Goal: Information Seeking & Learning: Learn about a topic

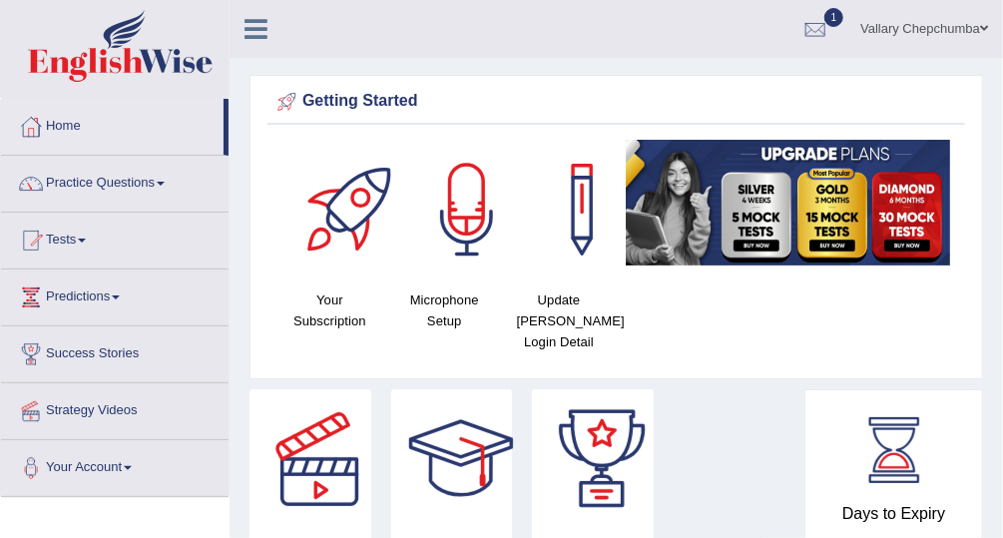
click at [827, 31] on div at bounding box center [816, 30] width 30 height 30
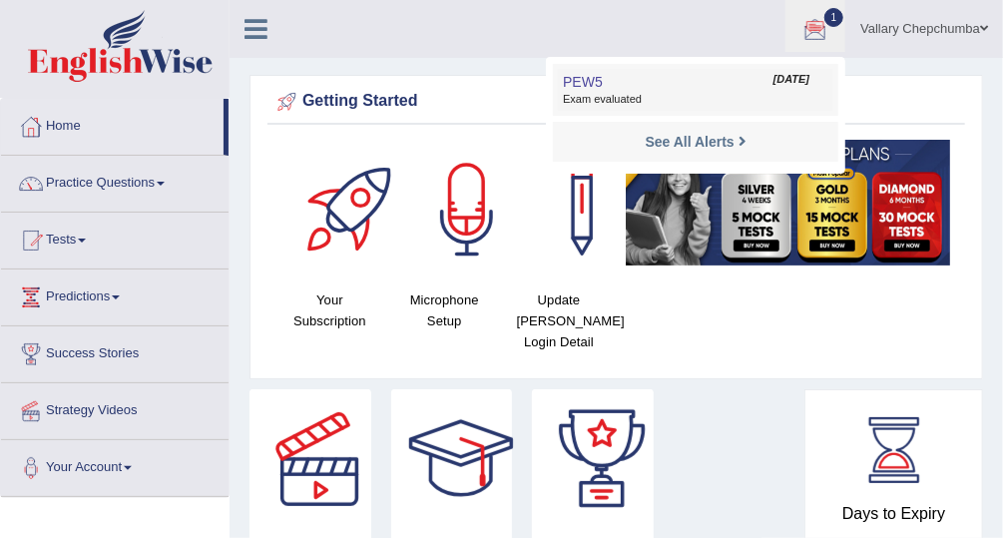
click at [722, 92] on span "Exam evaluated" at bounding box center [696, 100] width 266 height 16
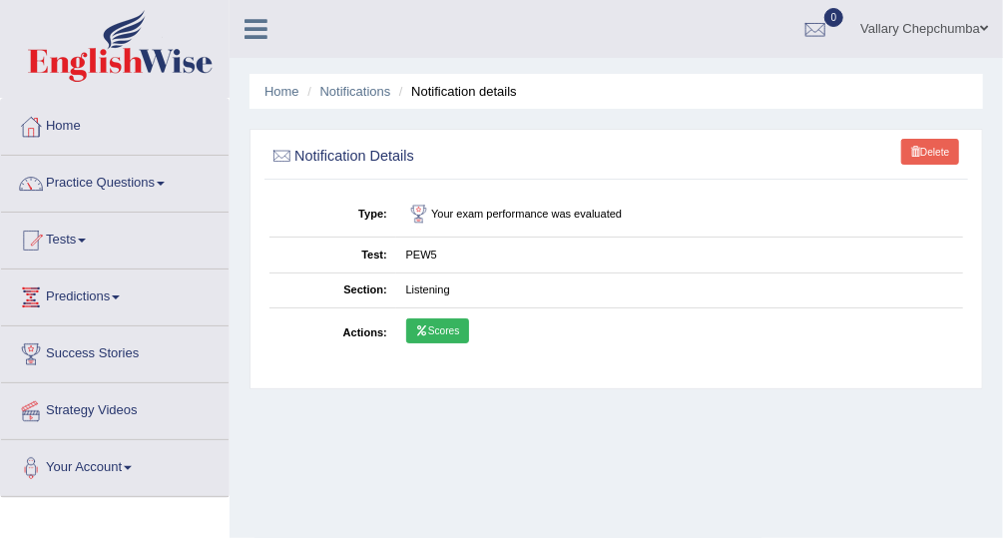
click at [441, 325] on link "Scores" at bounding box center [437, 331] width 63 height 26
click at [75, 238] on link "Tests" at bounding box center [115, 238] width 228 height 50
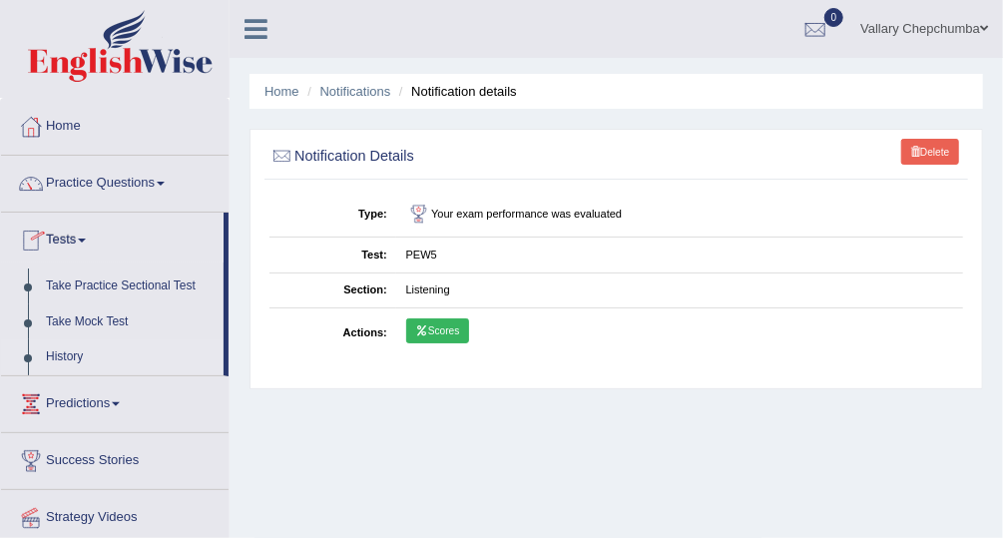
click at [140, 354] on link "History" at bounding box center [130, 357] width 187 height 36
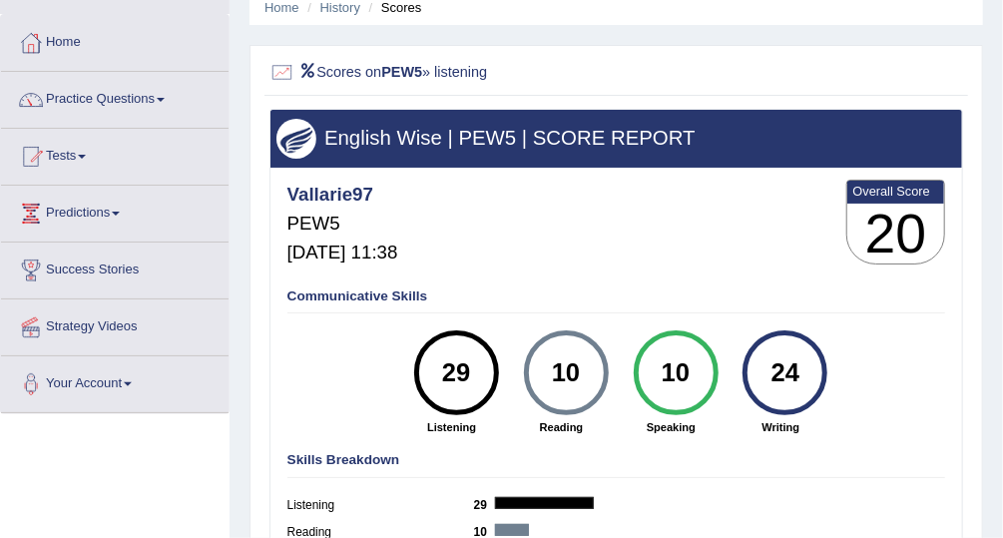
scroll to position [83, 0]
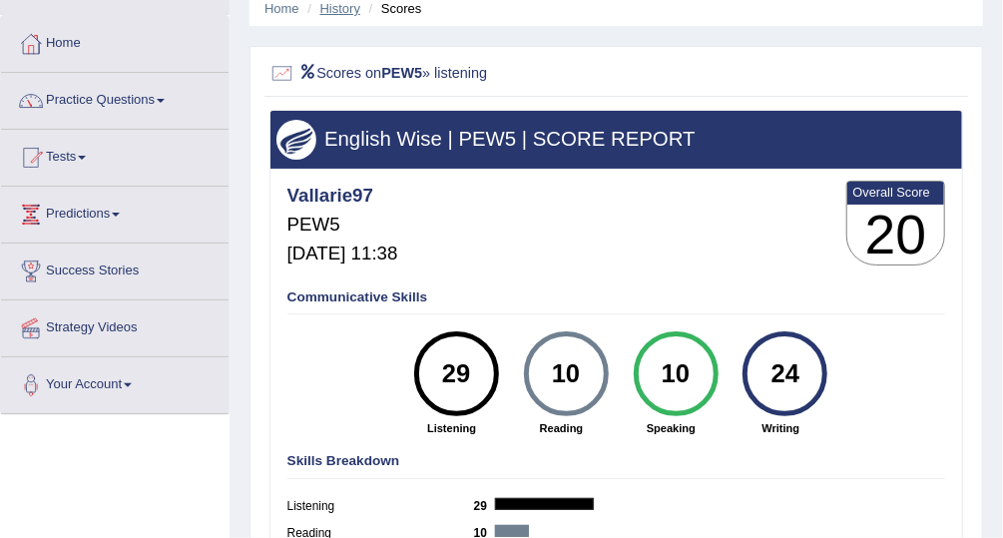
click at [336, 13] on link "History" at bounding box center [340, 8] width 40 height 15
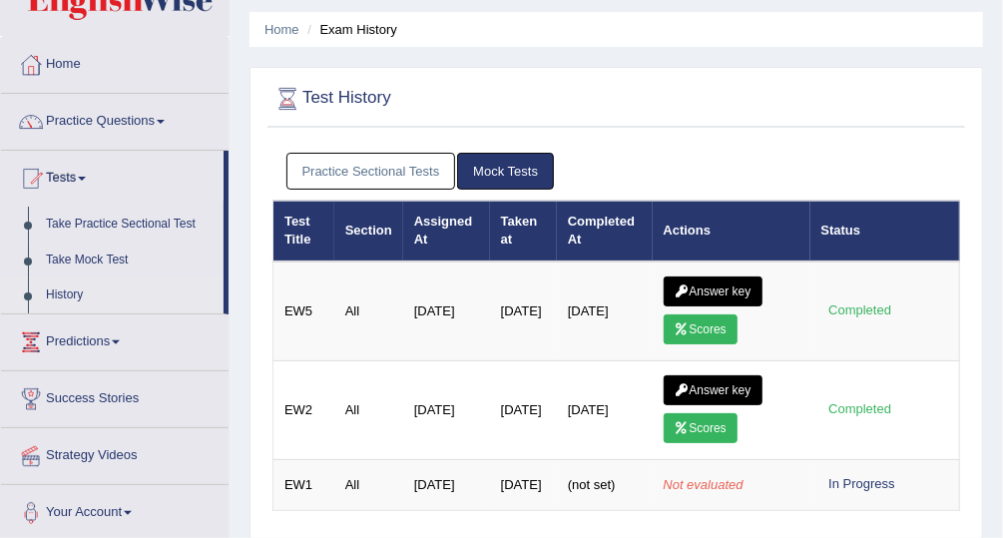
scroll to position [80, 0]
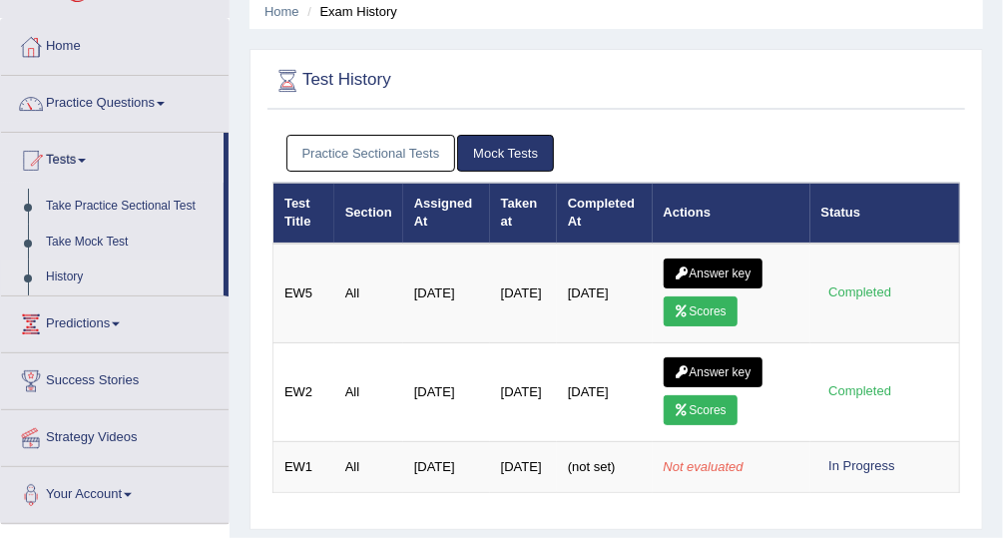
click at [396, 147] on link "Practice Sectional Tests" at bounding box center [372, 153] width 170 height 37
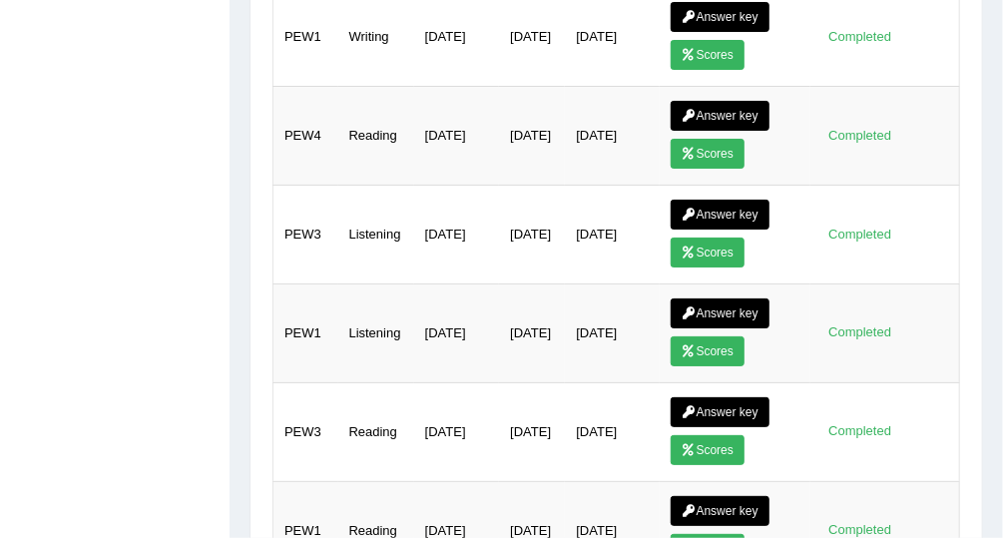
scroll to position [1270, 0]
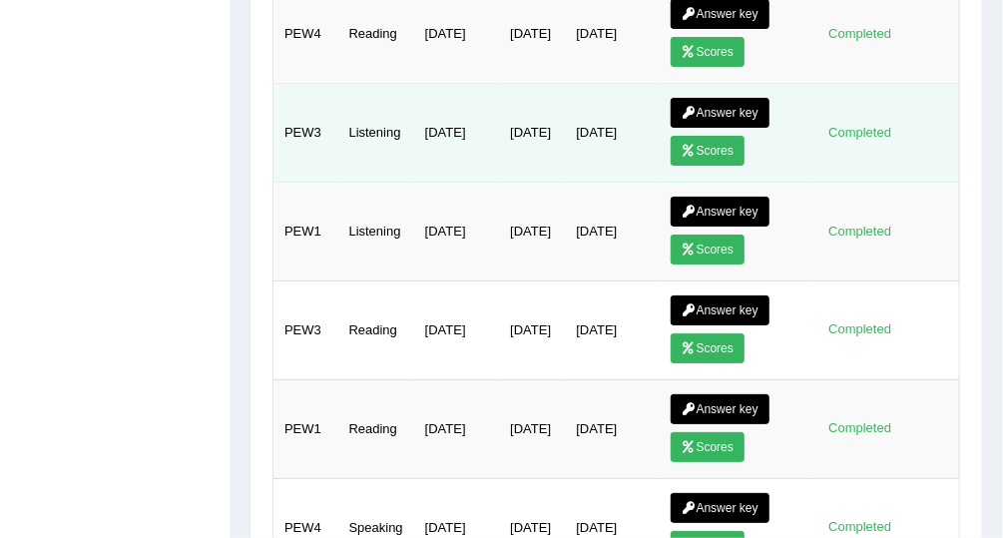
click at [713, 137] on link "Scores" at bounding box center [708, 151] width 74 height 30
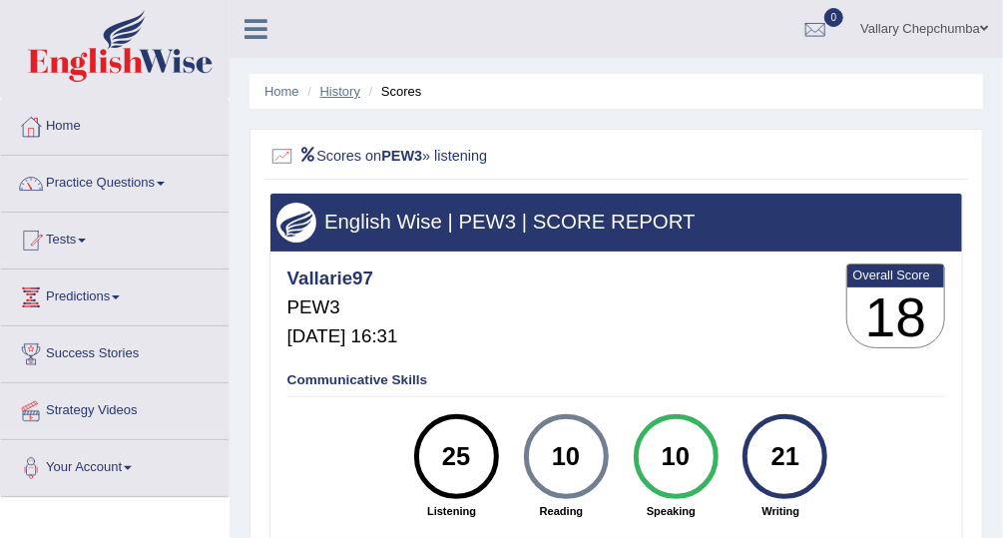
click at [349, 85] on link "History" at bounding box center [340, 91] width 40 height 15
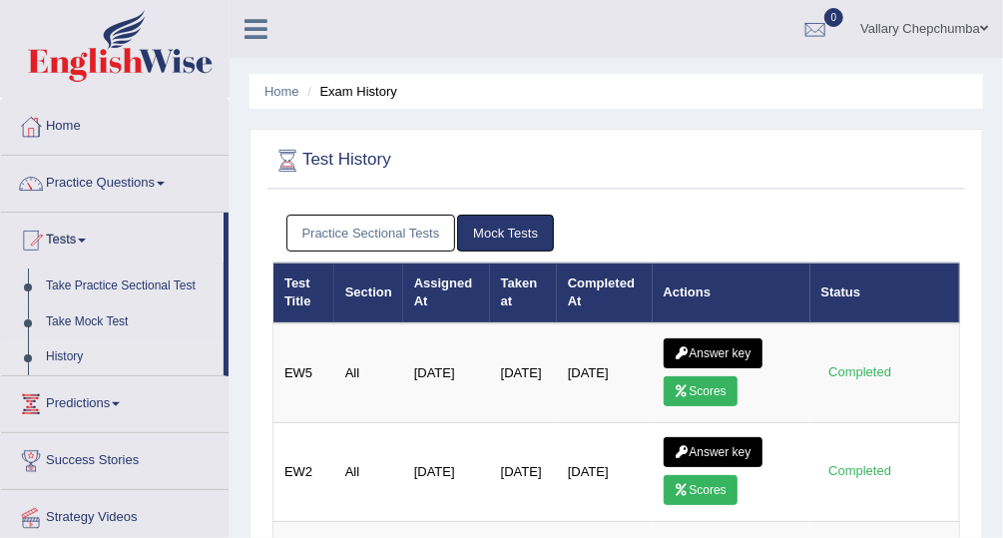
click at [370, 242] on link "Practice Sectional Tests" at bounding box center [372, 233] width 170 height 37
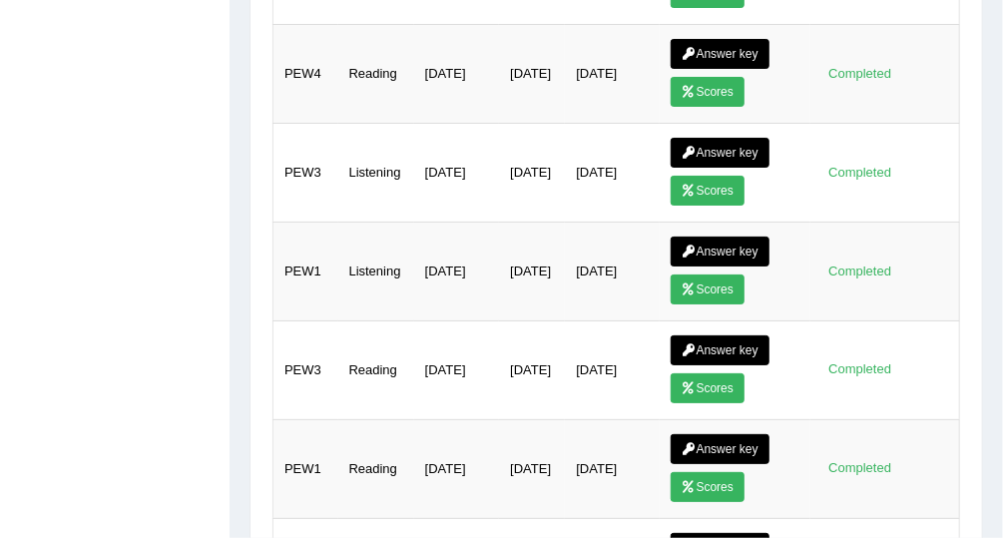
scroll to position [1241, 0]
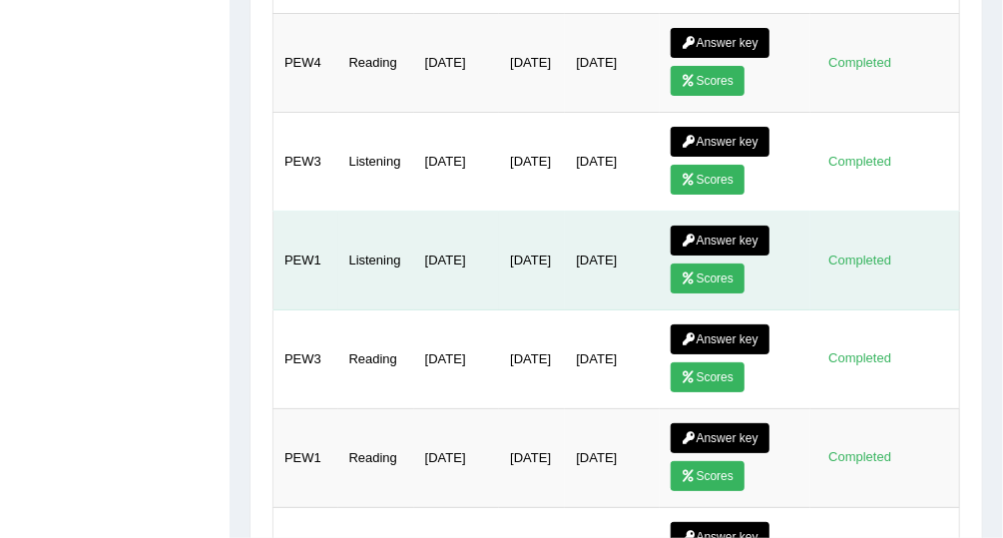
click at [715, 268] on link "Scores" at bounding box center [708, 279] width 74 height 30
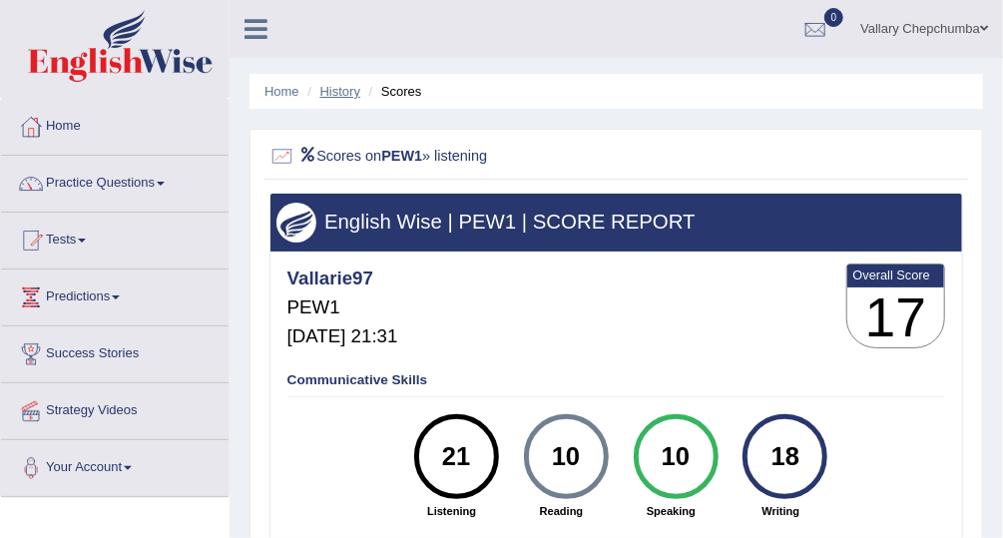
click at [344, 87] on link "History" at bounding box center [340, 91] width 40 height 15
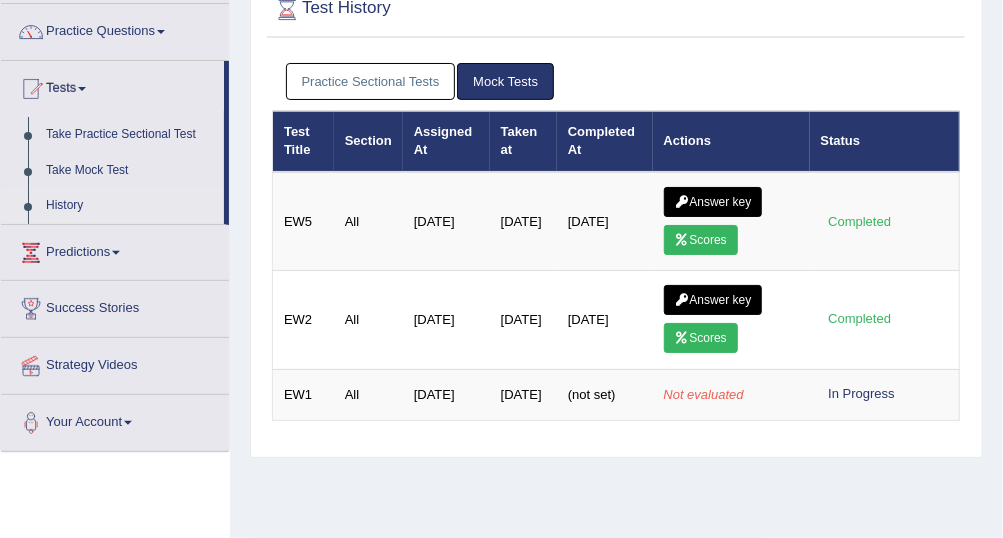
scroll to position [165, 0]
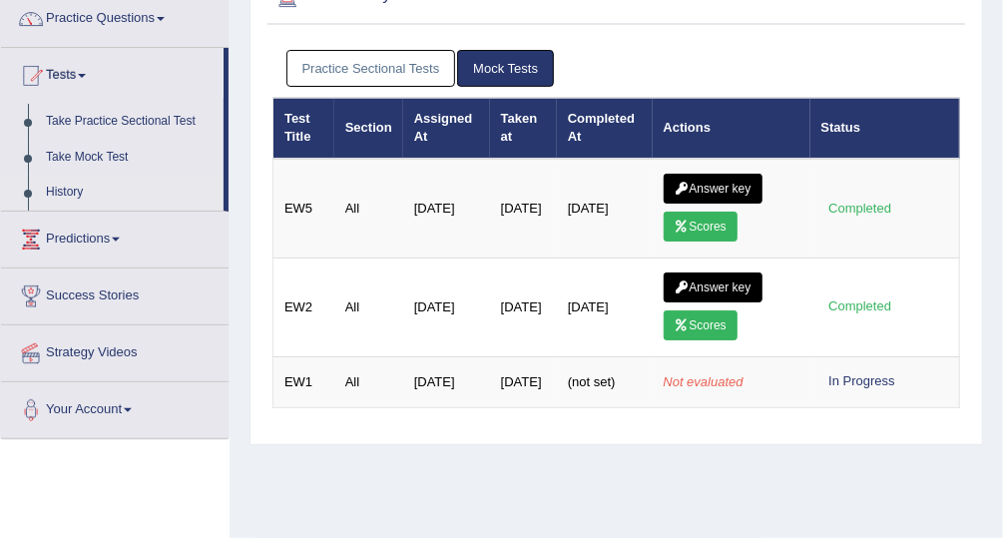
click at [401, 81] on link "Practice Sectional Tests" at bounding box center [372, 68] width 170 height 37
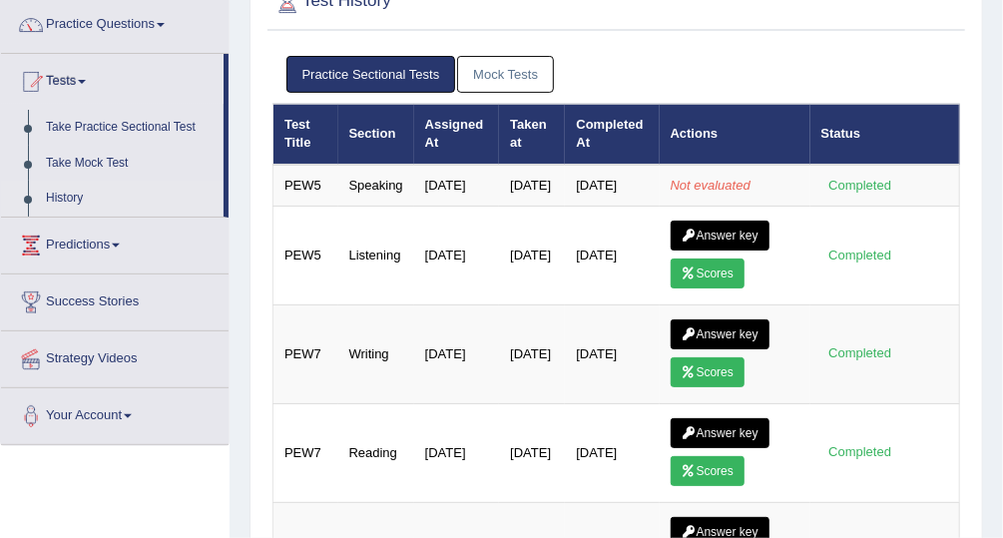
scroll to position [0, 0]
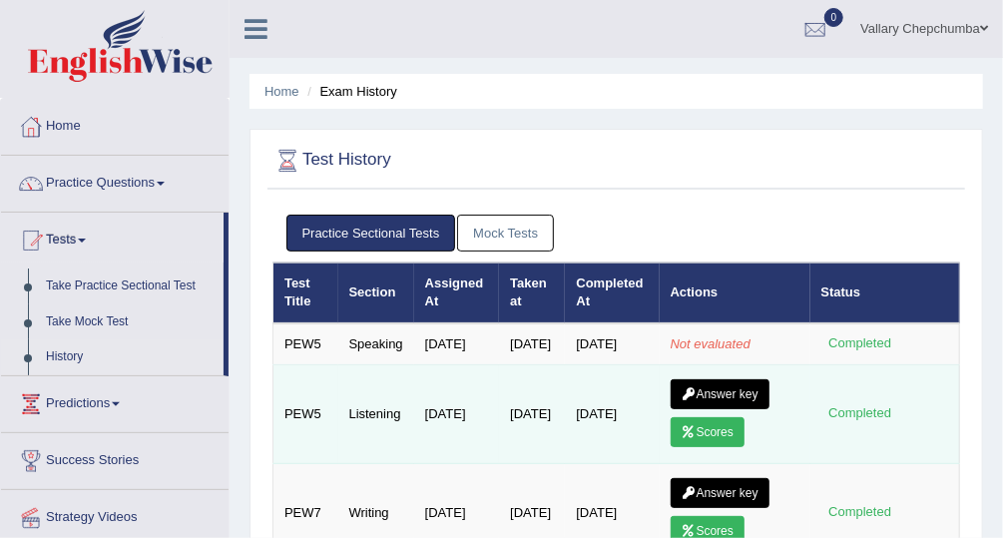
click at [729, 405] on link "Answer key" at bounding box center [720, 394] width 99 height 30
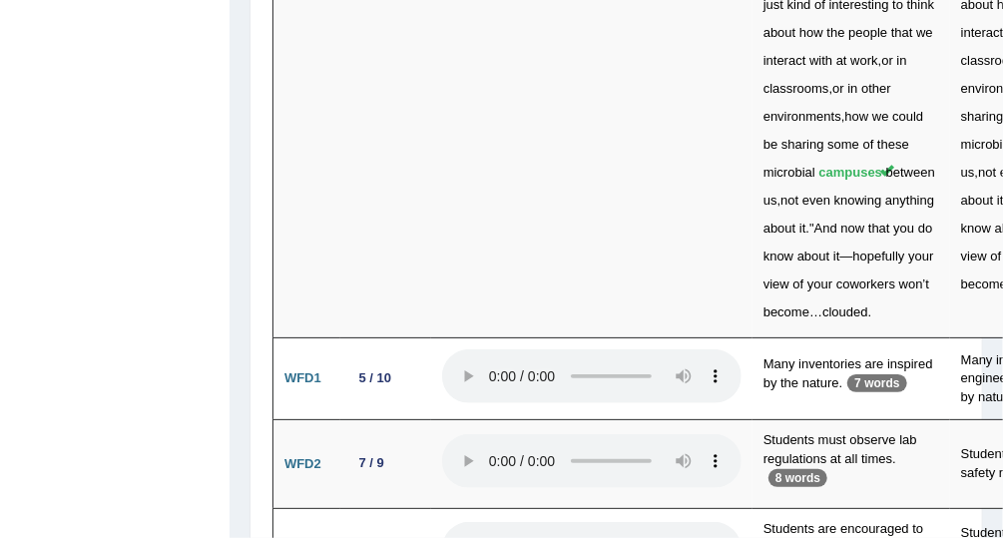
scroll to position [7546, 0]
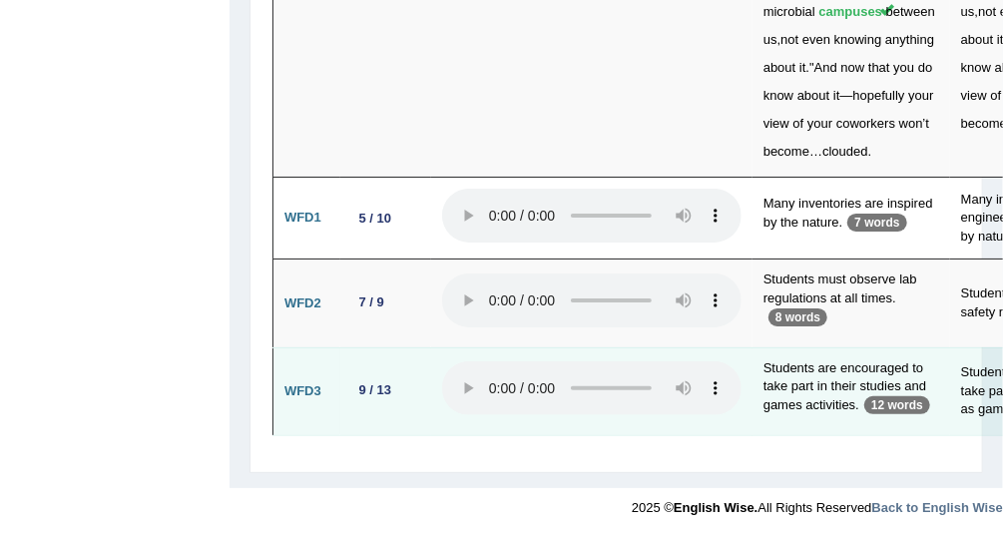
click at [827, 384] on td "Students are encouraged to take part in their studies and games activities. 12 …" at bounding box center [852, 391] width 198 height 88
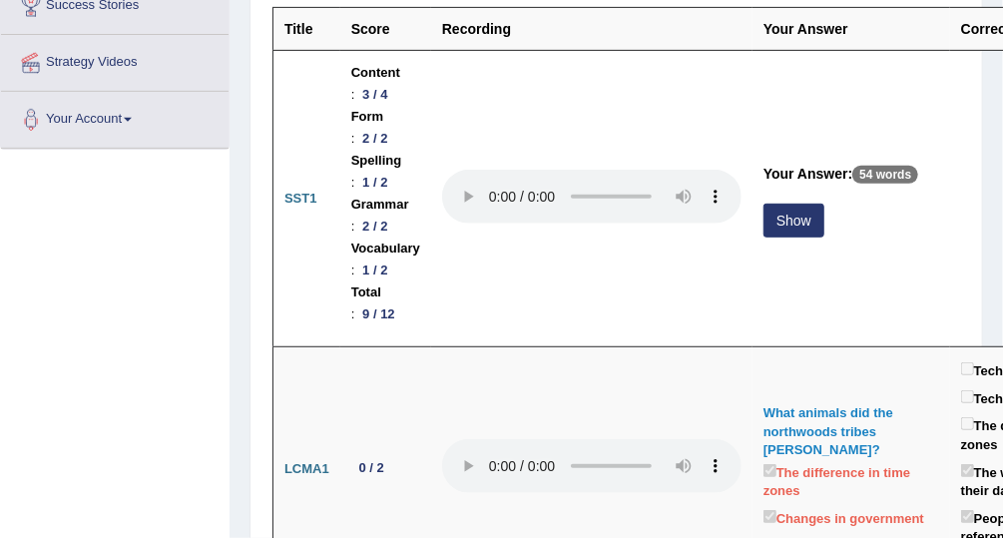
scroll to position [0, 0]
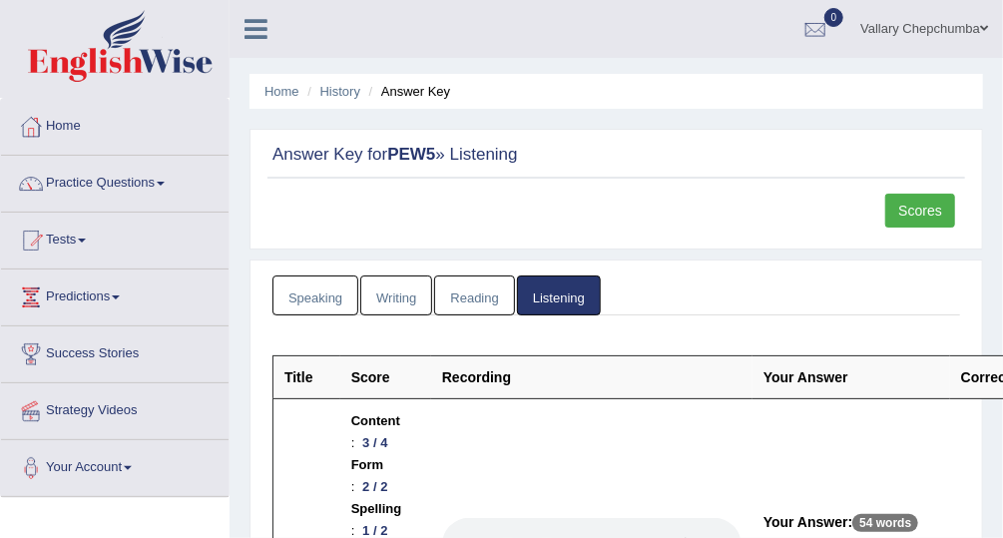
click at [929, 206] on link "Scores" at bounding box center [920, 211] width 70 height 34
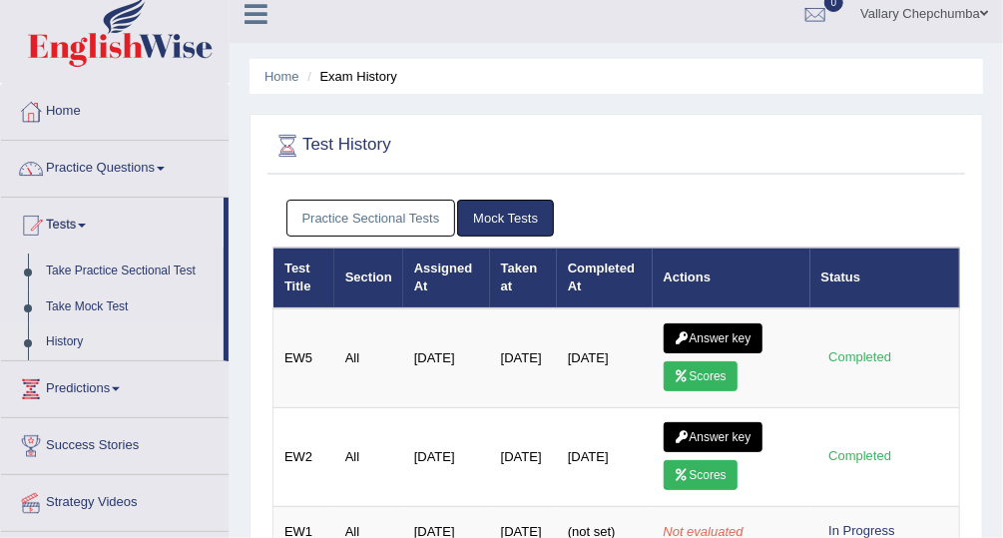
scroll to position [18, 0]
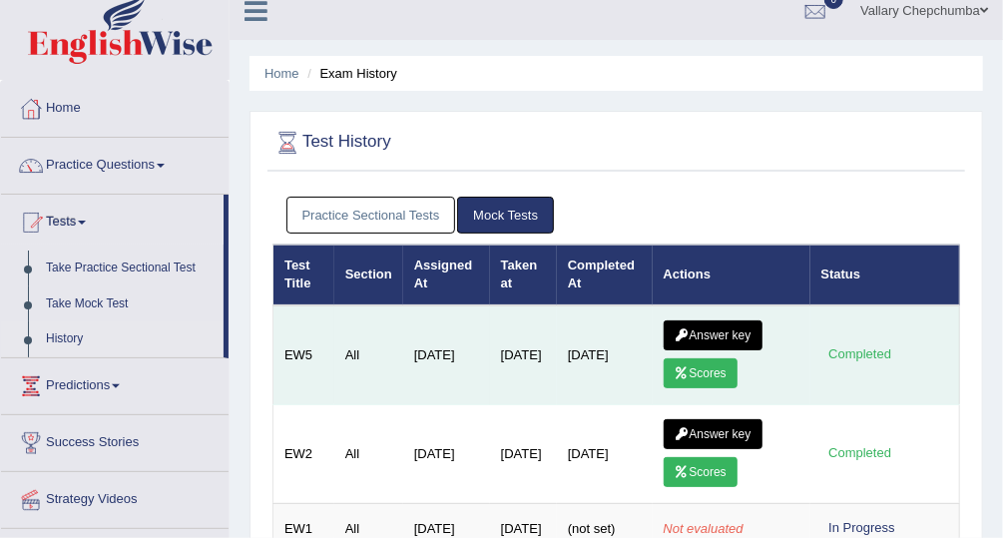
click at [713, 381] on link "Scores" at bounding box center [701, 373] width 74 height 30
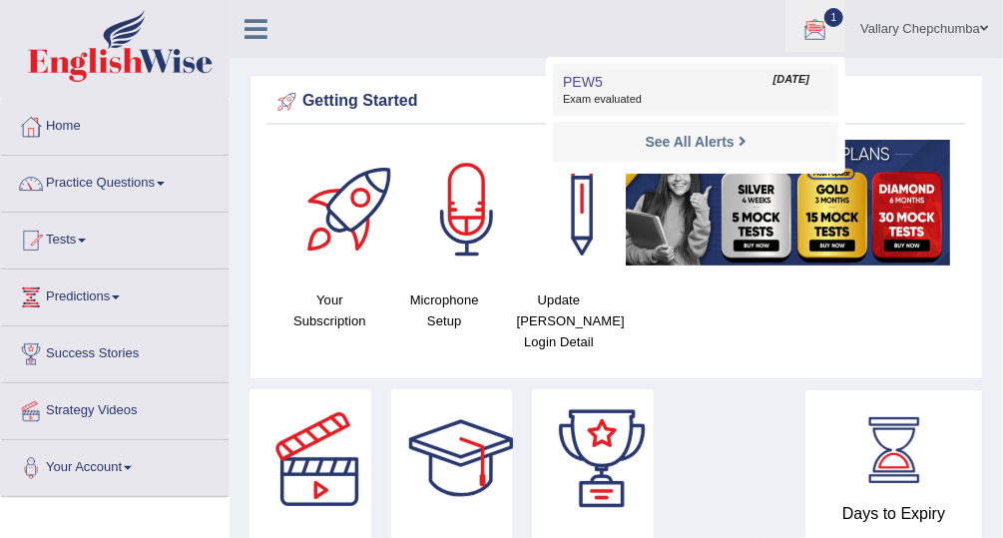
click at [803, 92] on span "Exam evaluated" at bounding box center [696, 100] width 266 height 16
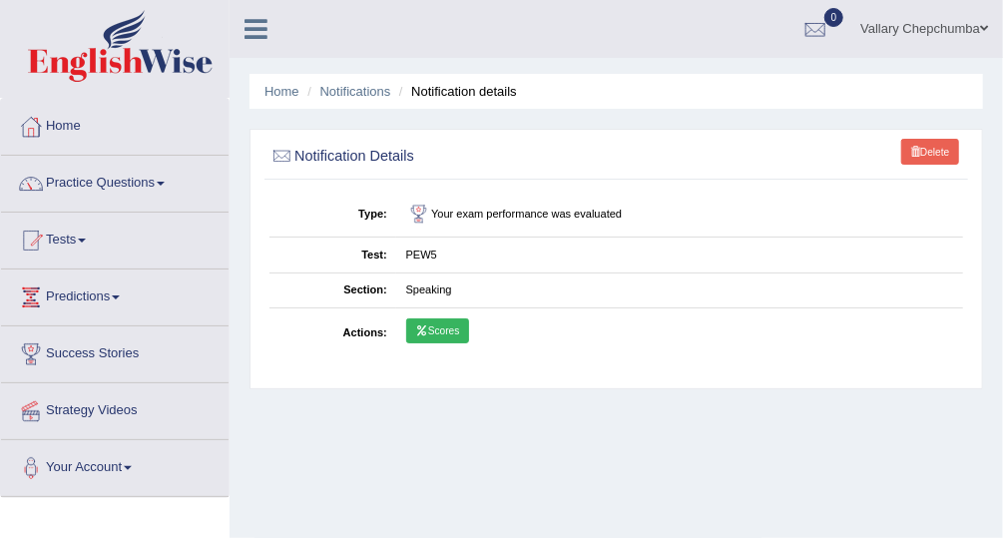
click at [447, 324] on link "Scores" at bounding box center [437, 331] width 63 height 26
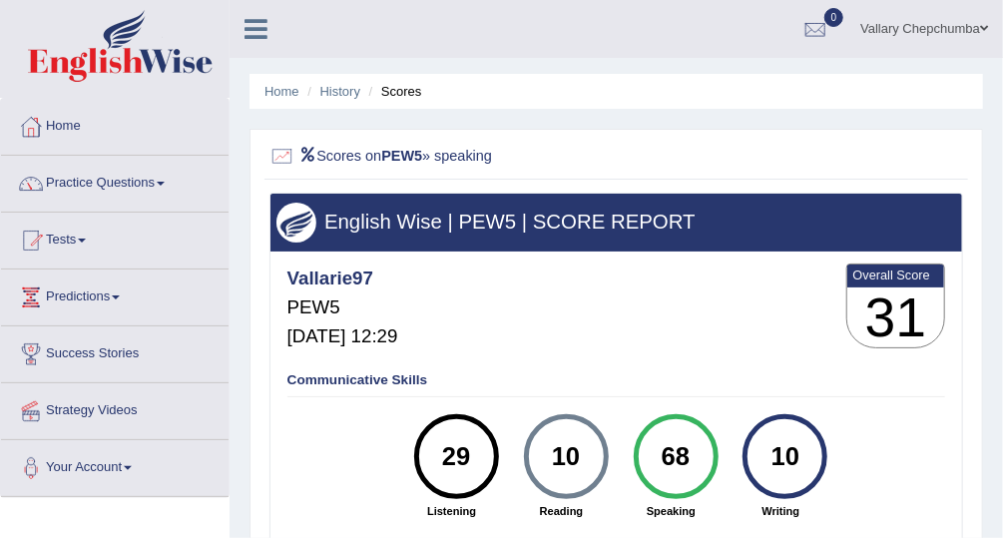
click at [935, 439] on div "Communicative Skills 29 Listening 10 Reading 68 Speaking 10 Writing" at bounding box center [616, 444] width 667 height 161
click at [341, 85] on link "History" at bounding box center [340, 91] width 40 height 15
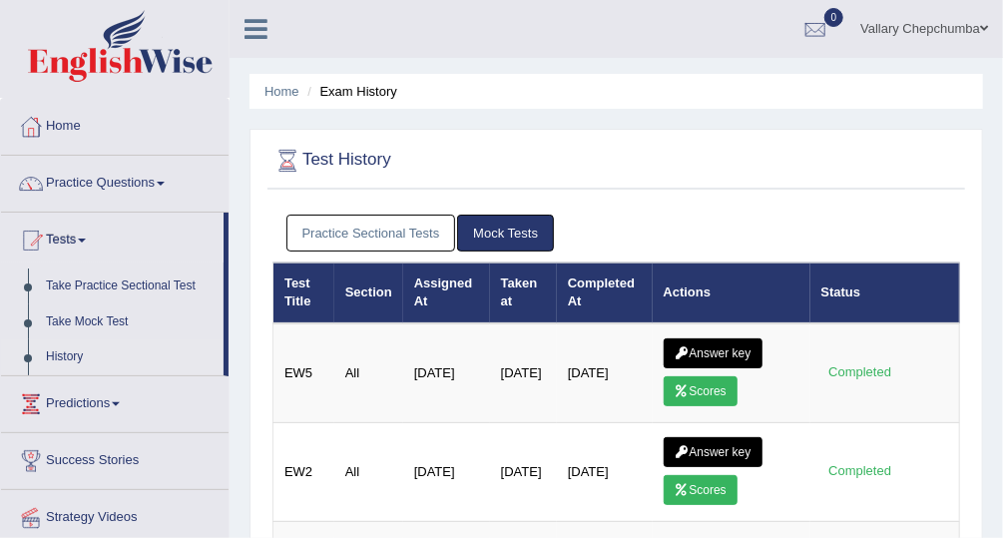
click at [394, 230] on link "Practice Sectional Tests" at bounding box center [372, 233] width 170 height 37
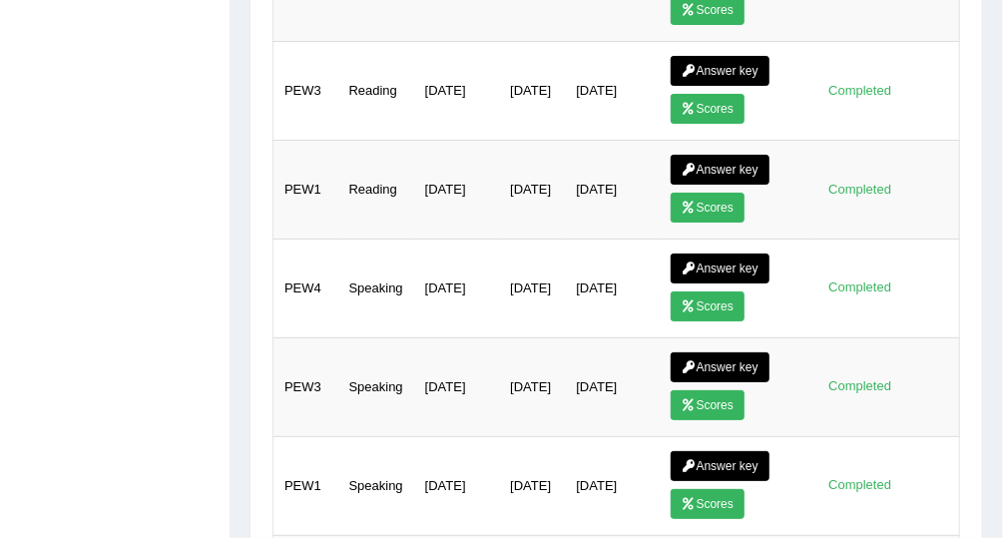
scroll to position [1585, 0]
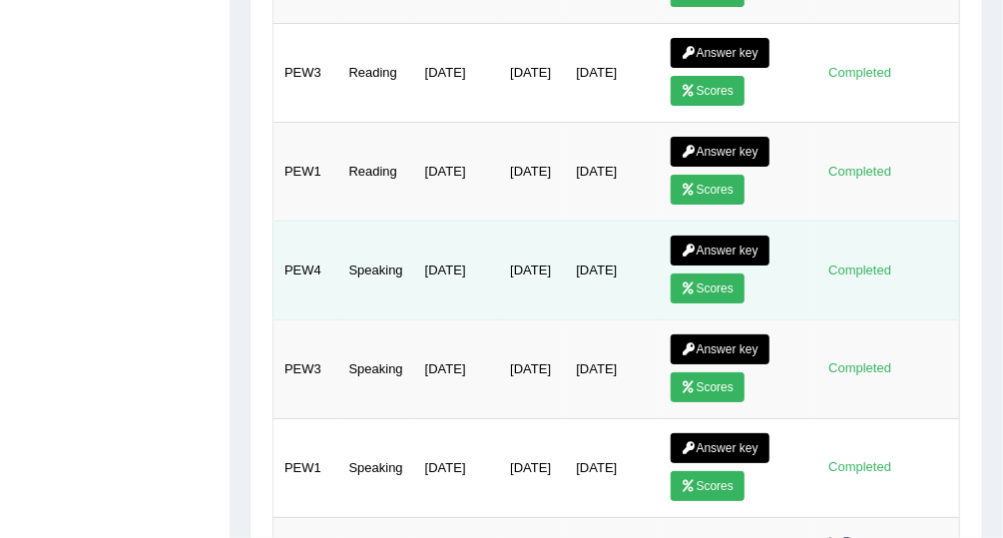
click at [716, 236] on link "Answer key" at bounding box center [720, 251] width 99 height 30
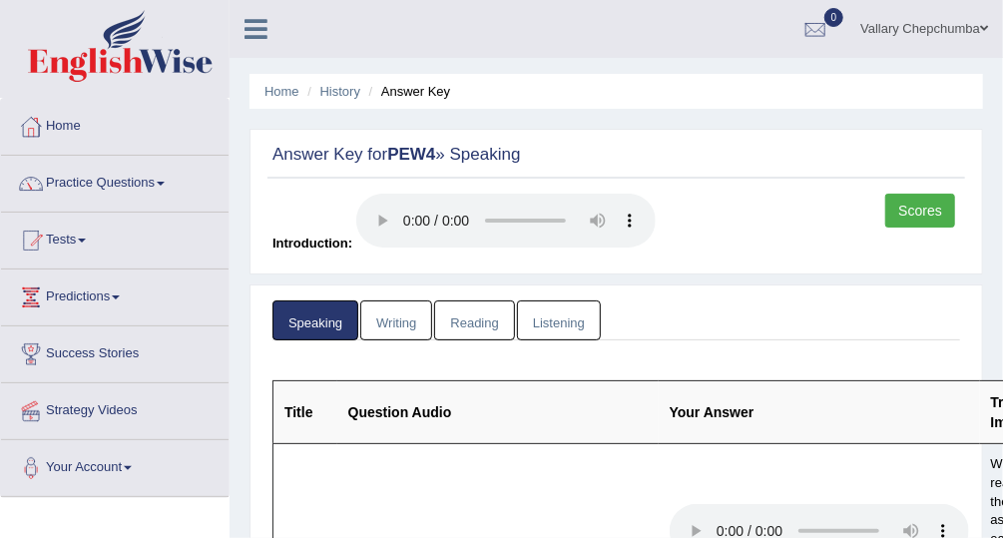
click at [935, 197] on link "Scores" at bounding box center [920, 211] width 70 height 34
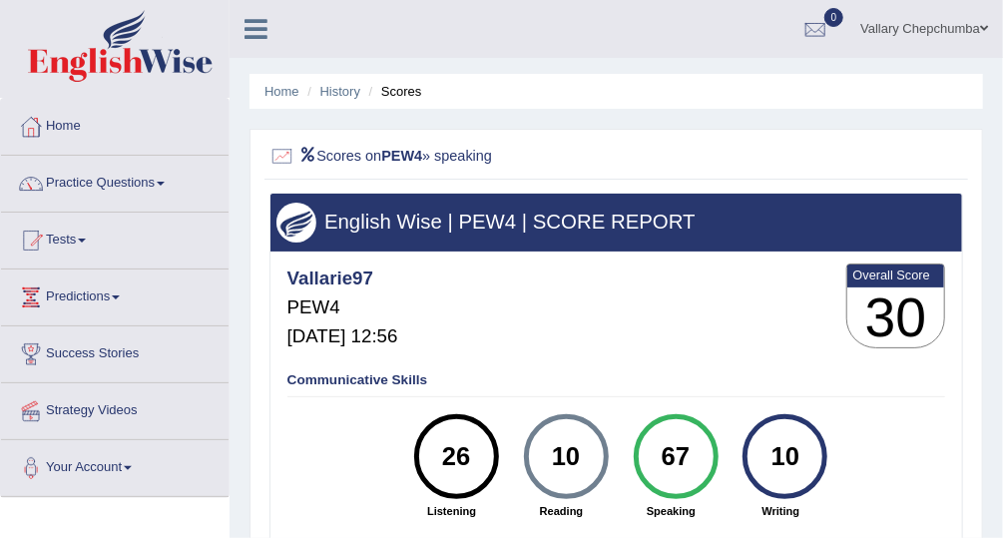
click at [330, 93] on link "History" at bounding box center [340, 91] width 40 height 15
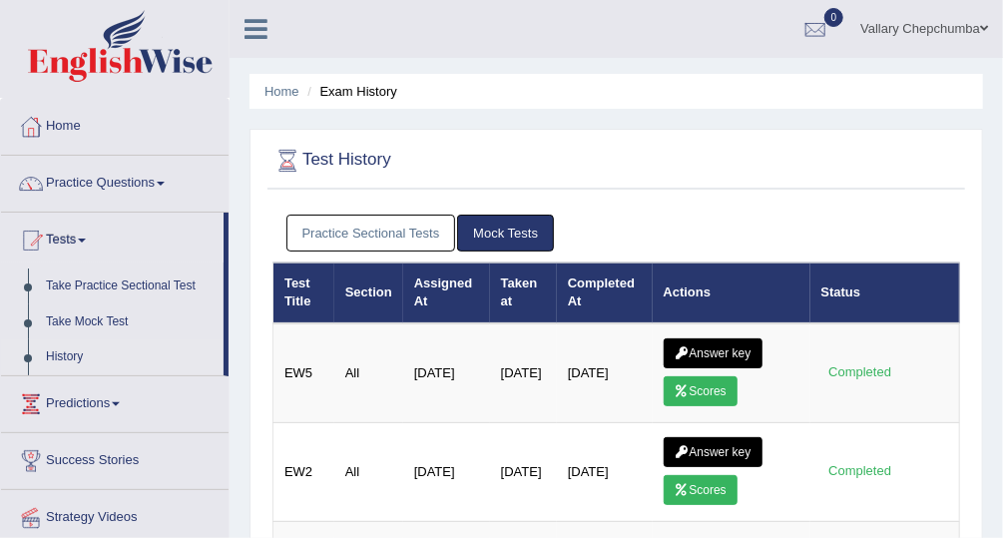
click at [374, 232] on link "Practice Sectional Tests" at bounding box center [372, 233] width 170 height 37
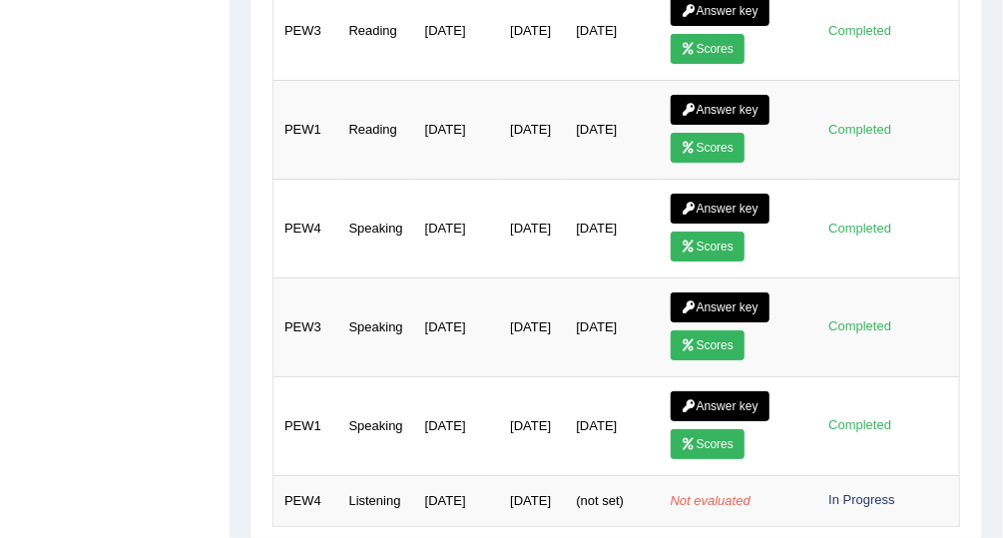
scroll to position [1675, 0]
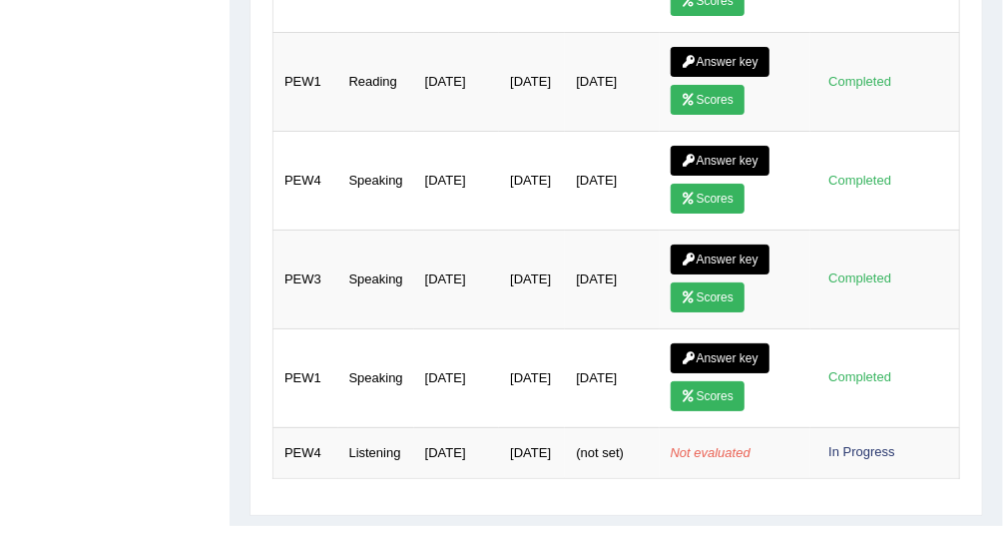
click at [709, 184] on link "Scores" at bounding box center [708, 199] width 74 height 30
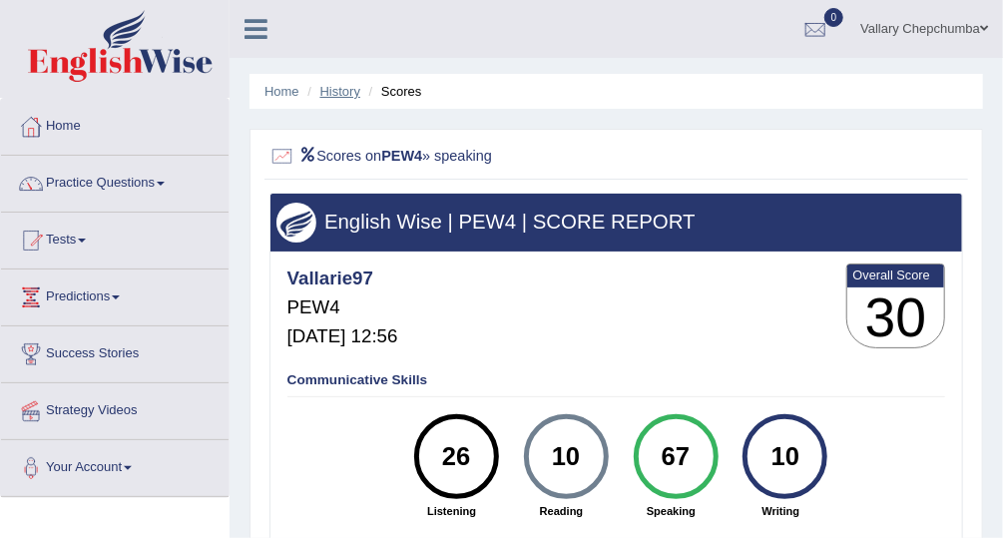
click at [345, 91] on link "History" at bounding box center [340, 91] width 40 height 15
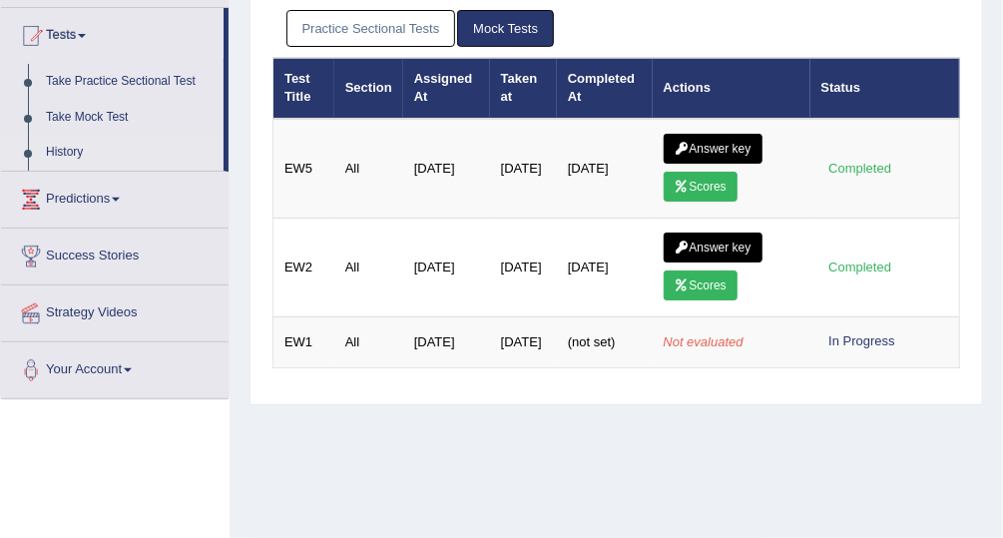
scroll to position [180, 0]
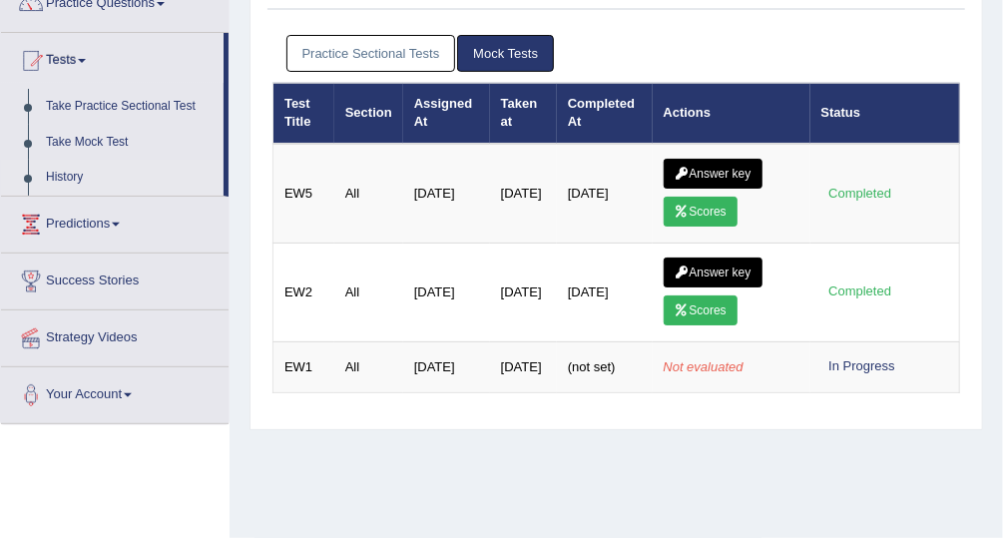
click at [402, 64] on link "Practice Sectional Tests" at bounding box center [372, 53] width 170 height 37
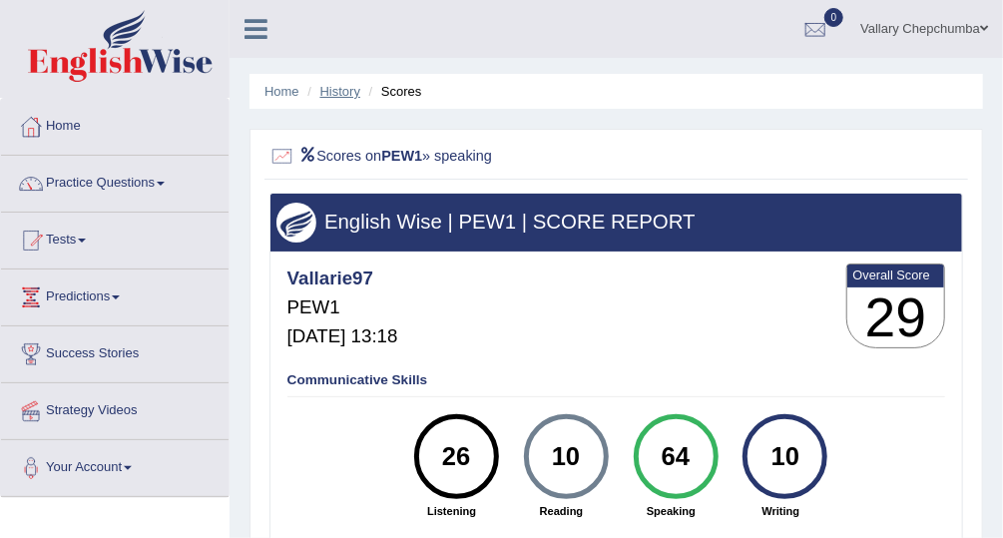
click at [335, 90] on link "History" at bounding box center [340, 91] width 40 height 15
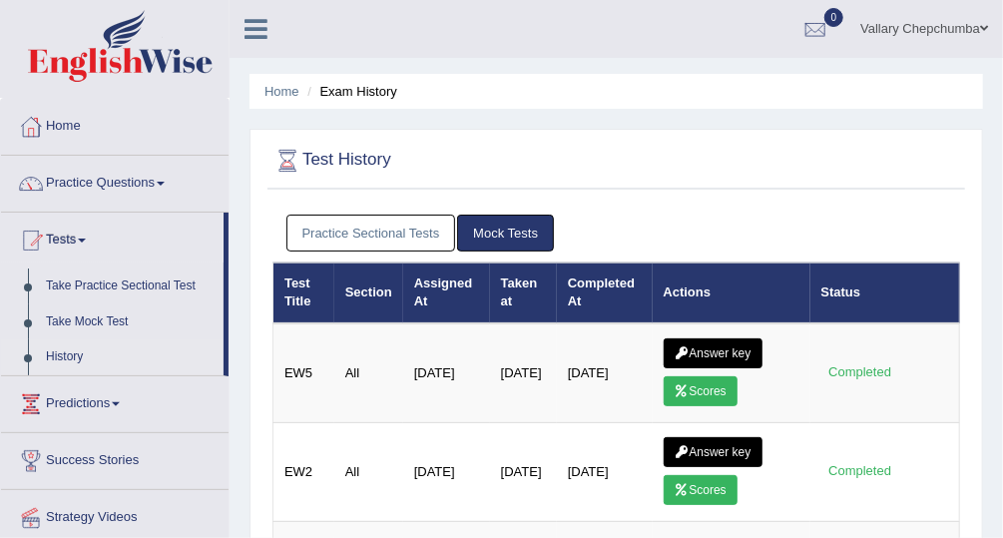
click at [401, 237] on link "Practice Sectional Tests" at bounding box center [372, 233] width 170 height 37
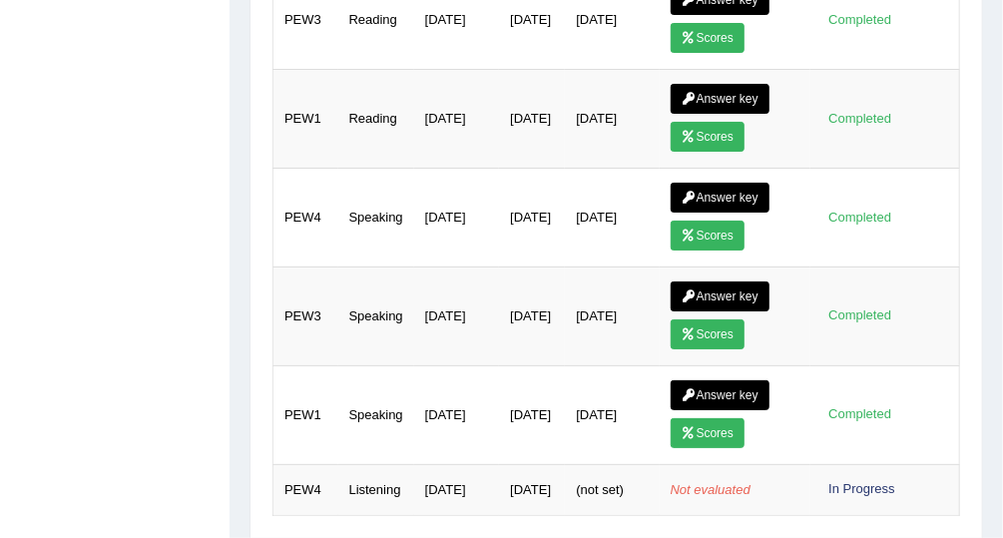
scroll to position [1675, 0]
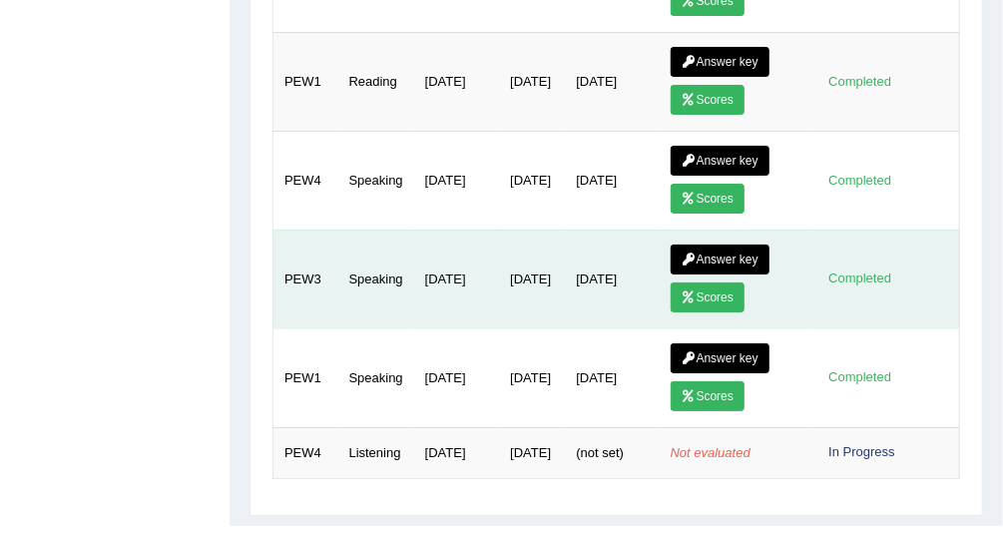
click at [711, 283] on link "Scores" at bounding box center [708, 298] width 74 height 30
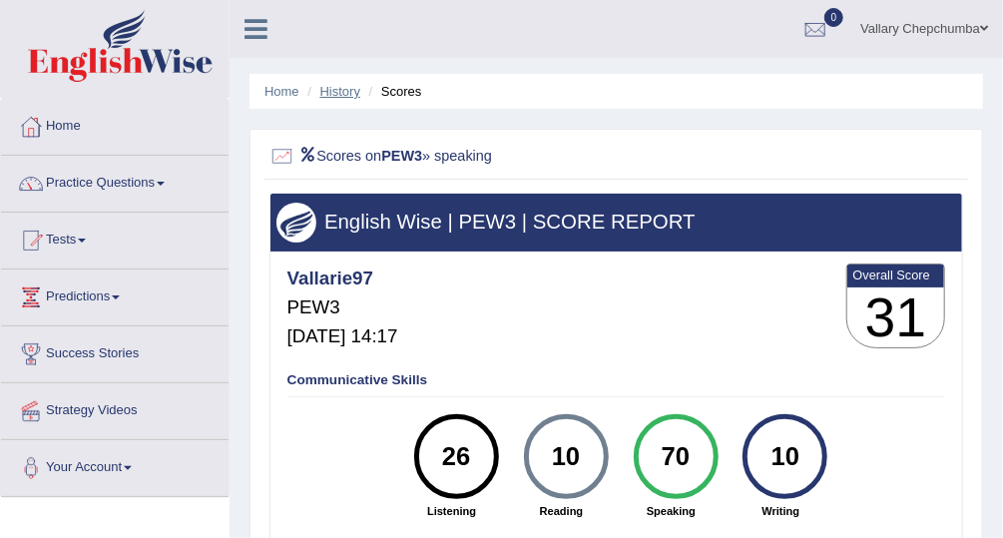
click at [356, 93] on link "History" at bounding box center [340, 91] width 40 height 15
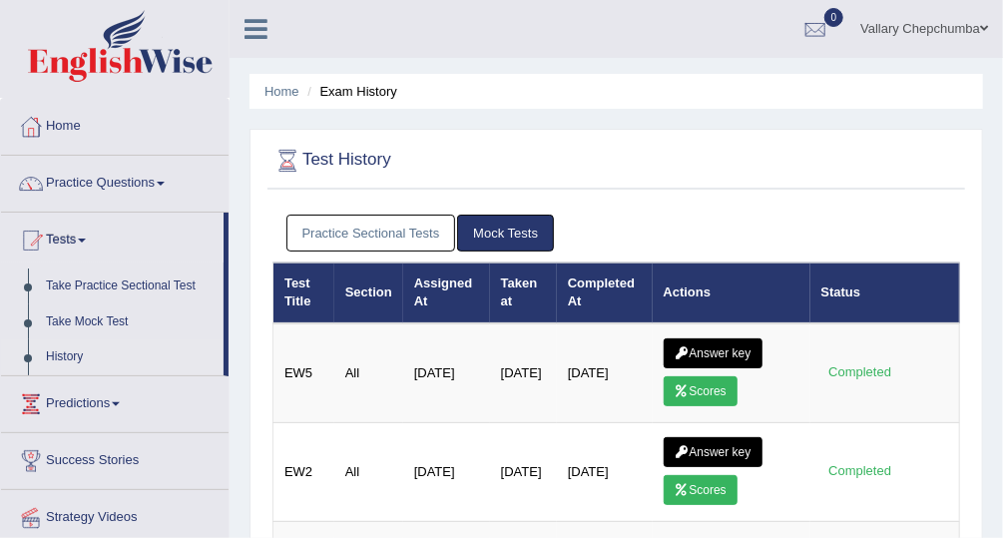
click at [412, 217] on link "Practice Sectional Tests" at bounding box center [372, 233] width 170 height 37
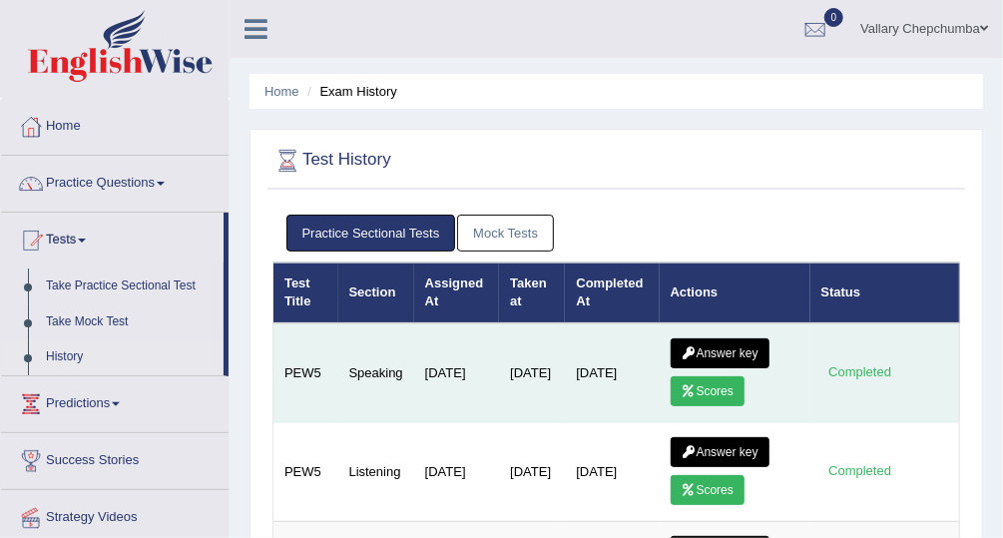
click at [704, 391] on link "Scores" at bounding box center [708, 391] width 74 height 30
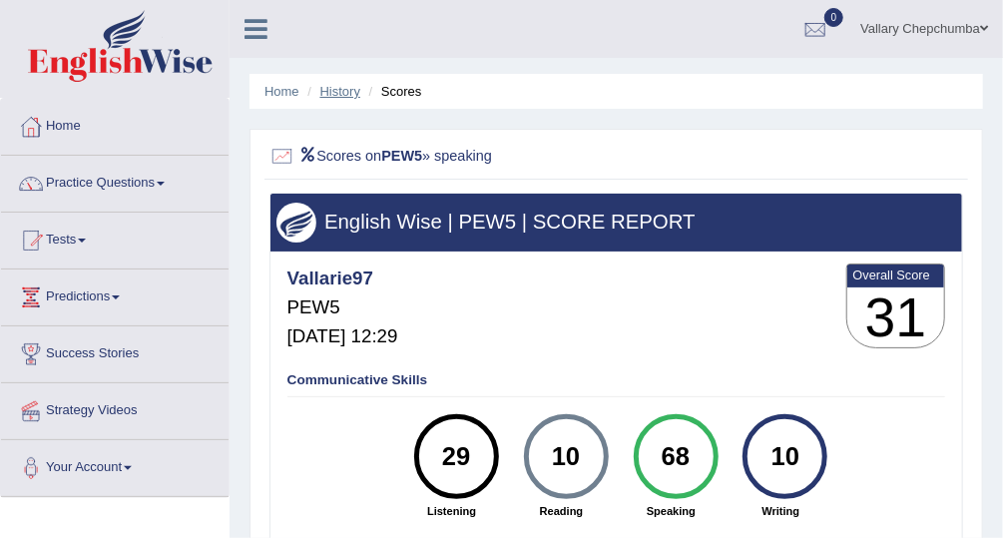
click at [358, 94] on link "History" at bounding box center [340, 91] width 40 height 15
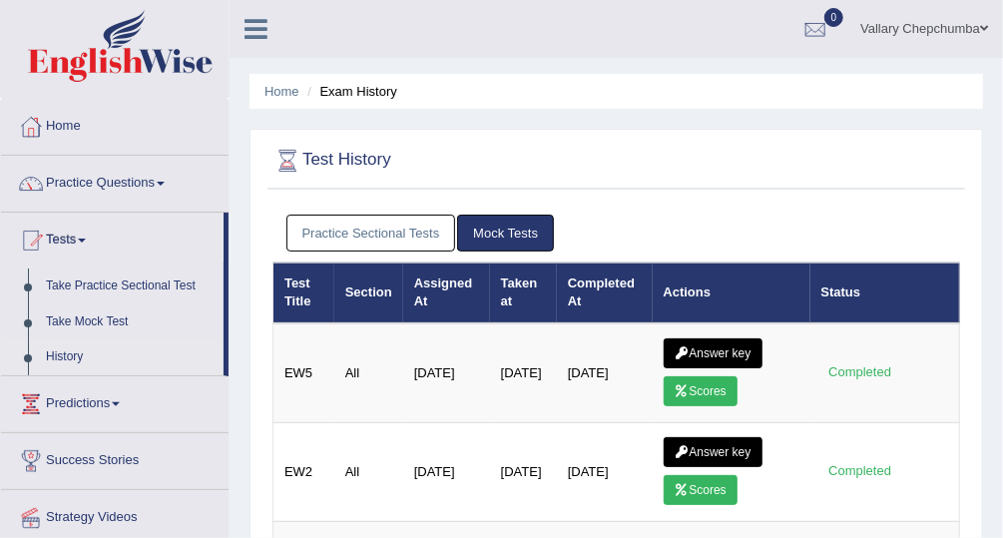
click at [399, 226] on link "Practice Sectional Tests" at bounding box center [372, 233] width 170 height 37
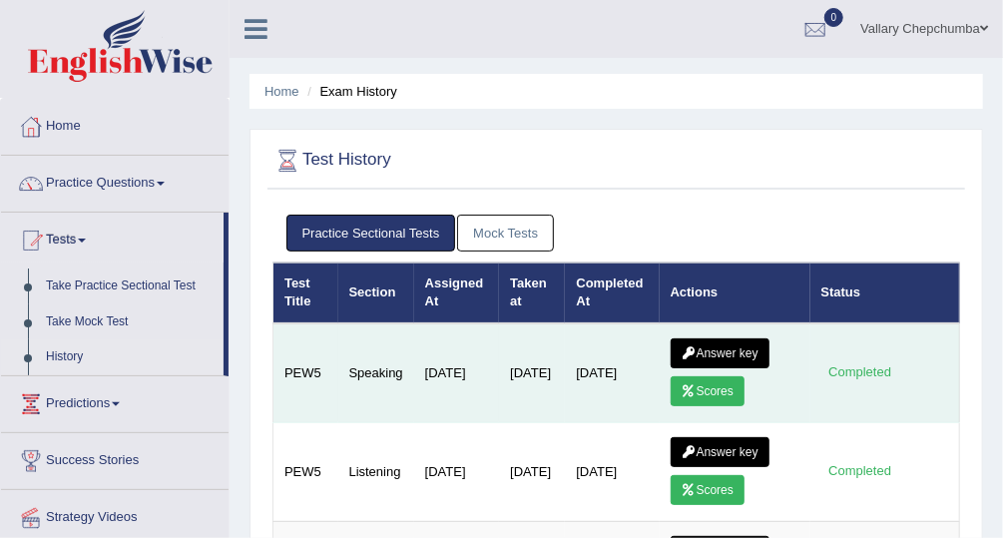
click at [719, 358] on link "Answer key" at bounding box center [720, 353] width 99 height 30
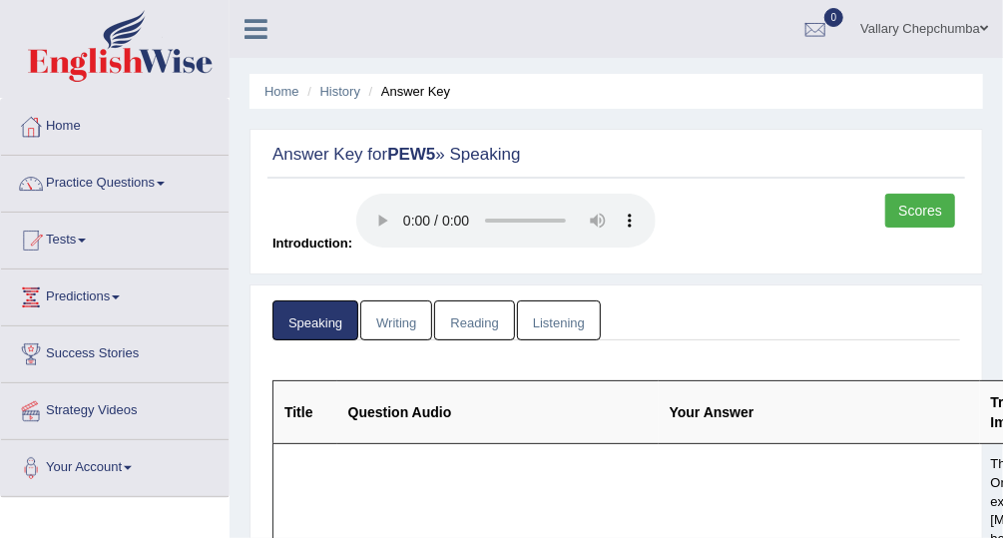
click at [914, 206] on link "Scores" at bounding box center [920, 211] width 70 height 34
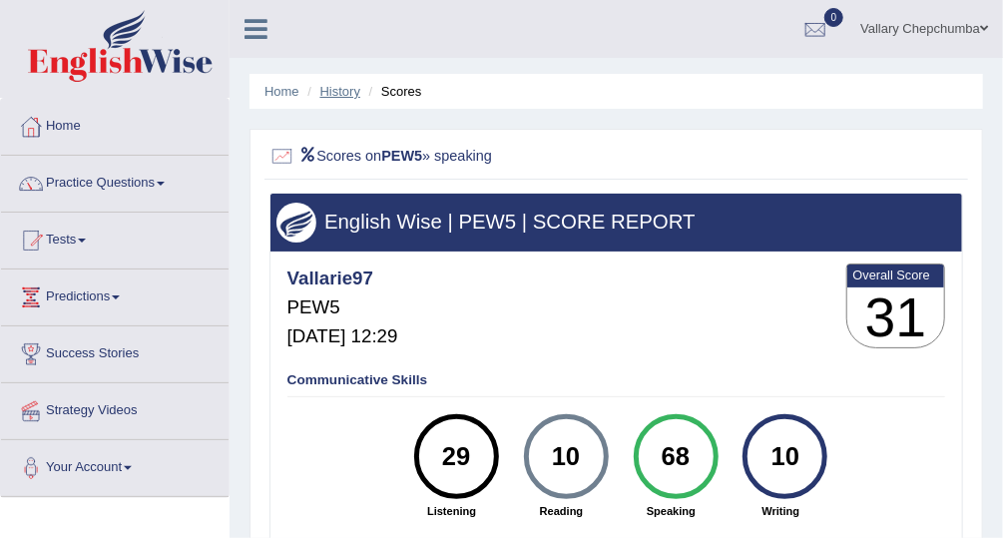
click at [347, 95] on link "History" at bounding box center [340, 91] width 40 height 15
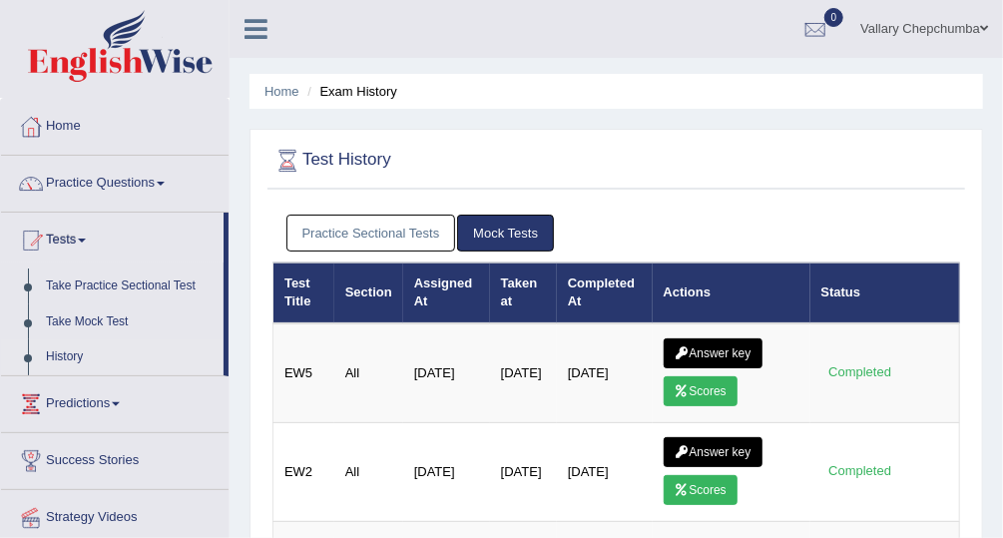
click at [379, 219] on link "Practice Sectional Tests" at bounding box center [372, 233] width 170 height 37
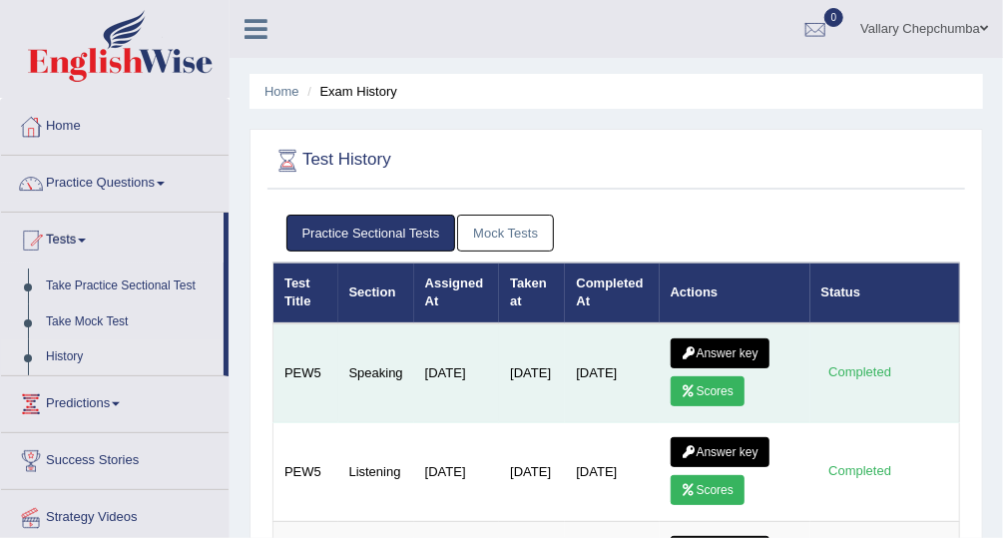
click at [730, 344] on link "Answer key" at bounding box center [720, 353] width 99 height 30
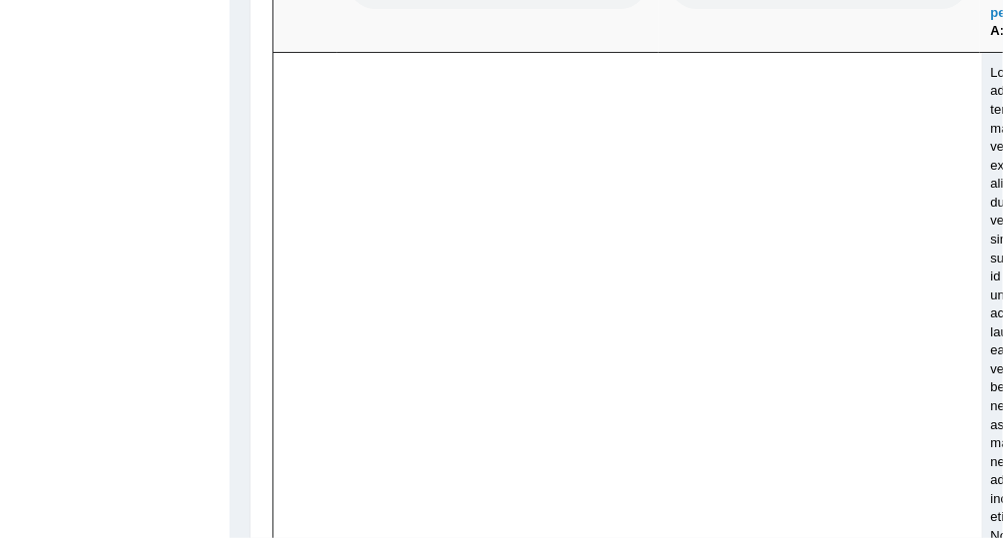
scroll to position [9073, 0]
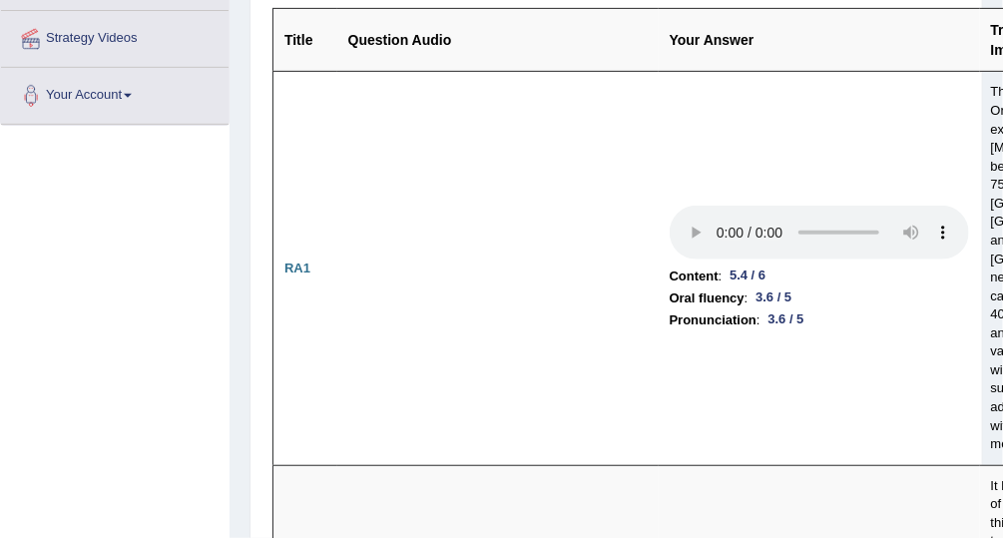
scroll to position [0, 0]
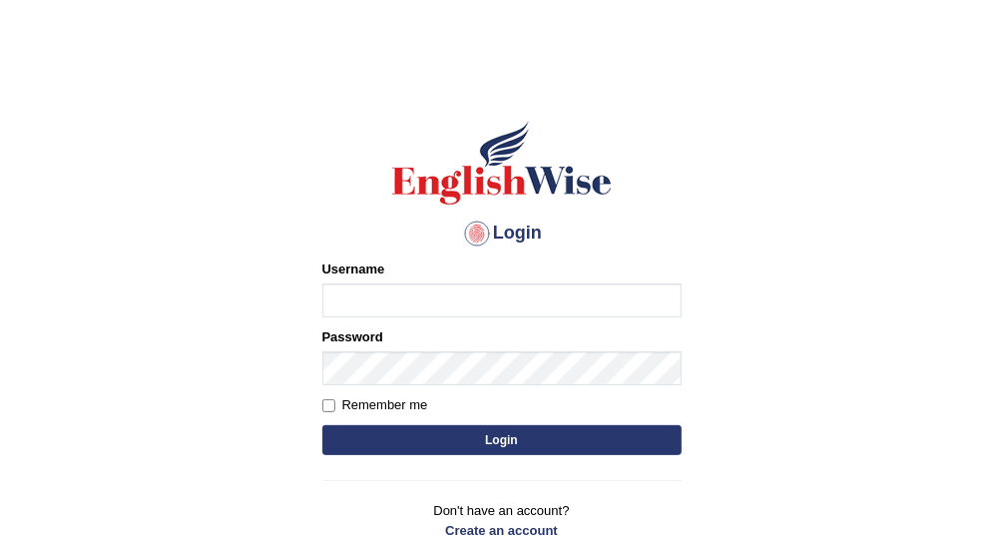
scroll to position [40, 0]
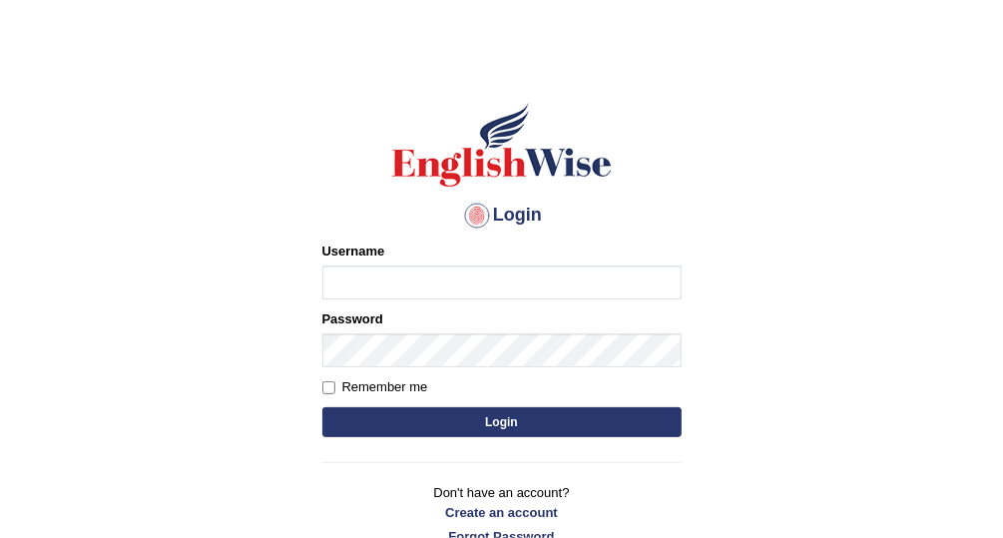
type input "Vallarie97"
click at [561, 424] on button "Login" at bounding box center [501, 422] width 359 height 30
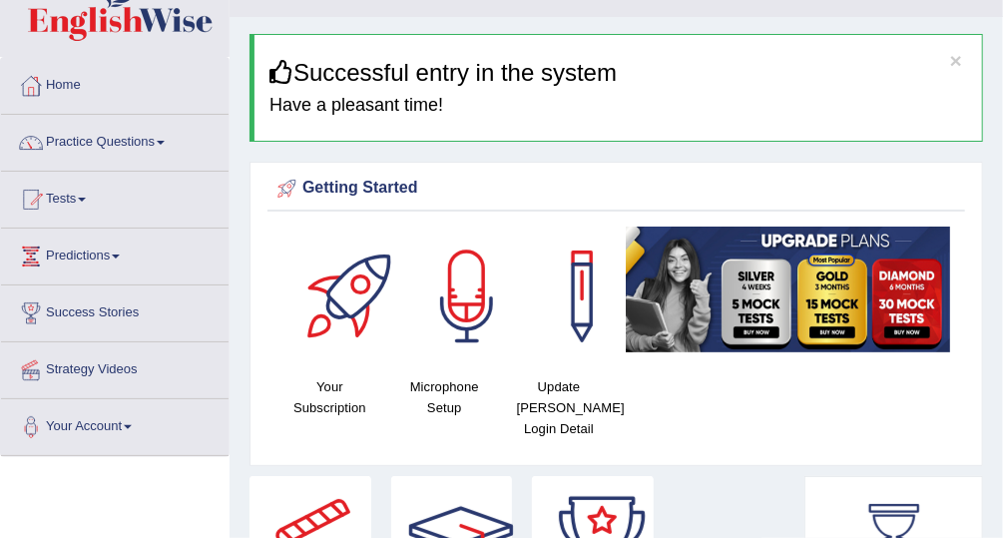
scroll to position [62, 0]
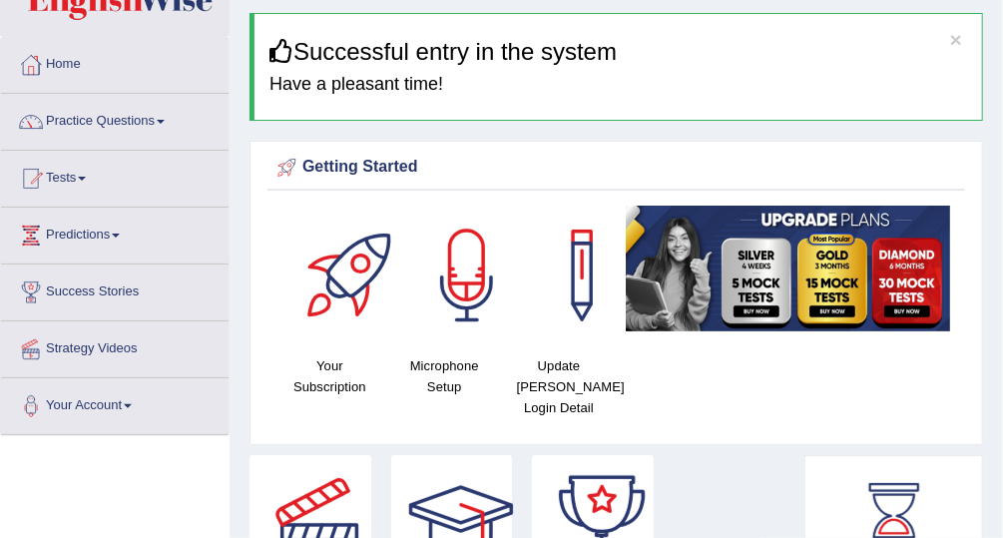
click at [72, 181] on link "Tests" at bounding box center [115, 176] width 228 height 50
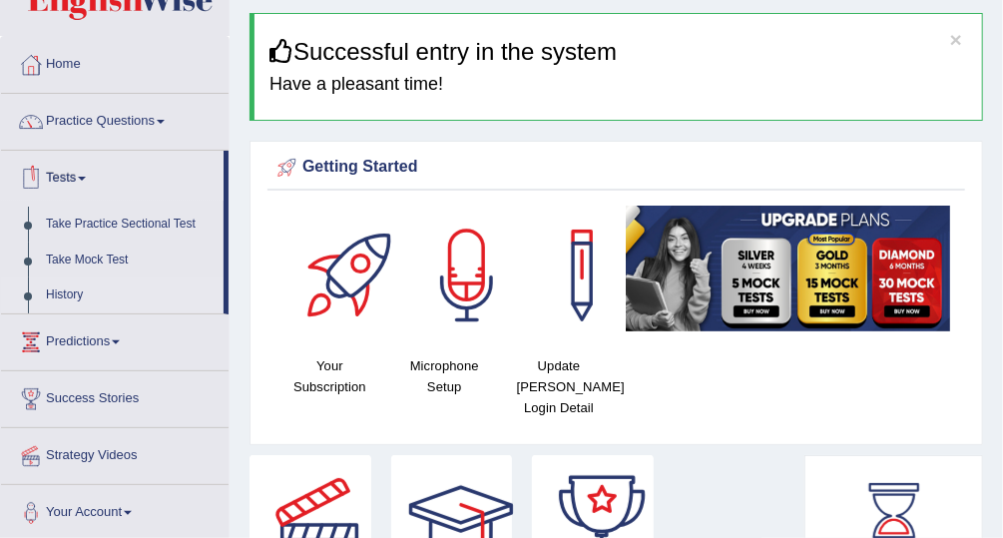
click at [124, 289] on link "History" at bounding box center [130, 296] width 187 height 36
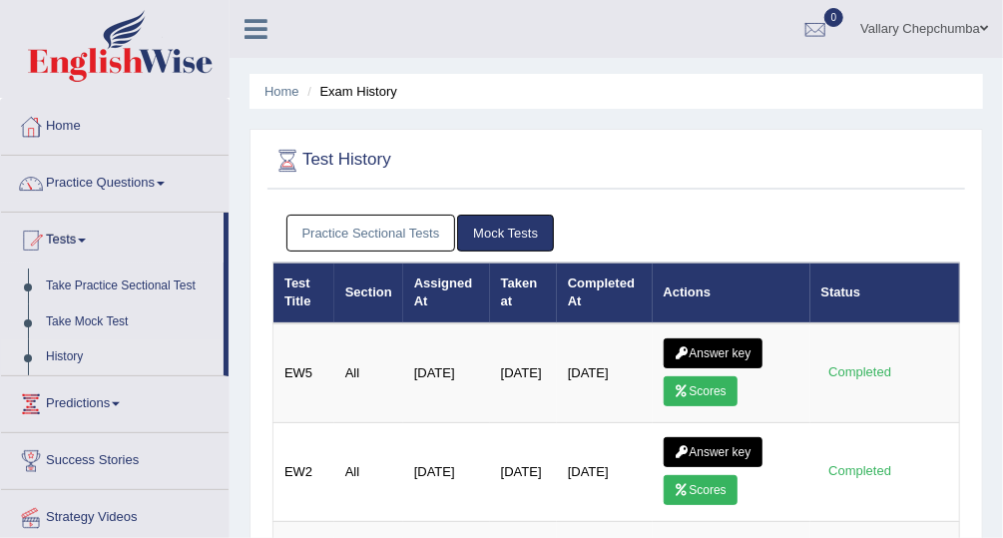
click at [363, 234] on link "Practice Sectional Tests" at bounding box center [372, 233] width 170 height 37
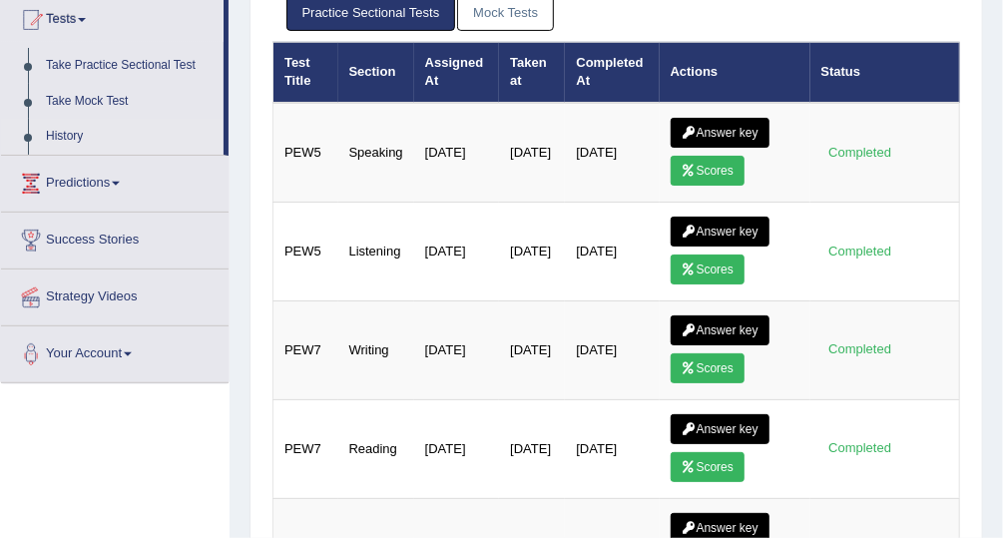
scroll to position [231, 0]
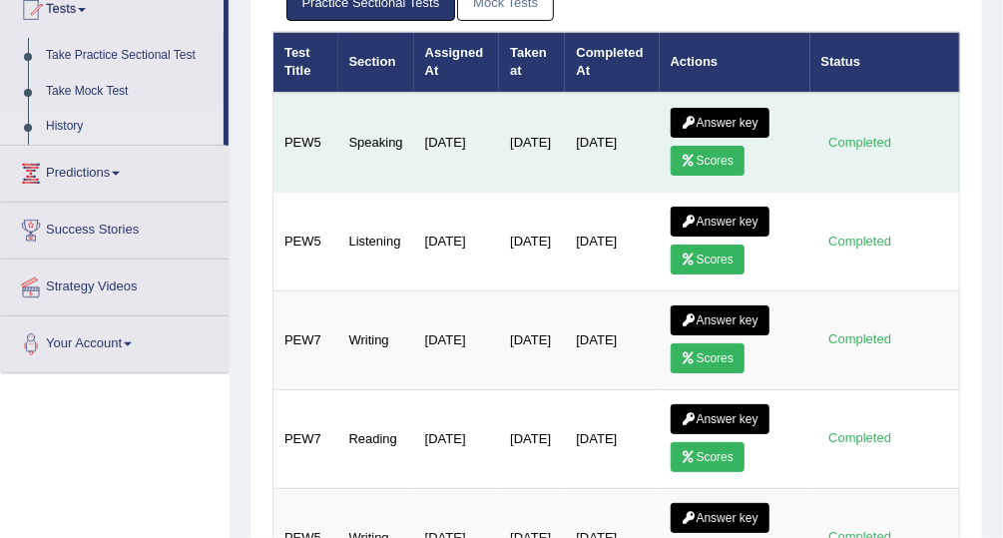
click at [690, 157] on icon at bounding box center [689, 161] width 15 height 12
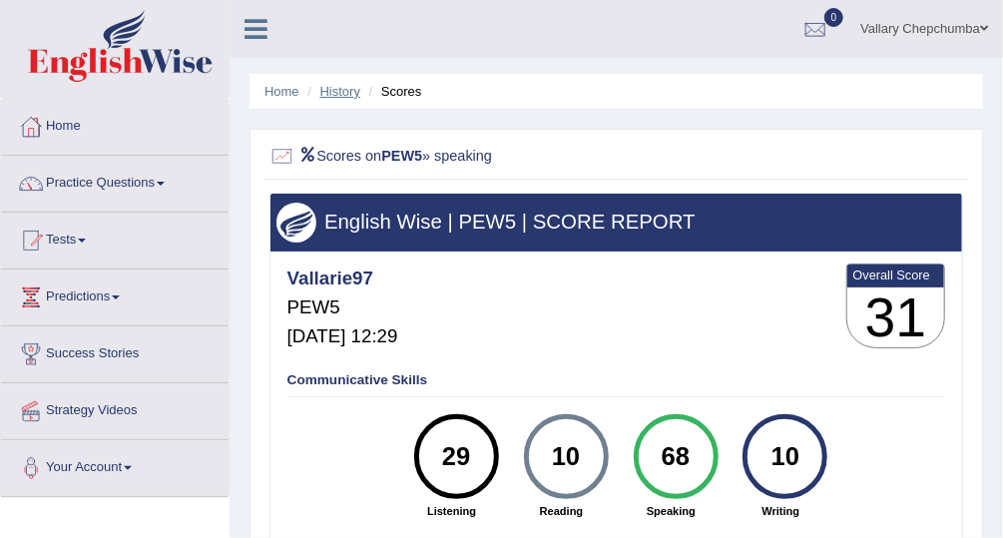
click at [337, 89] on link "History" at bounding box center [340, 91] width 40 height 15
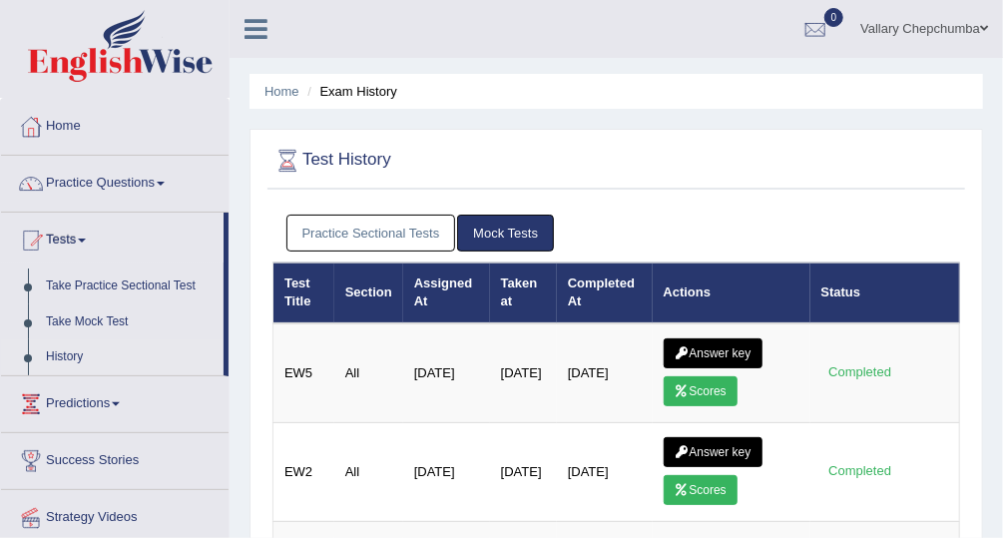
click at [411, 230] on link "Practice Sectional Tests" at bounding box center [372, 233] width 170 height 37
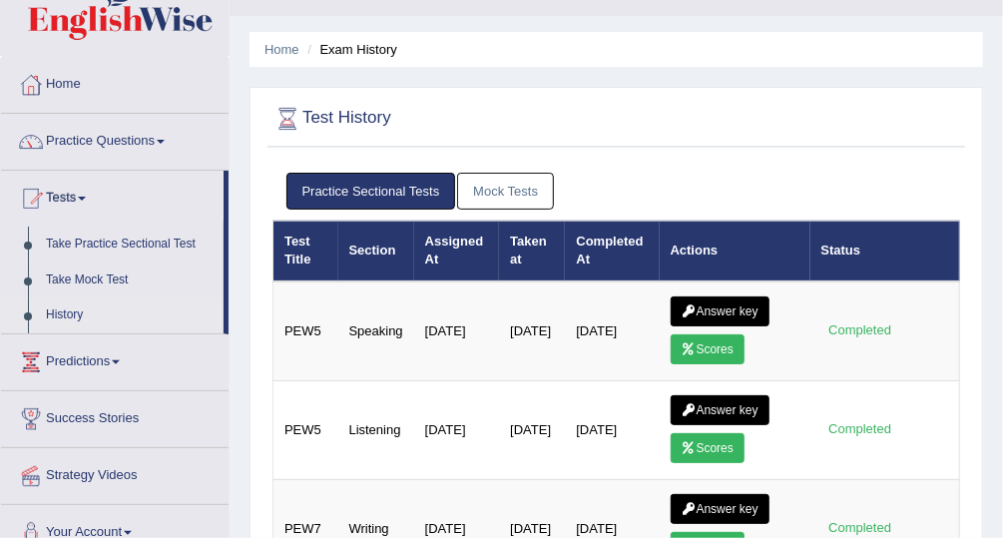
scroll to position [49, 0]
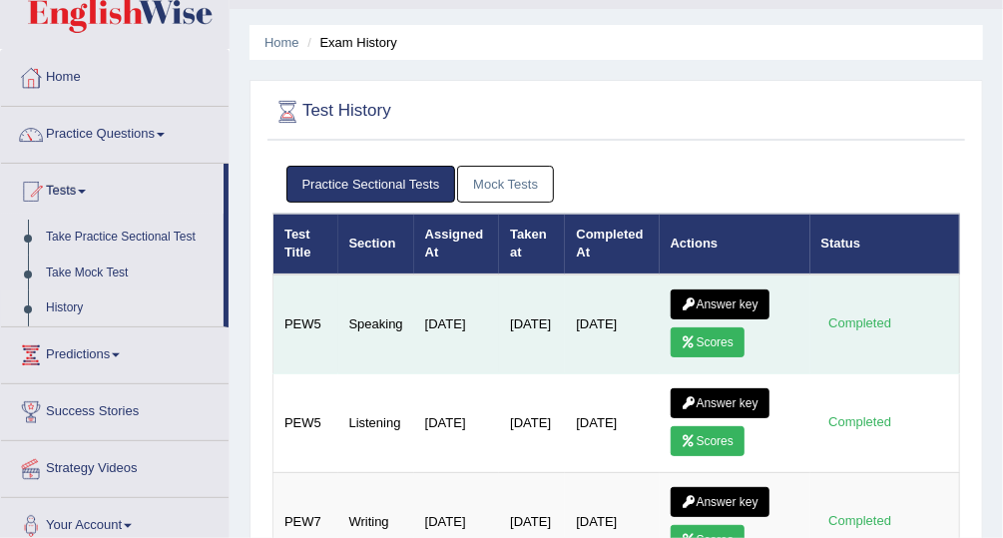
click at [731, 298] on link "Answer key" at bounding box center [720, 304] width 99 height 30
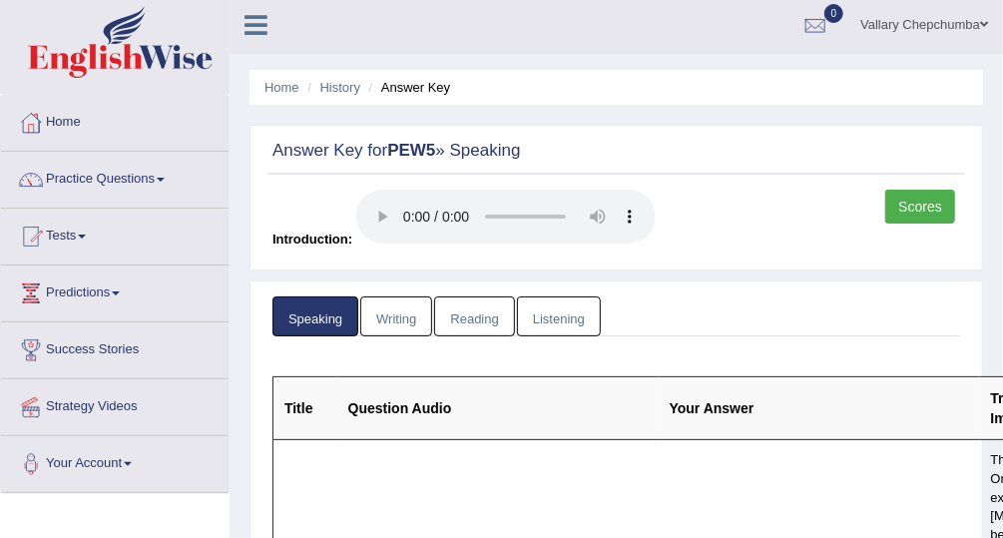
scroll to position [18, 0]
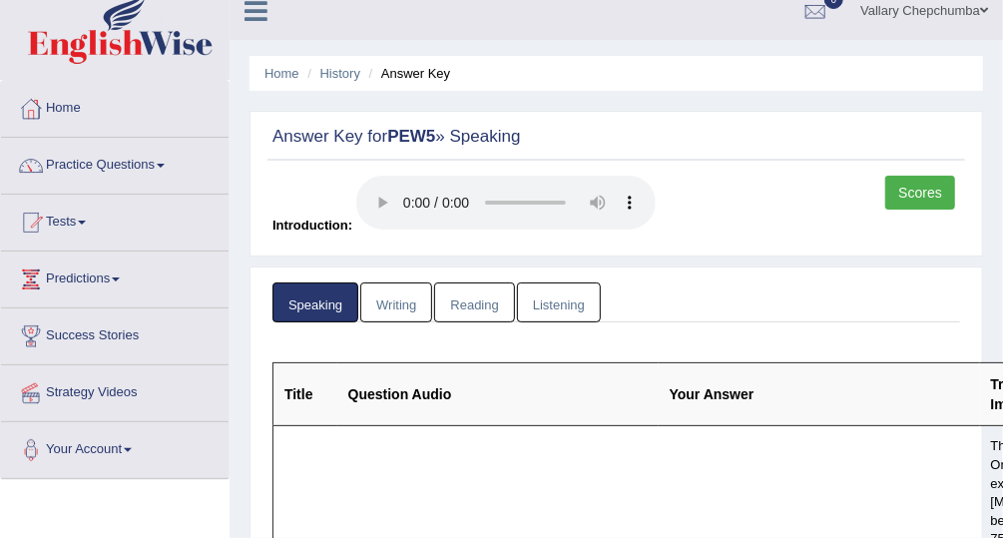
click at [923, 192] on link "Scores" at bounding box center [920, 193] width 70 height 34
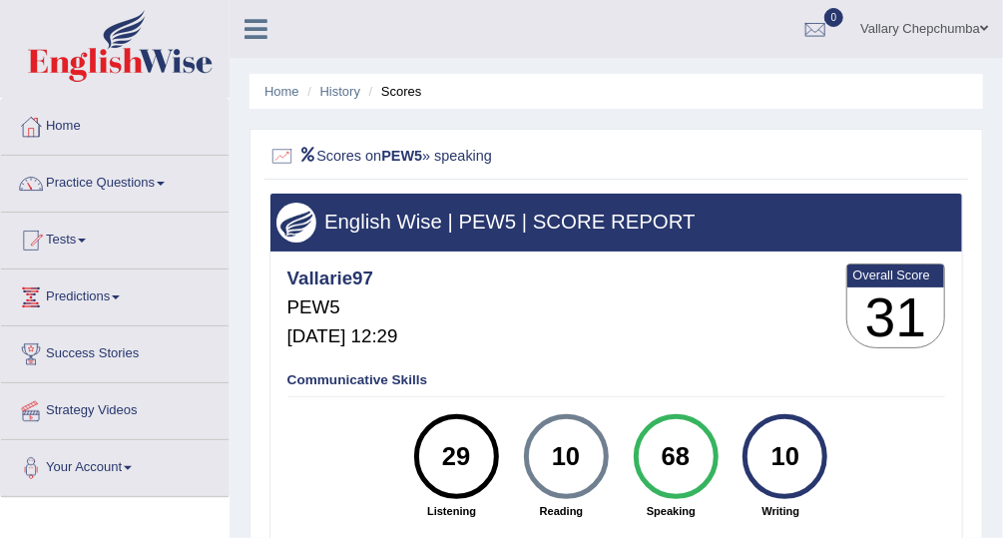
click at [418, 91] on li "Scores" at bounding box center [393, 91] width 58 height 19
click at [357, 96] on link "History" at bounding box center [340, 91] width 40 height 15
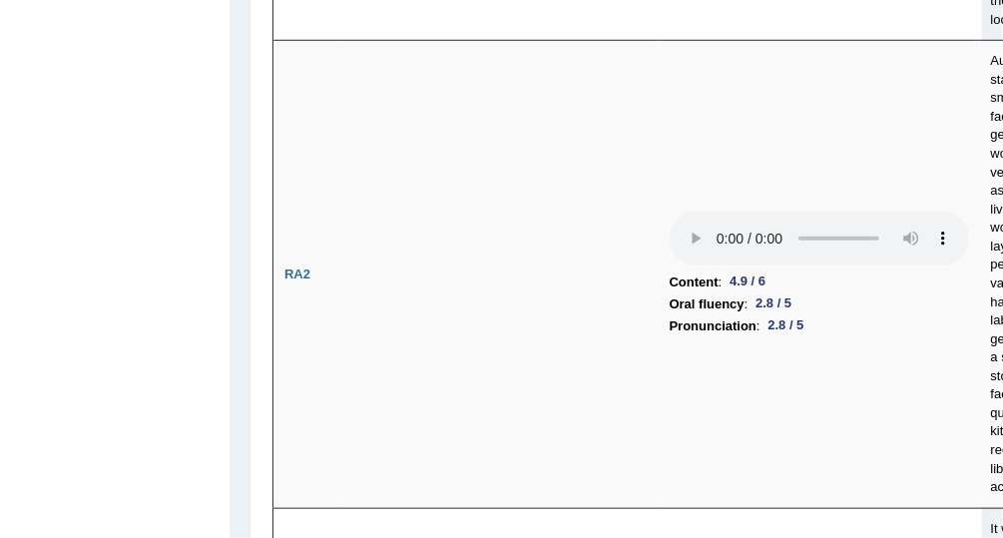
scroll to position [644, 0]
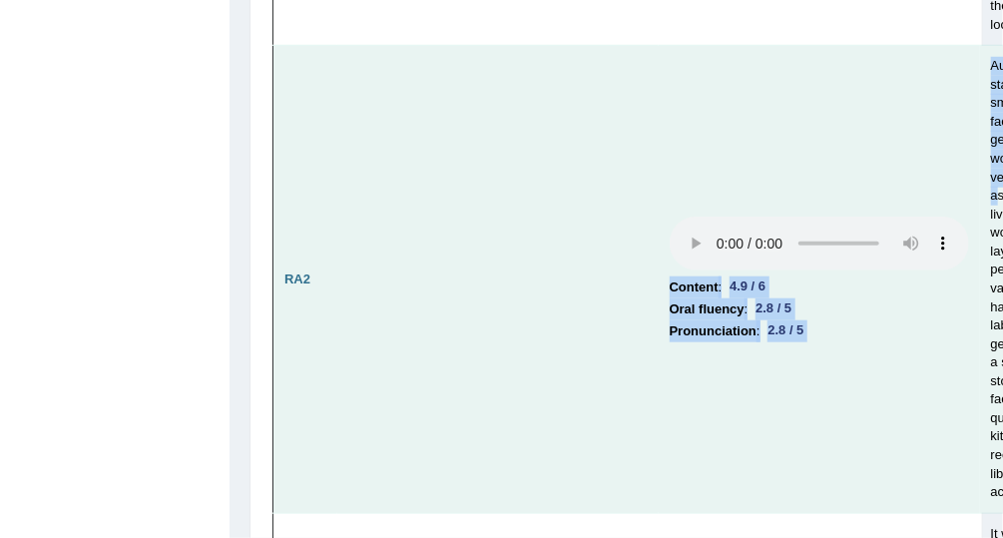
drag, startPoint x: 997, startPoint y: 208, endPoint x: 765, endPoint y: 247, distance: 235.8
click at [765, 247] on tr "RA2 Content : 4.9 / 6 Oral fluency : 2.8 / 5 Pronunciation : 2.8 / 5 Australia'…" at bounding box center [708, 280] width 868 height 468
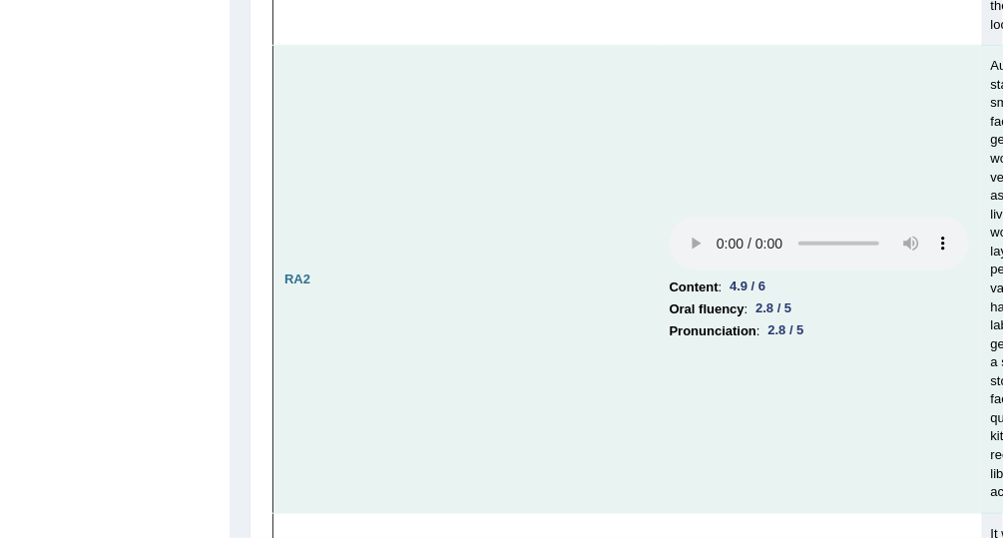
click at [584, 200] on td at bounding box center [497, 280] width 321 height 468
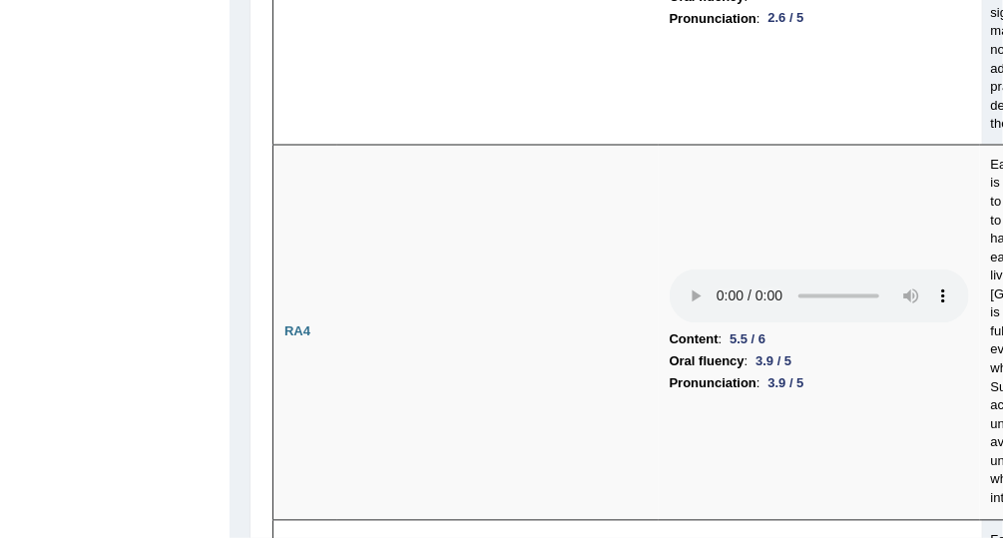
scroll to position [0, 0]
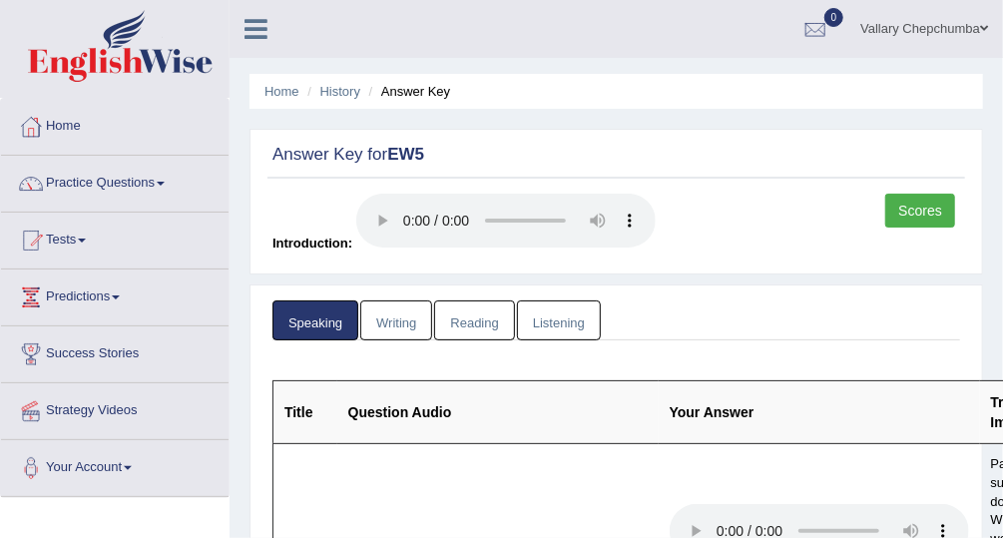
click at [86, 192] on link "Practice Questions" at bounding box center [115, 181] width 228 height 50
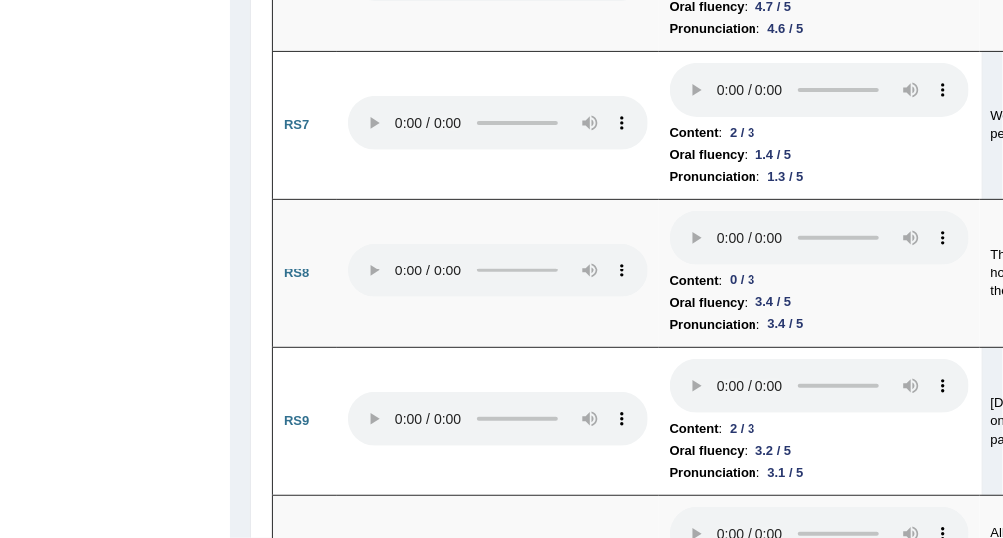
scroll to position [3254, 0]
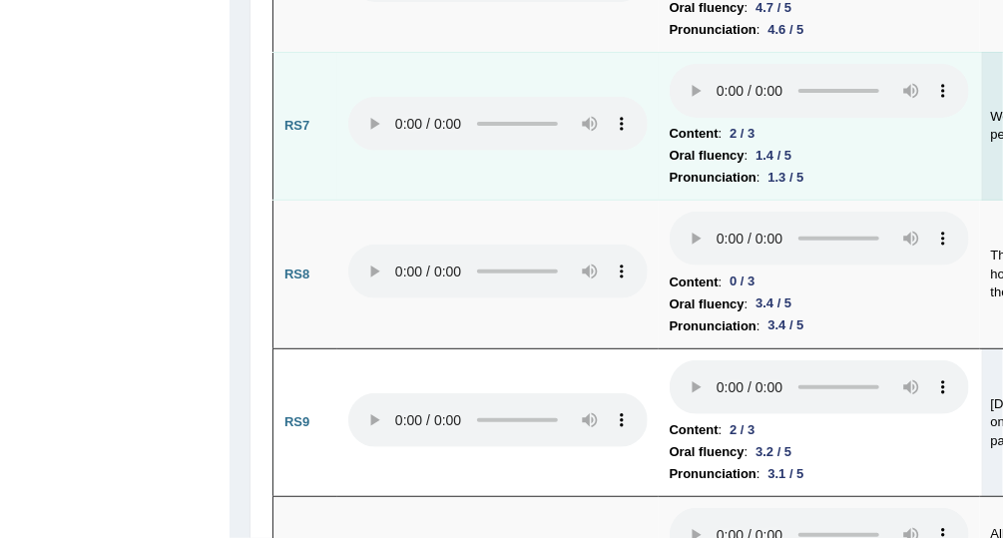
click at [317, 201] on td "RS7" at bounding box center [306, 126] width 64 height 149
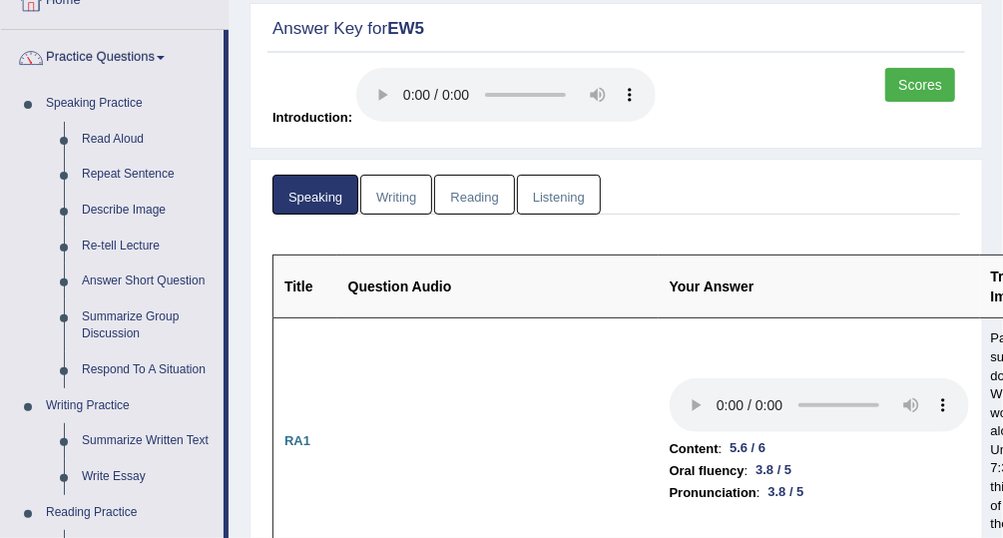
scroll to position [0, 0]
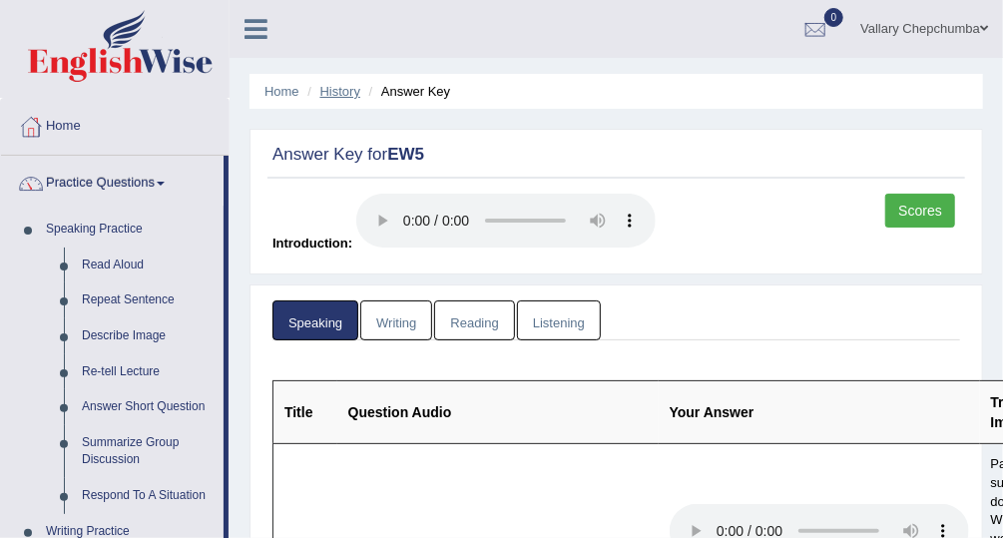
click at [328, 91] on link "History" at bounding box center [340, 91] width 40 height 15
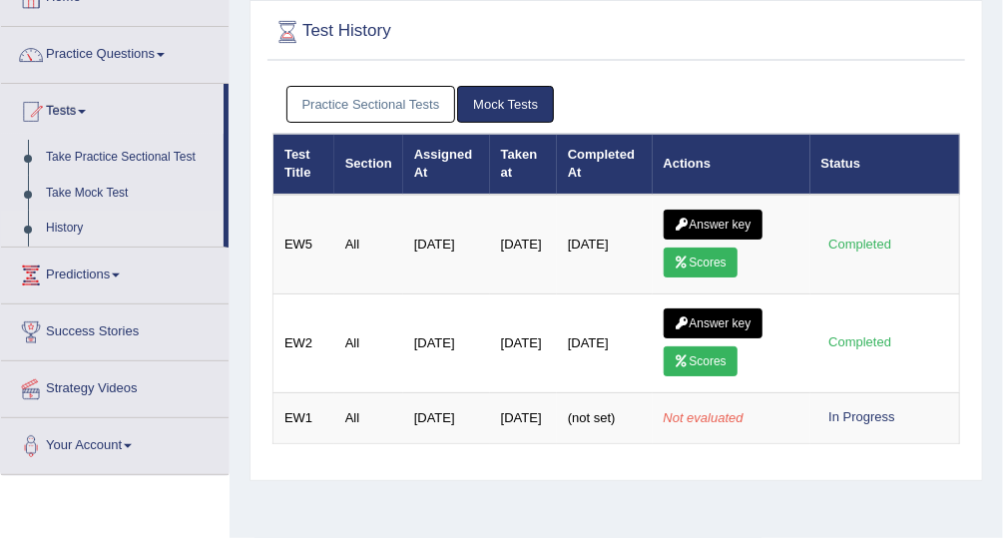
scroll to position [132, 0]
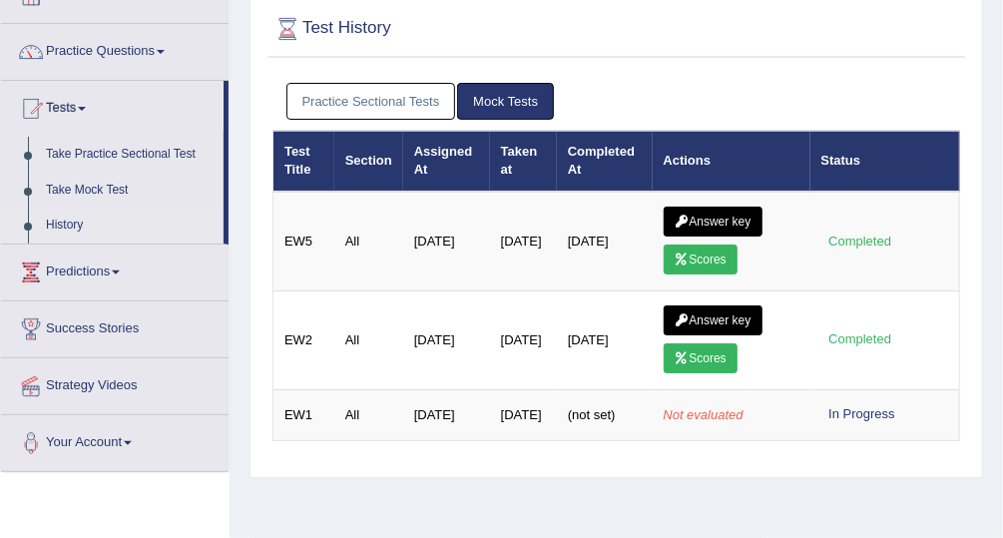
click at [336, 104] on link "Practice Sectional Tests" at bounding box center [372, 101] width 170 height 37
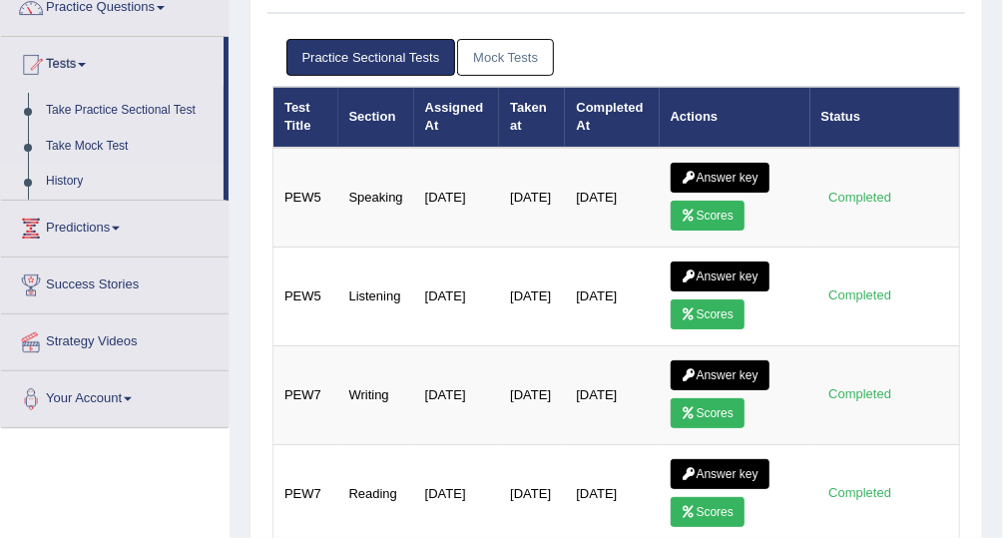
scroll to position [182, 0]
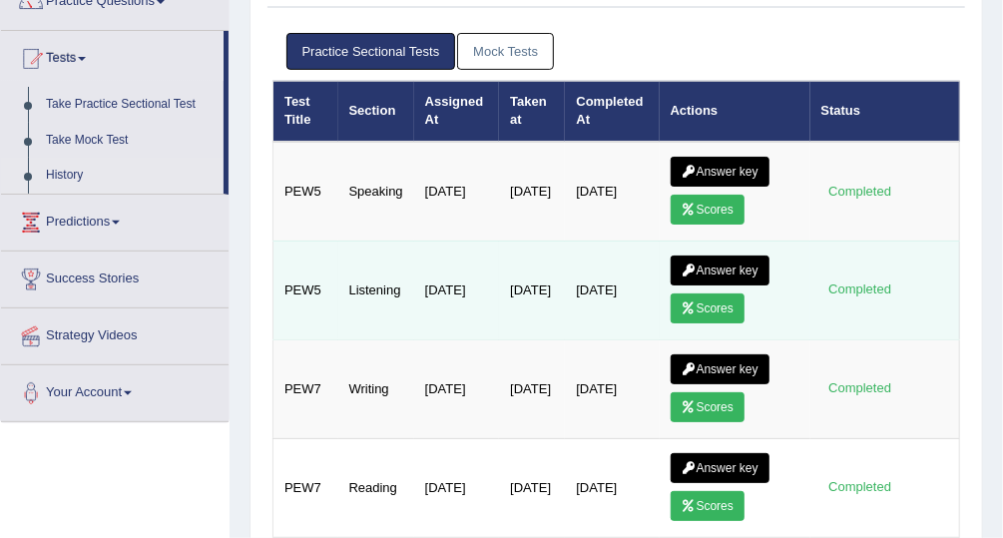
click at [688, 265] on icon at bounding box center [689, 271] width 15 height 12
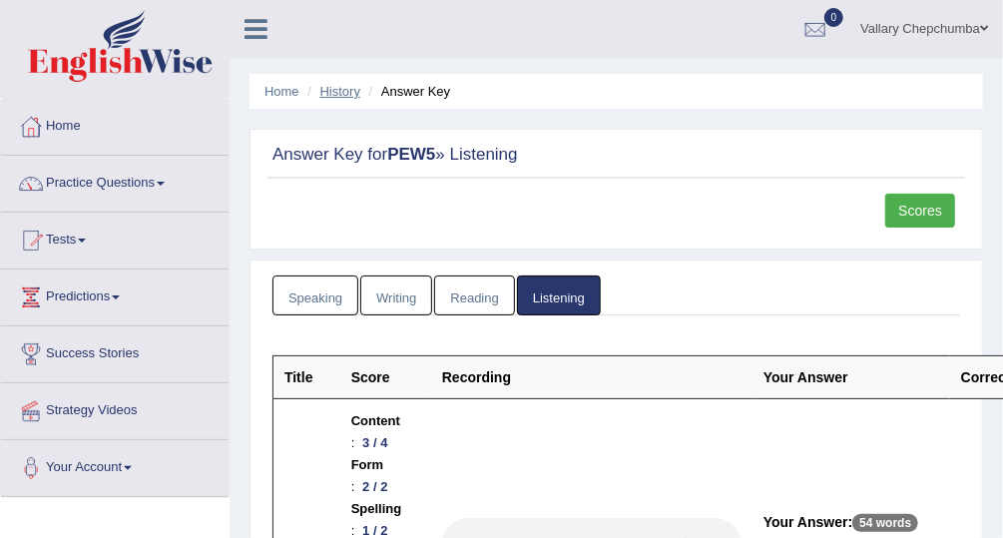
click at [340, 98] on link "History" at bounding box center [340, 91] width 40 height 15
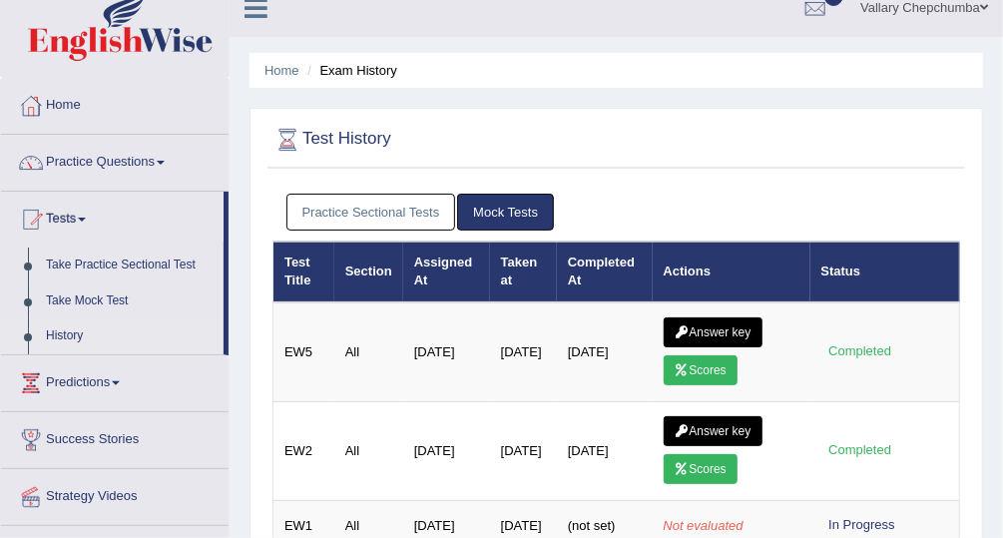
scroll to position [26, 0]
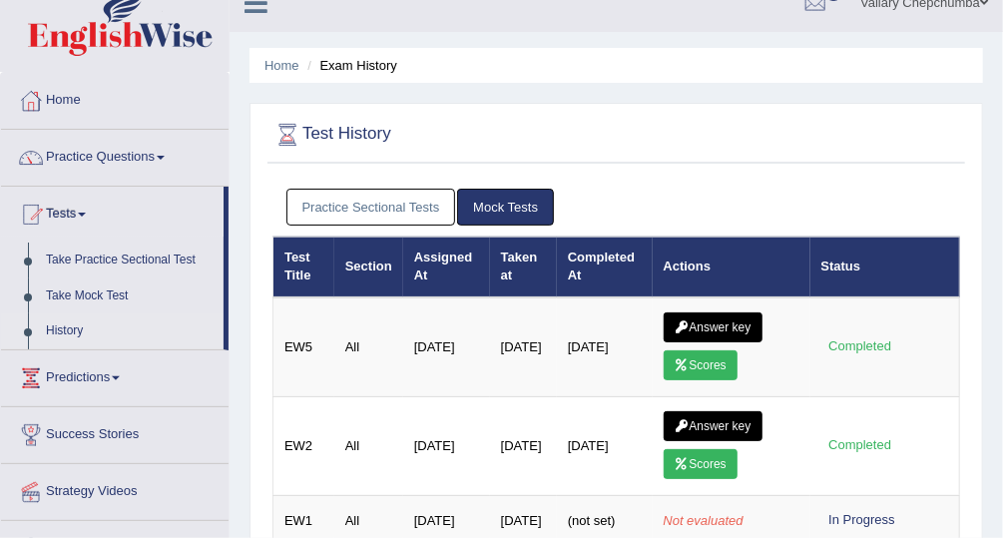
click at [365, 215] on link "Practice Sectional Tests" at bounding box center [372, 207] width 170 height 37
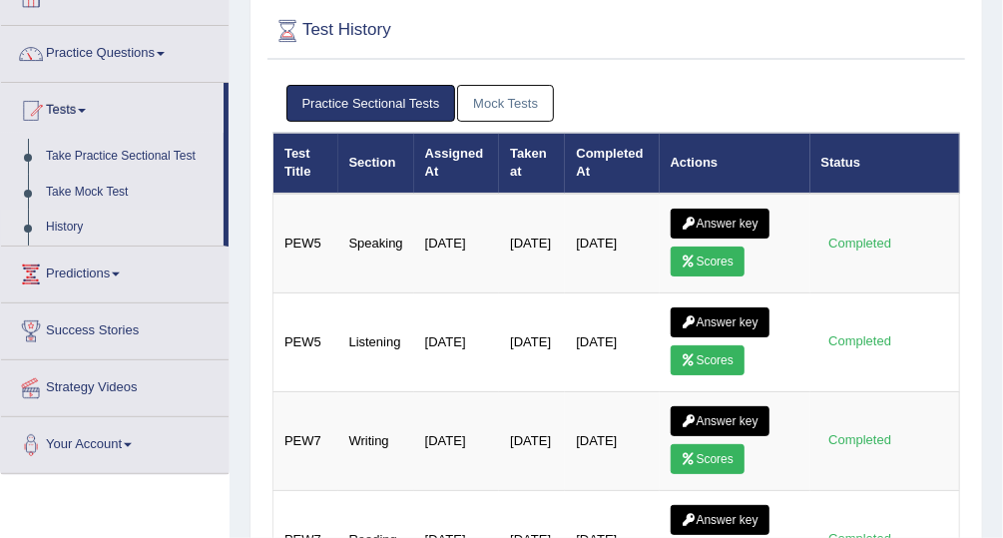
scroll to position [131, 0]
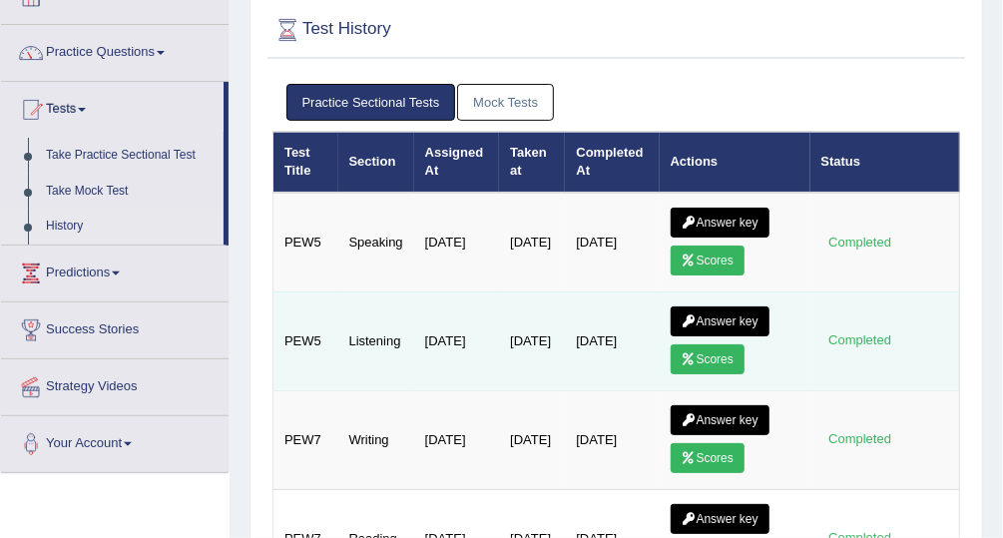
click at [701, 312] on link "Answer key" at bounding box center [720, 321] width 99 height 30
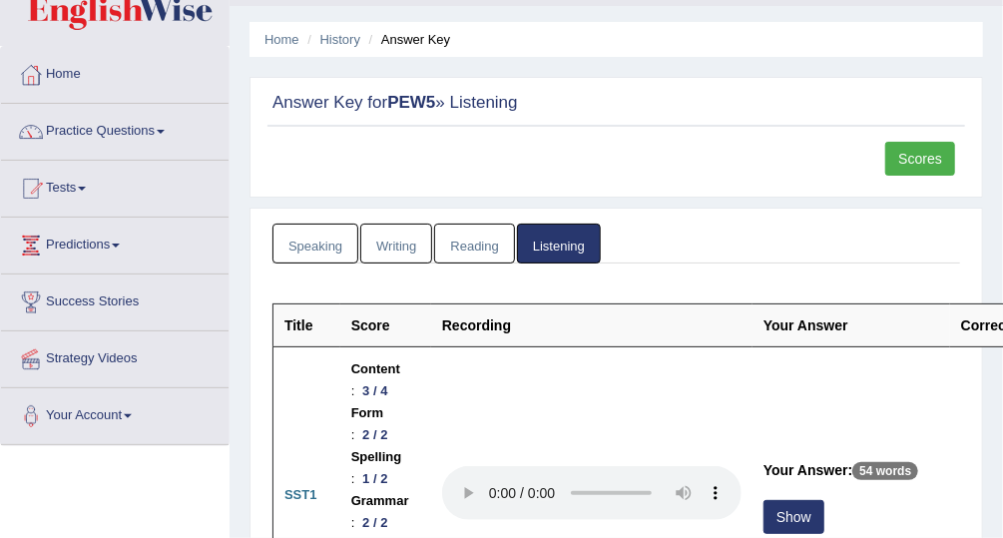
scroll to position [61, 0]
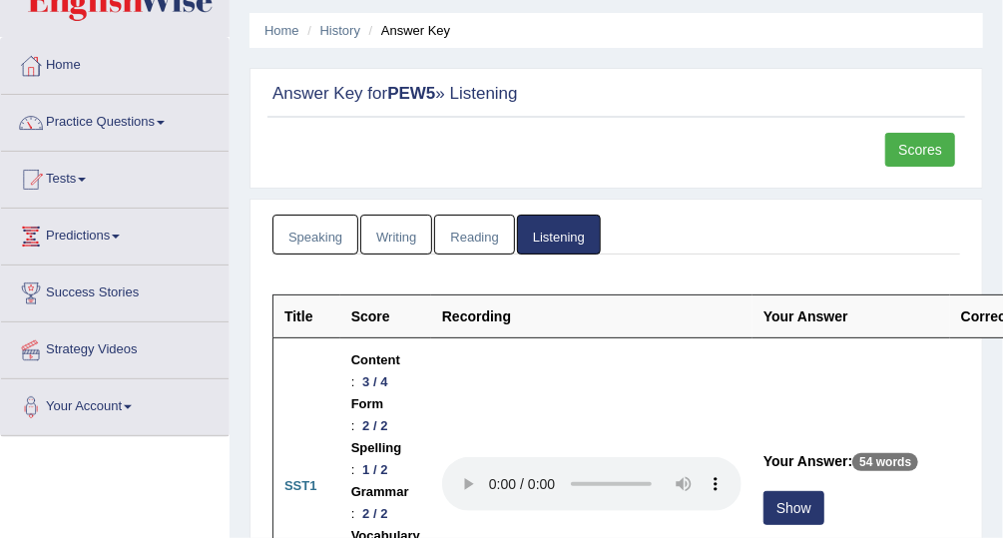
click at [939, 150] on link "Scores" at bounding box center [920, 150] width 70 height 34
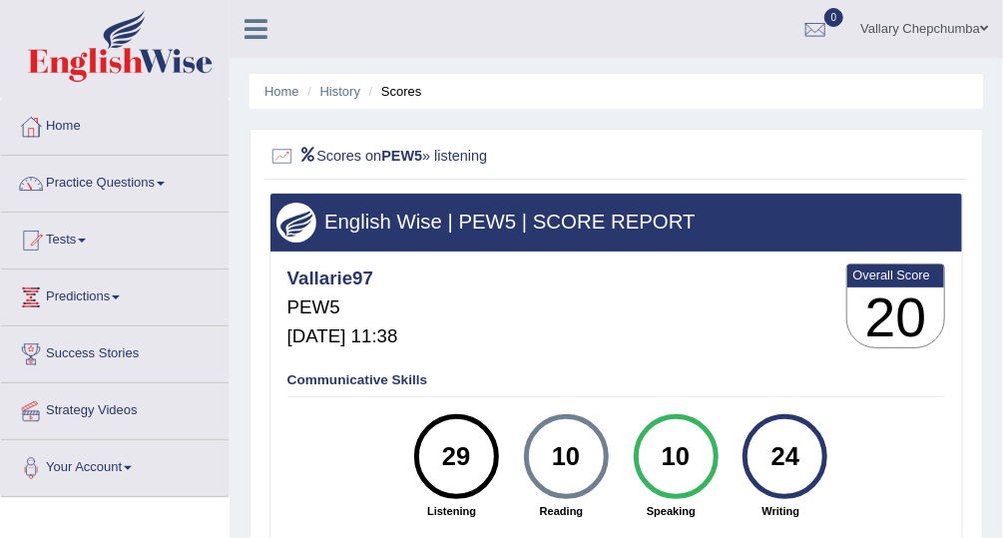
click at [418, 91] on li "Scores" at bounding box center [393, 91] width 58 height 19
click at [347, 97] on link "History" at bounding box center [340, 91] width 40 height 15
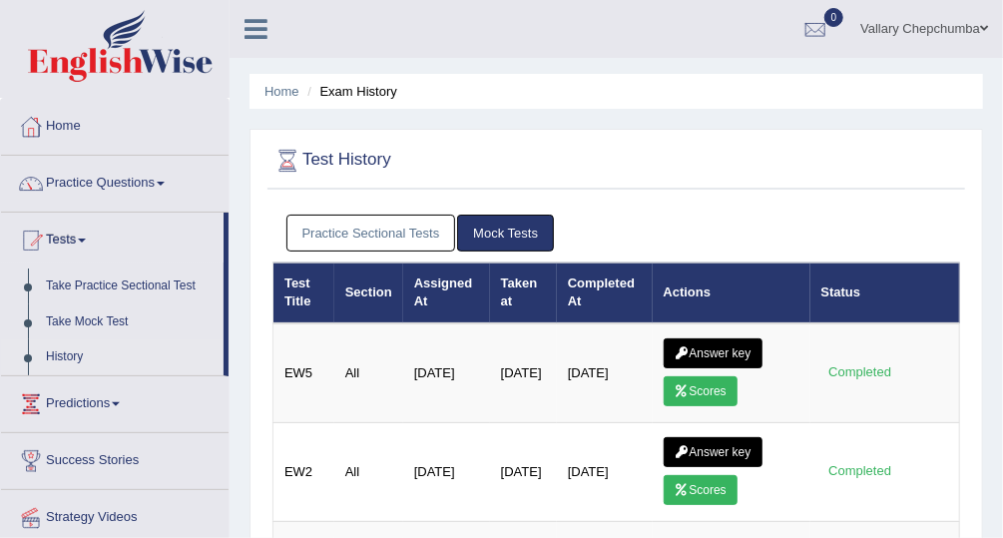
click at [408, 232] on link "Practice Sectional Tests" at bounding box center [372, 233] width 170 height 37
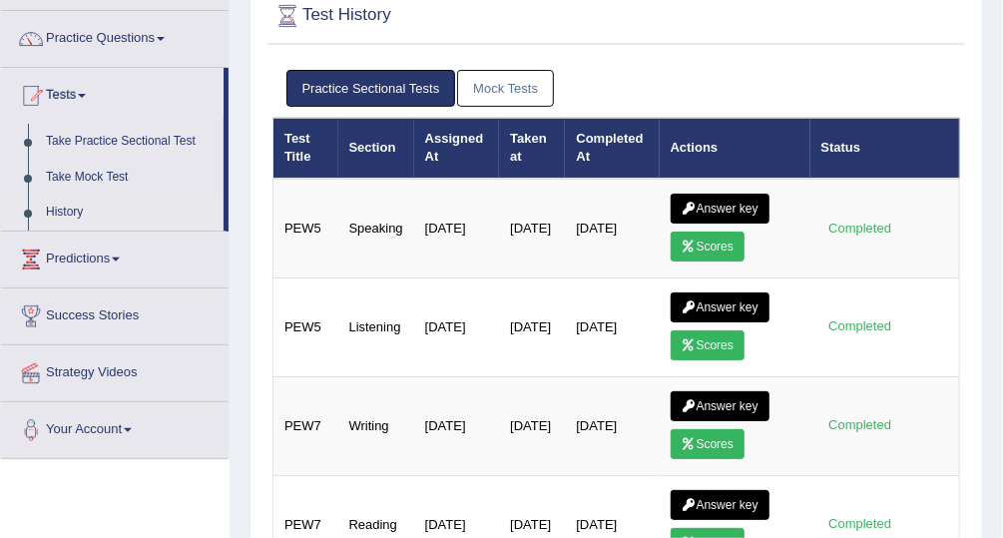
scroll to position [147, 0]
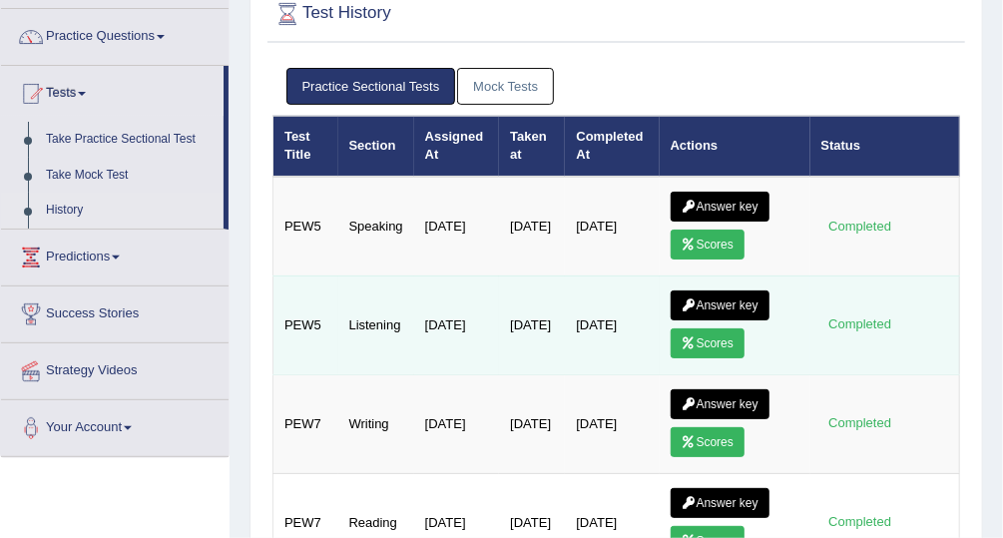
click at [716, 297] on link "Answer key" at bounding box center [720, 305] width 99 height 30
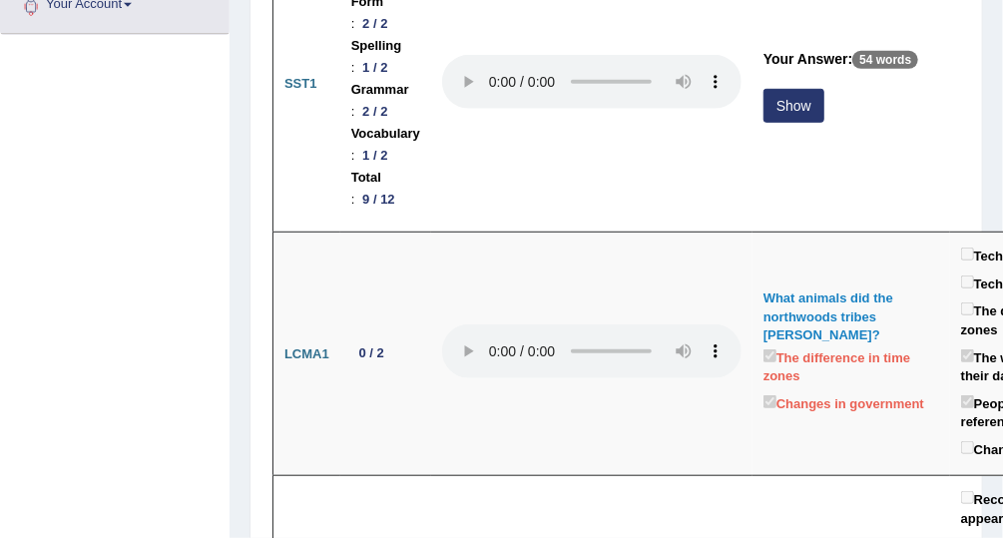
scroll to position [440, 0]
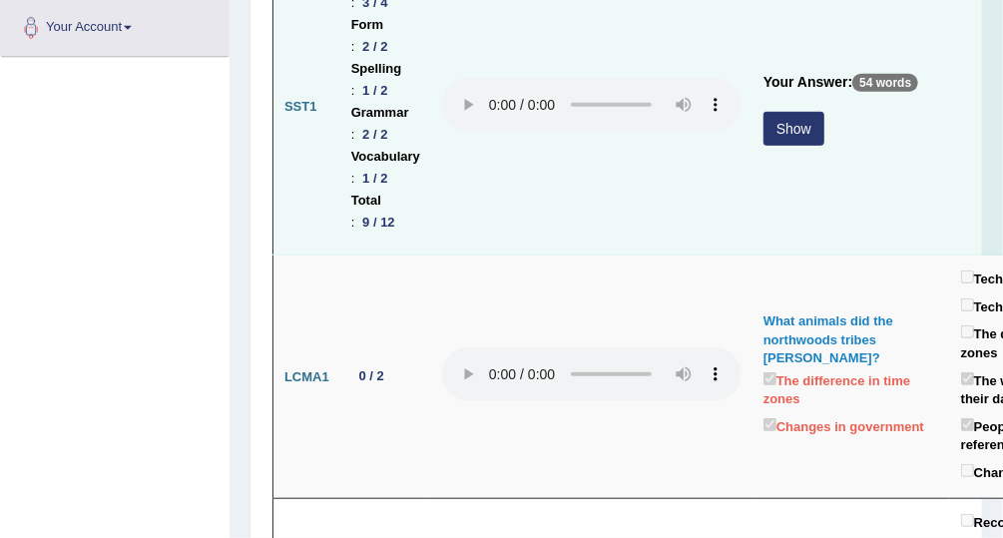
click at [790, 123] on button "Show" at bounding box center [794, 129] width 61 height 34
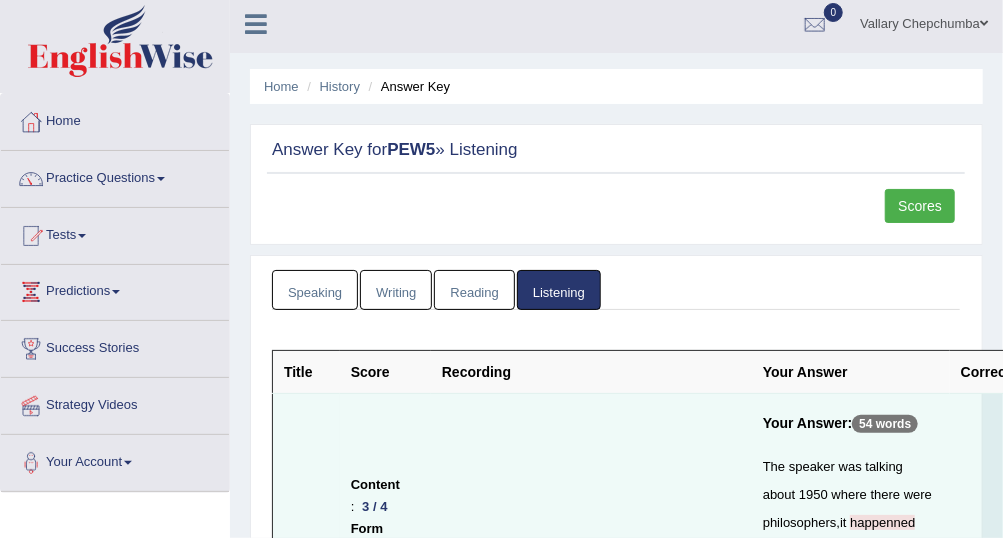
scroll to position [0, 0]
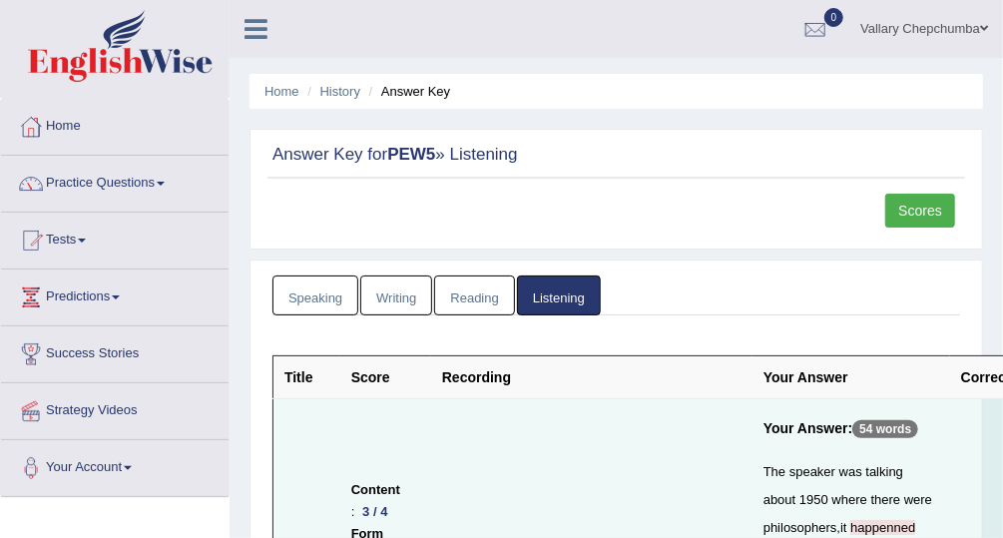
click at [104, 192] on link "Practice Questions" at bounding box center [115, 181] width 228 height 50
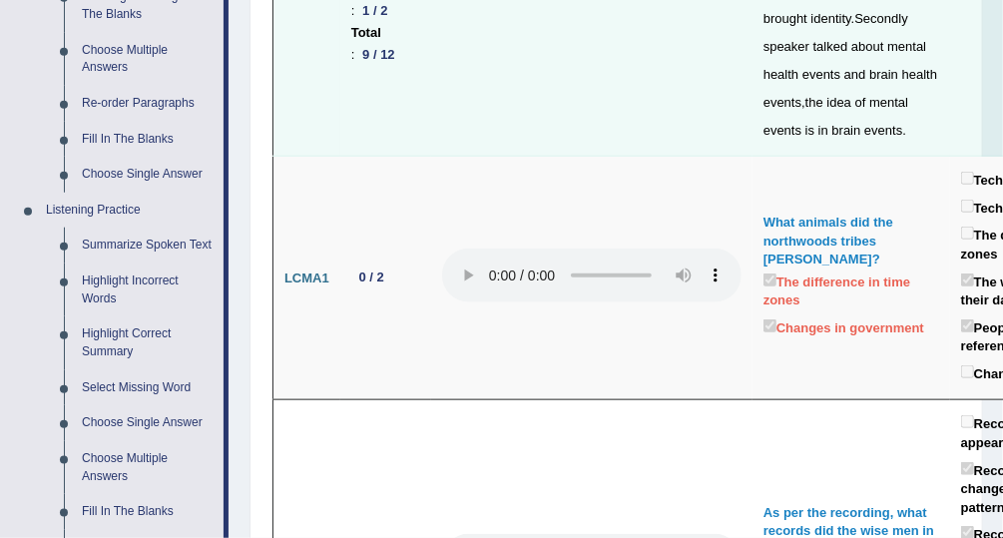
scroll to position [682, 0]
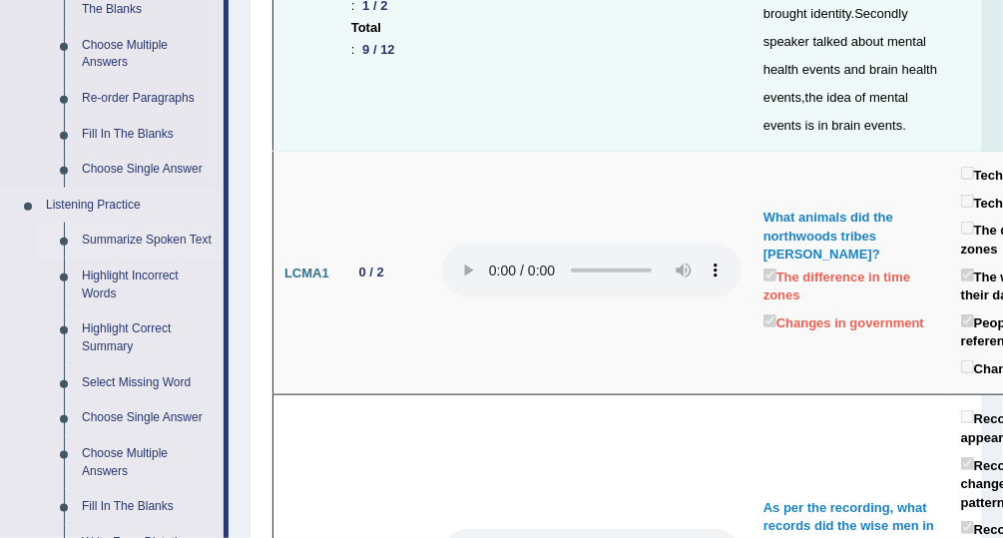
click at [157, 240] on link "Summarize Spoken Text" at bounding box center [148, 241] width 151 height 36
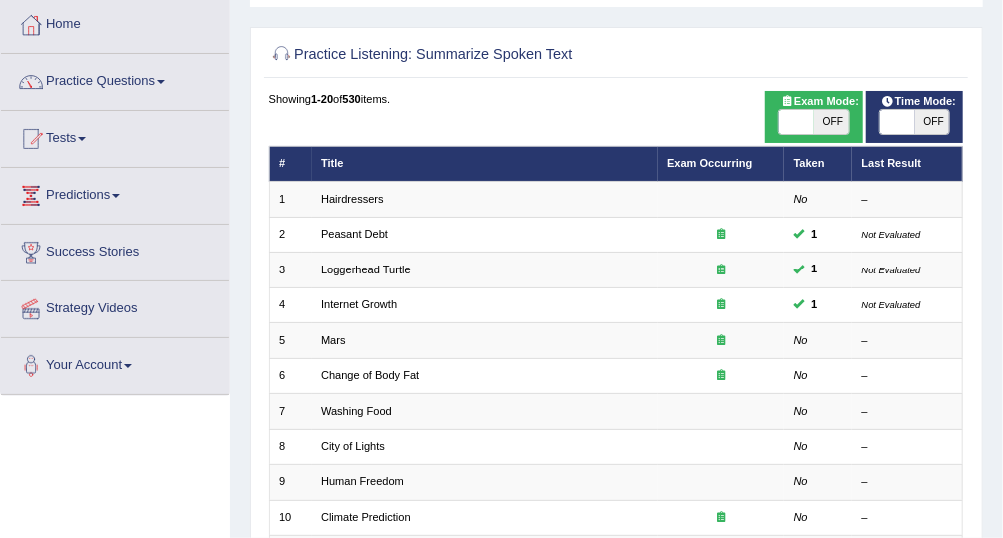
scroll to position [105, 0]
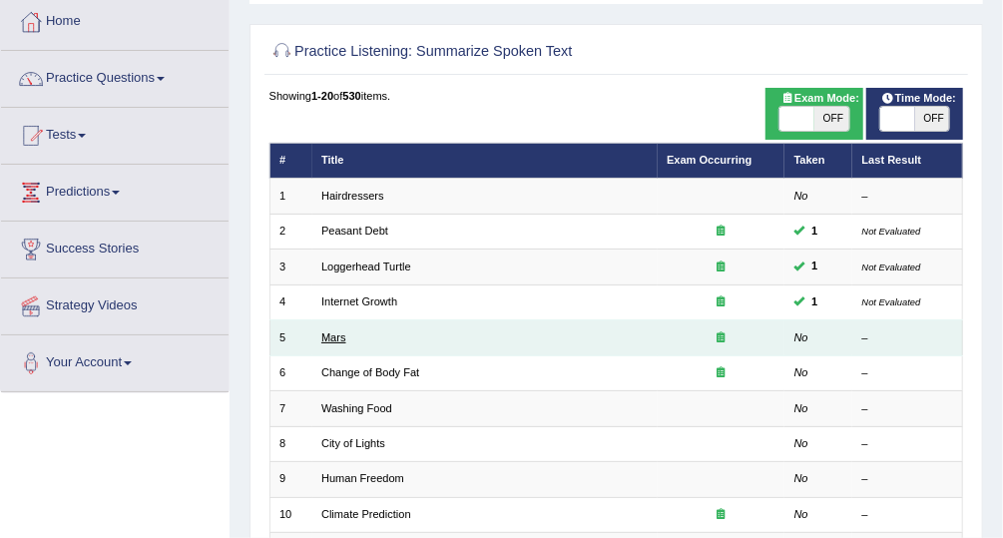
click at [326, 338] on link "Mars" at bounding box center [333, 337] width 25 height 12
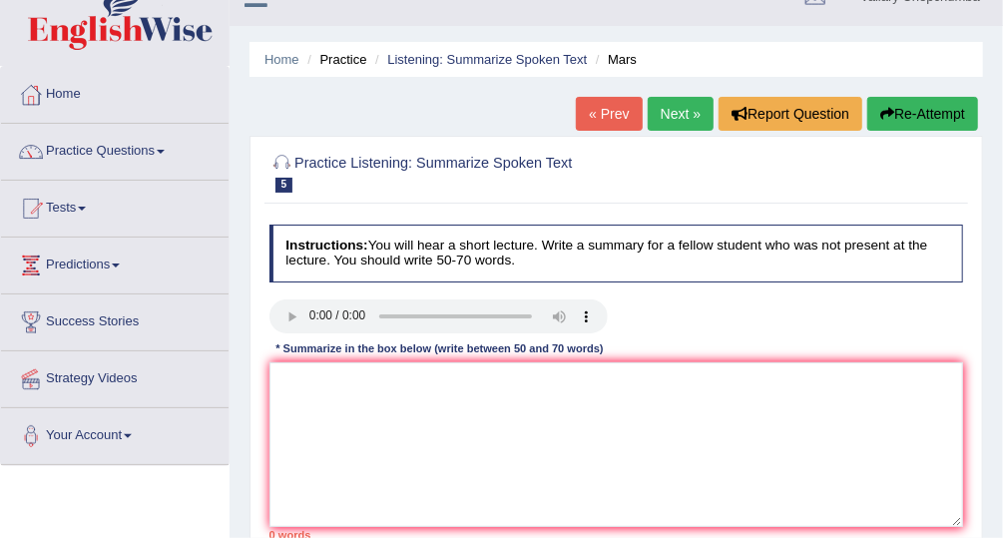
scroll to position [58, 0]
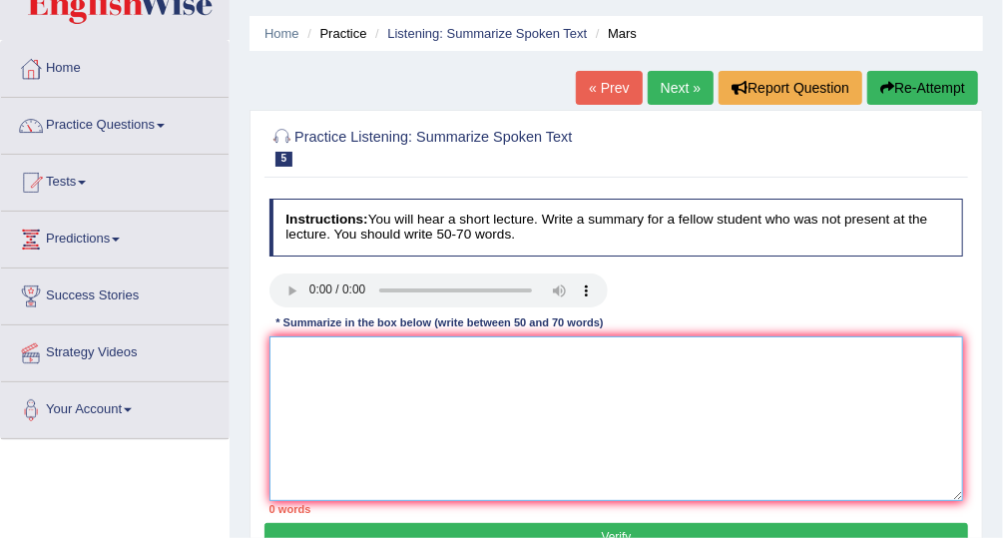
click at [428, 380] on textarea at bounding box center [617, 418] width 695 height 165
type textarea "M"
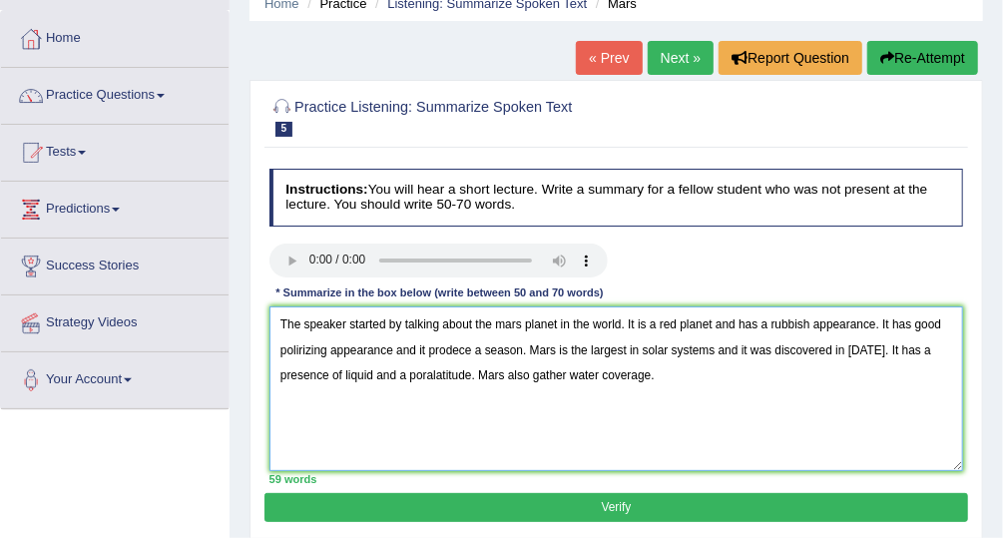
scroll to position [114, 0]
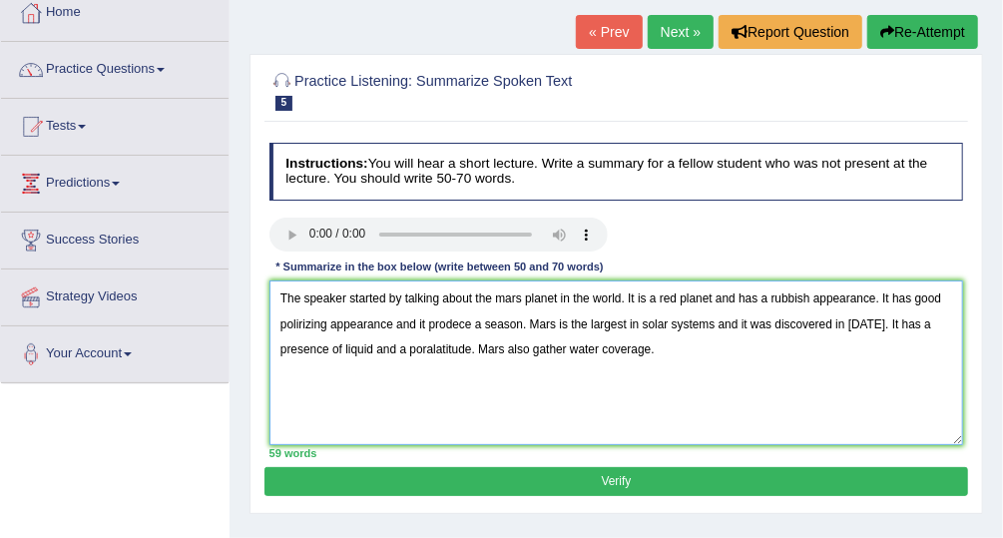
type textarea "The speaker started by talking about the mars planet in the world. It is a red …"
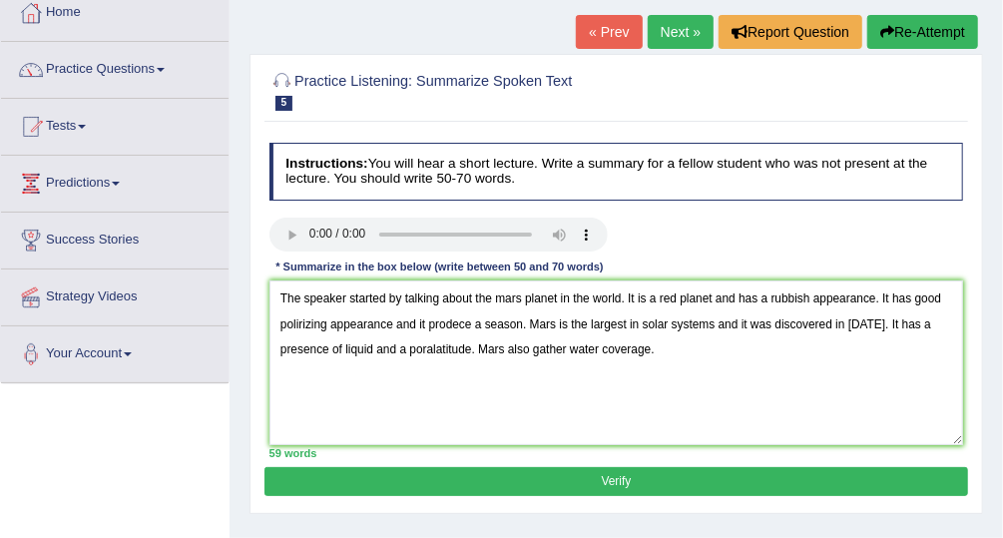
click at [897, 481] on button "Verify" at bounding box center [616, 481] width 703 height 29
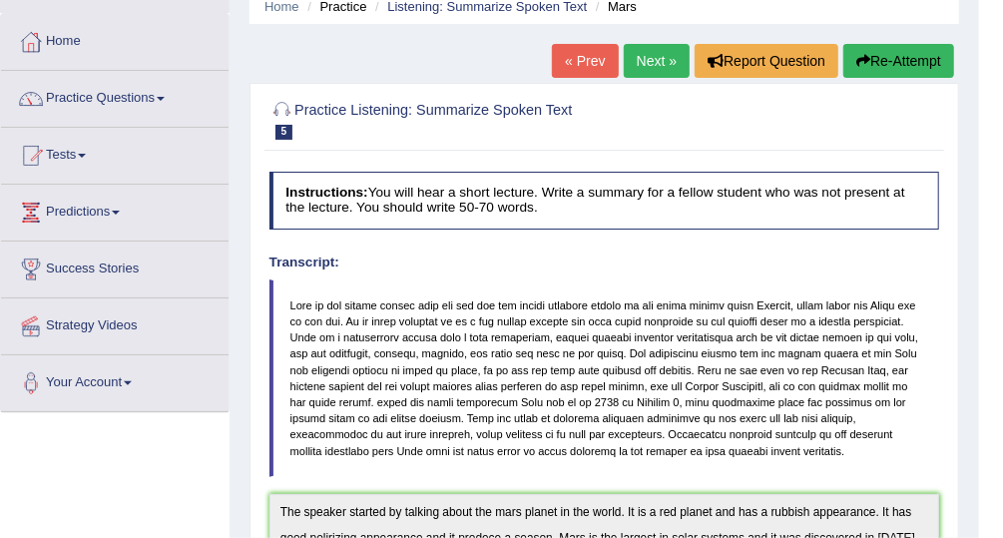
scroll to position [0, 0]
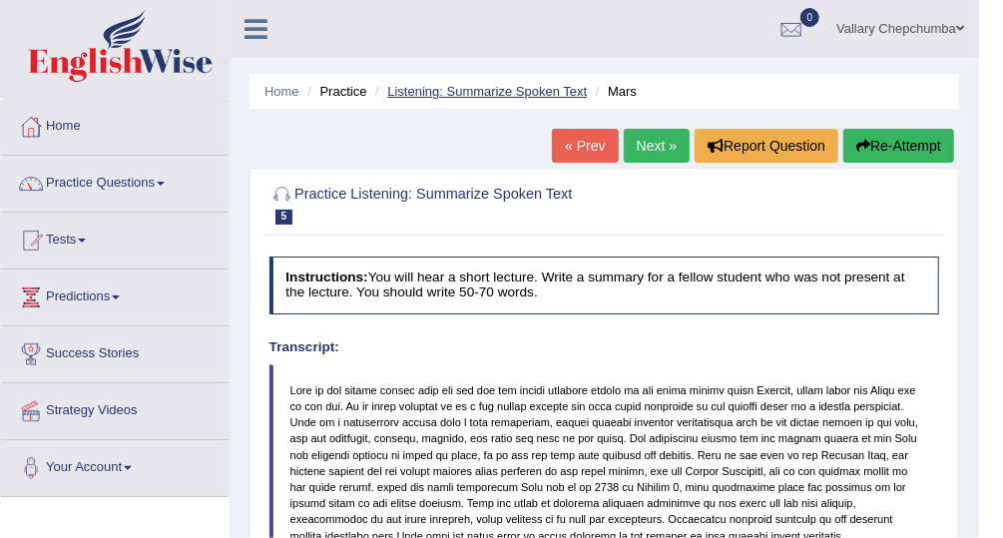
click at [473, 94] on link "Listening: Summarize Spoken Text" at bounding box center [487, 91] width 200 height 15
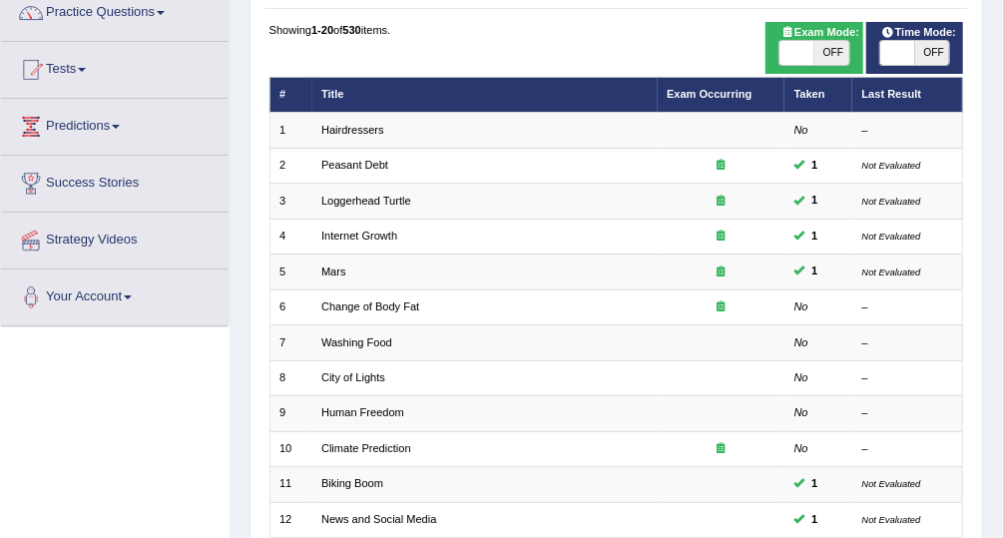
scroll to position [176, 0]
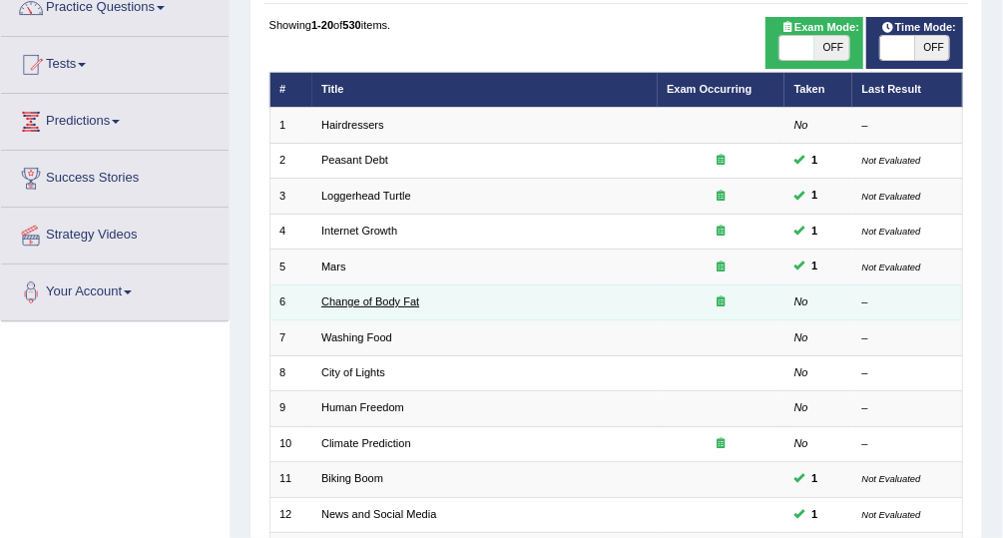
click at [390, 300] on link "Change of Body Fat" at bounding box center [370, 301] width 98 height 12
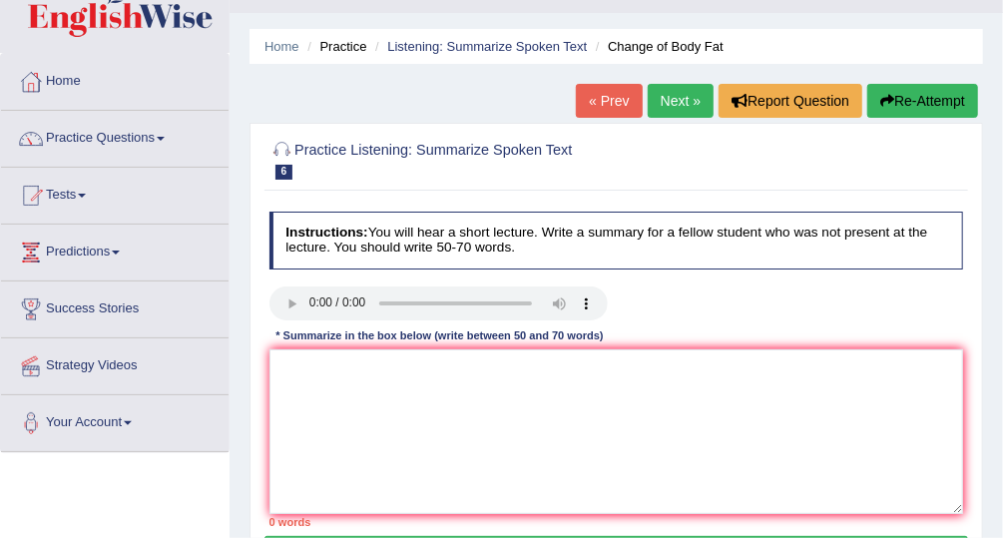
scroll to position [46, 0]
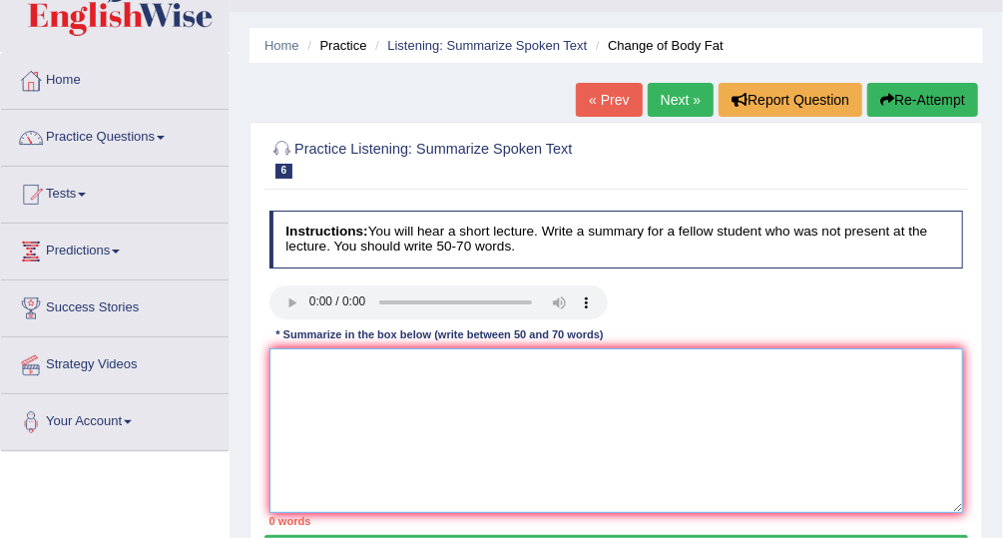
click at [756, 370] on textarea at bounding box center [617, 430] width 695 height 165
type textarea "S"
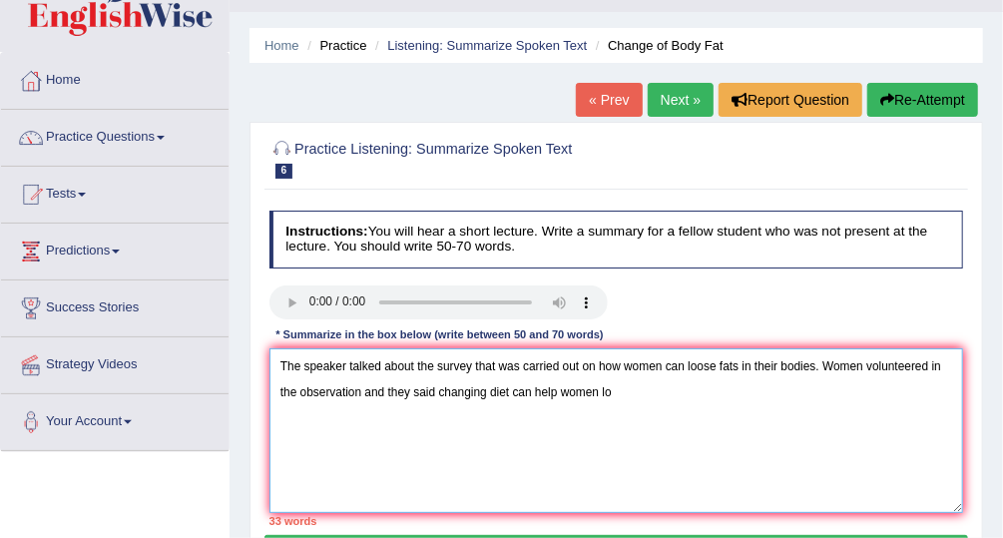
click at [697, 367] on textarea "The speaker talked about the survey that was carried out on how women can loose…" at bounding box center [617, 430] width 695 height 165
click at [641, 394] on textarea "The speaker talked about the survey that was carried out on how women can lose …" at bounding box center [617, 430] width 695 height 165
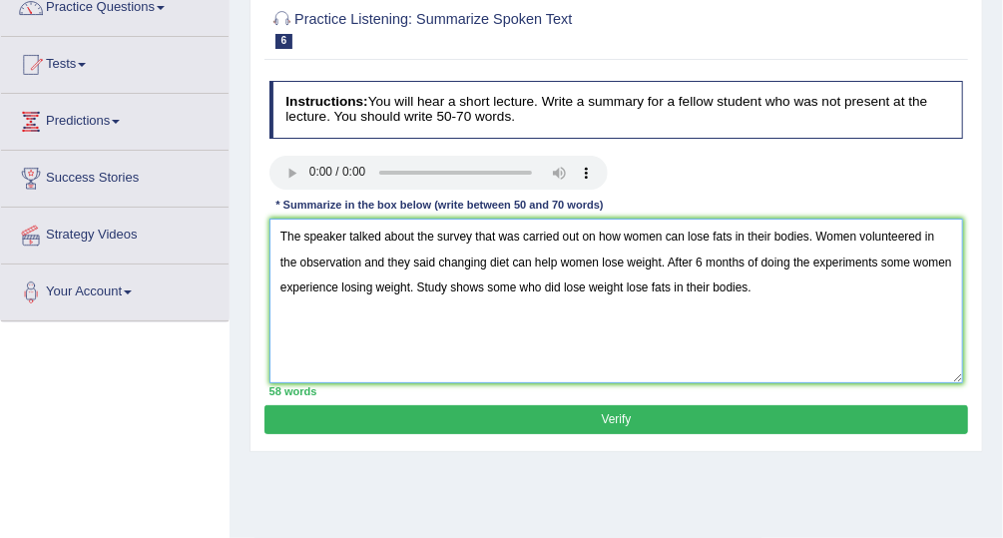
scroll to position [185, 0]
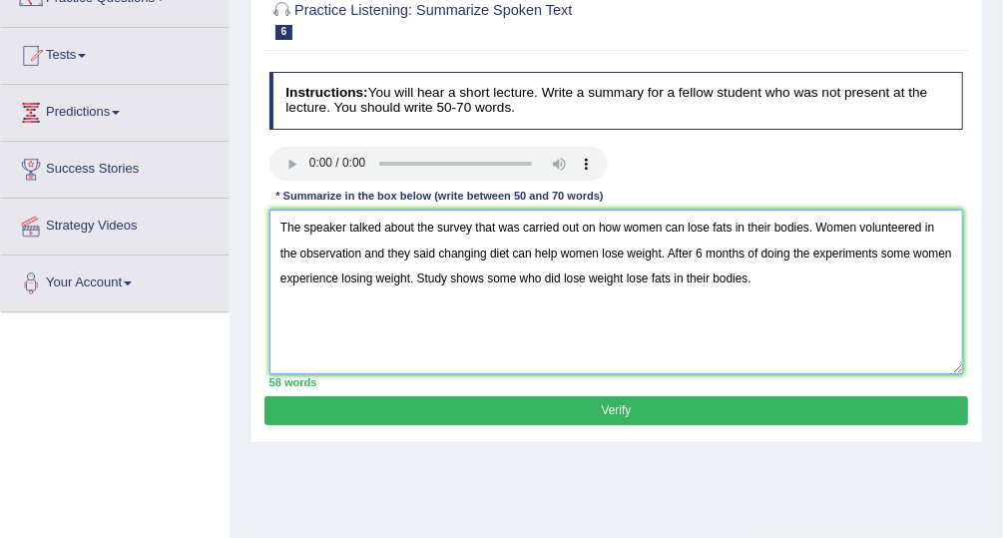
type textarea "The speaker talked about the survey that was carried out on how women can lose …"
click at [889, 420] on button "Verify" at bounding box center [616, 410] width 703 height 29
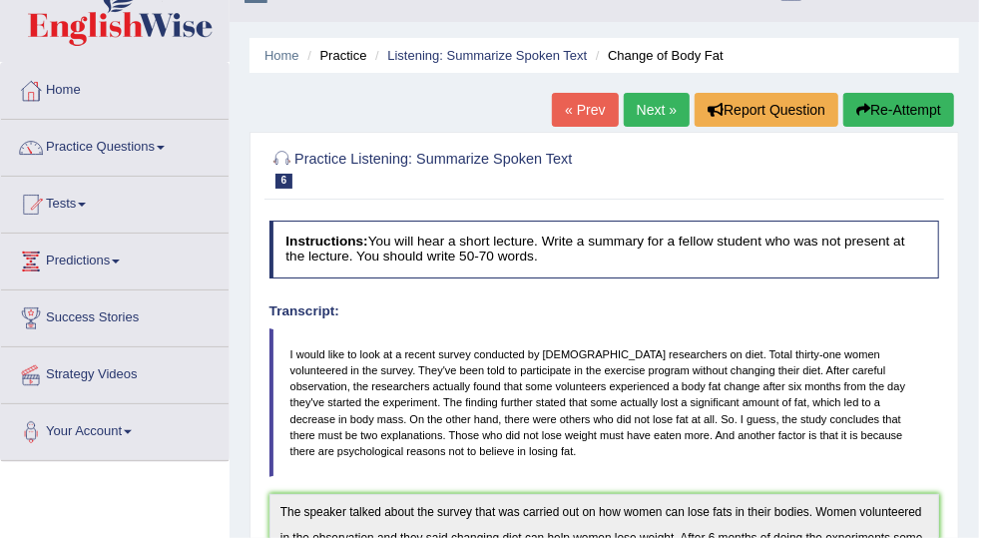
scroll to position [0, 0]
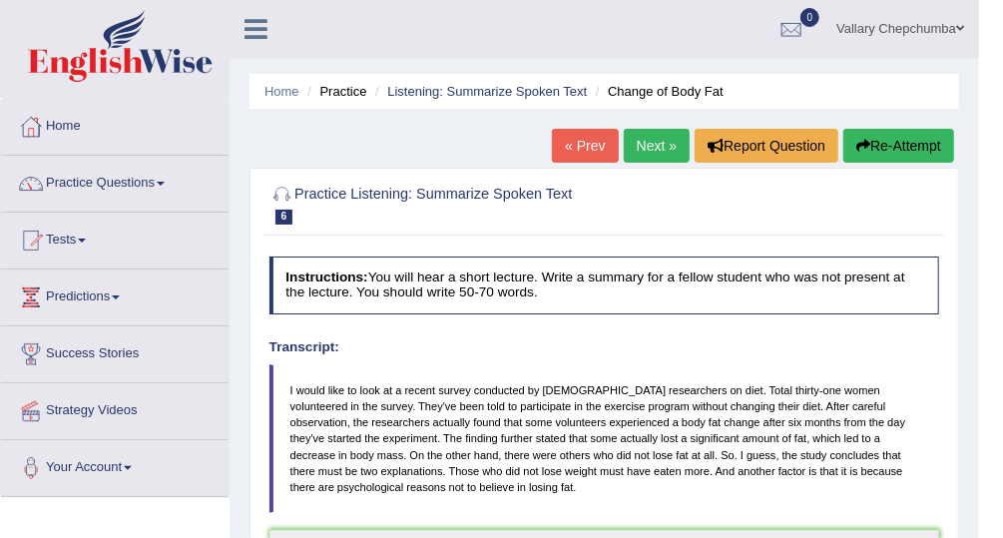
click at [357, 92] on li "Practice" at bounding box center [334, 91] width 64 height 19
click at [426, 95] on link "Listening: Summarize Spoken Text" at bounding box center [487, 91] width 200 height 15
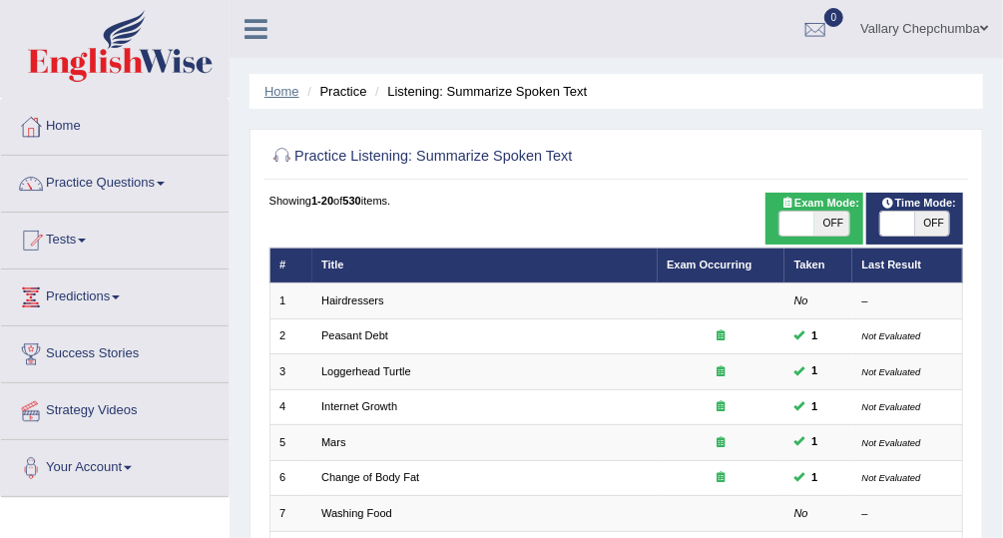
click at [285, 86] on link "Home" at bounding box center [282, 91] width 35 height 15
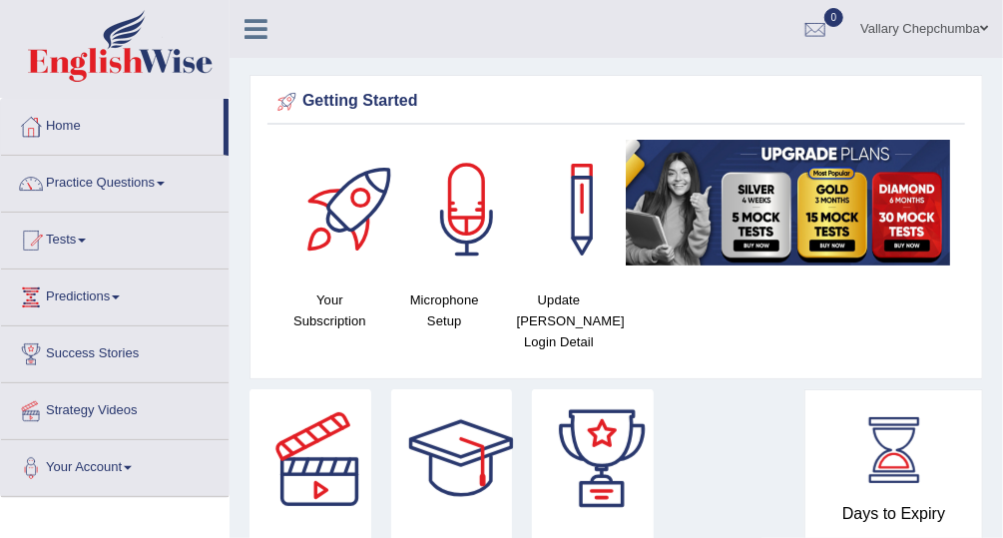
click at [62, 223] on link "Tests" at bounding box center [115, 238] width 228 height 50
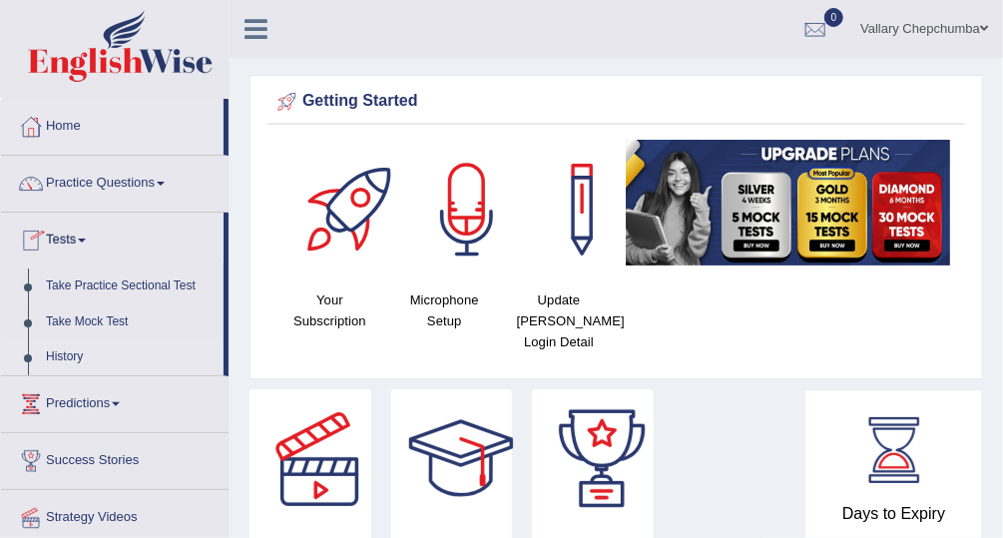
click at [130, 363] on link "History" at bounding box center [130, 357] width 187 height 36
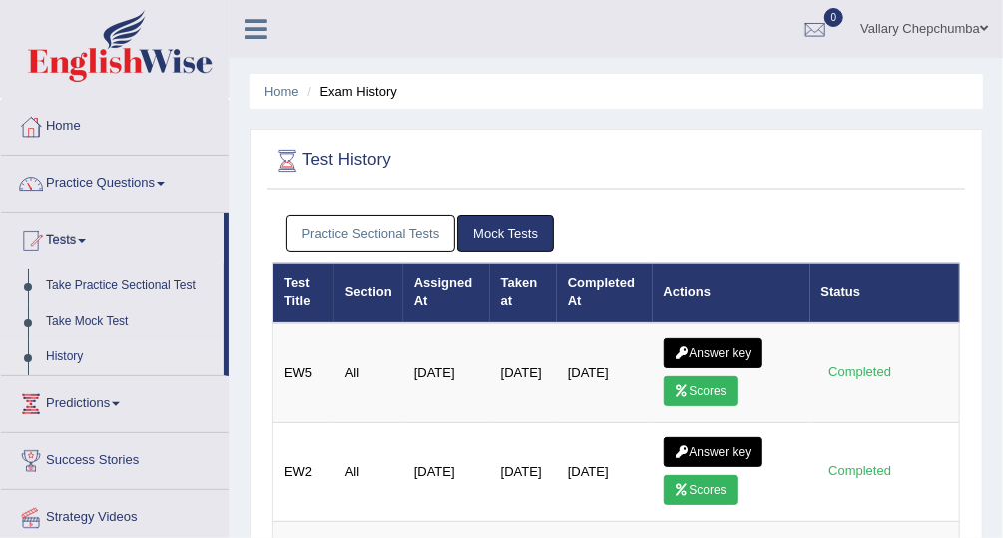
click at [386, 226] on link "Practice Sectional Tests" at bounding box center [372, 233] width 170 height 37
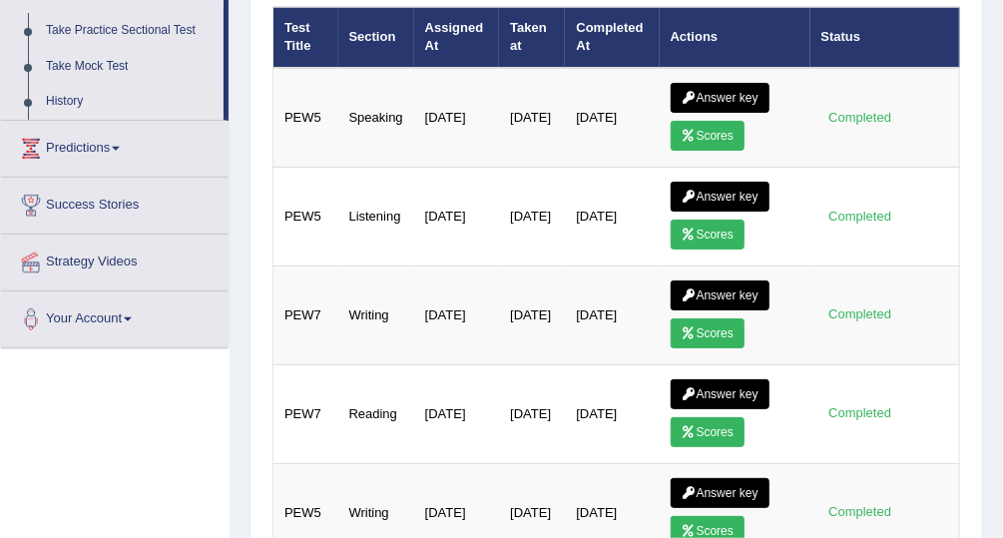
scroll to position [261, 0]
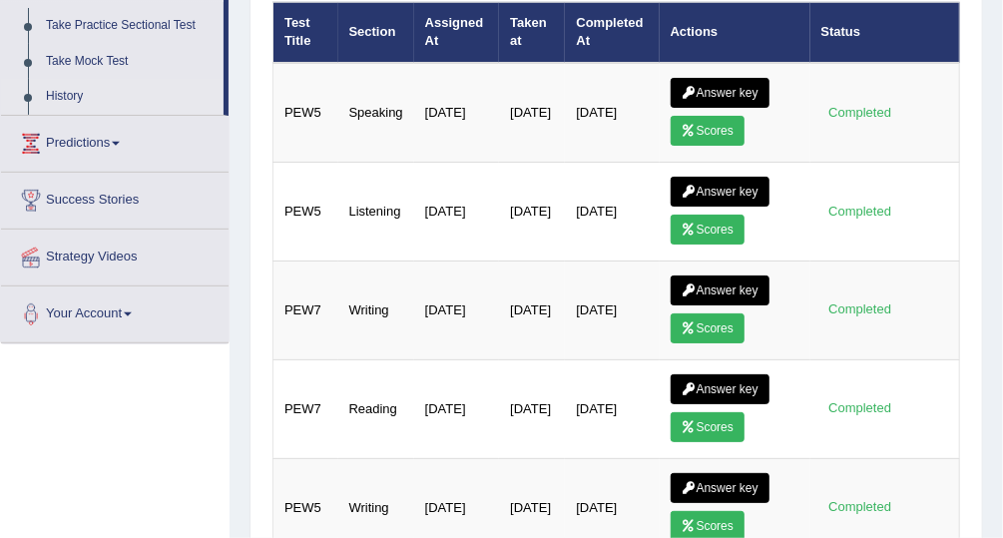
click at [709, 314] on link "Scores" at bounding box center [708, 328] width 74 height 30
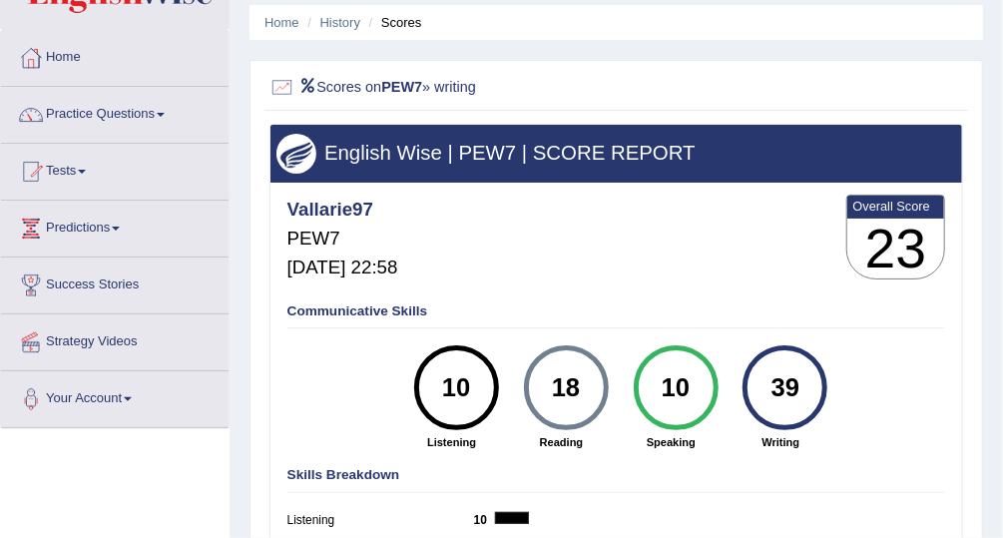
scroll to position [66, 0]
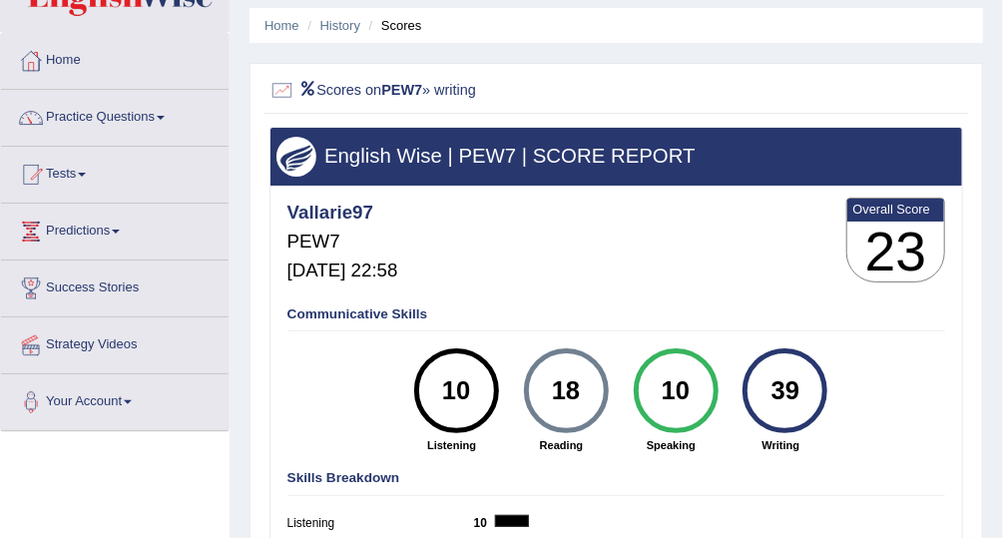
click at [389, 28] on li "Scores" at bounding box center [393, 25] width 58 height 19
click at [341, 28] on link "History" at bounding box center [340, 25] width 40 height 15
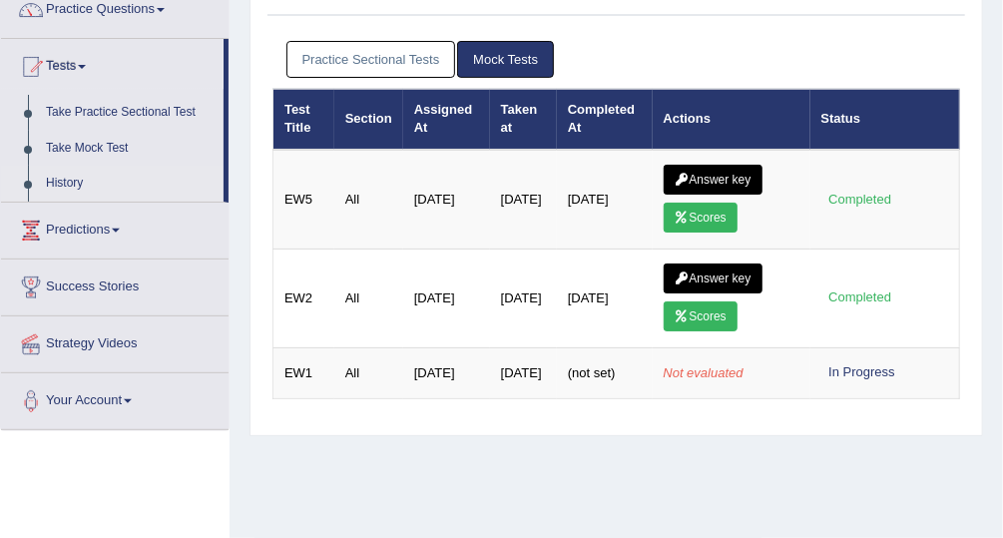
scroll to position [173, 0]
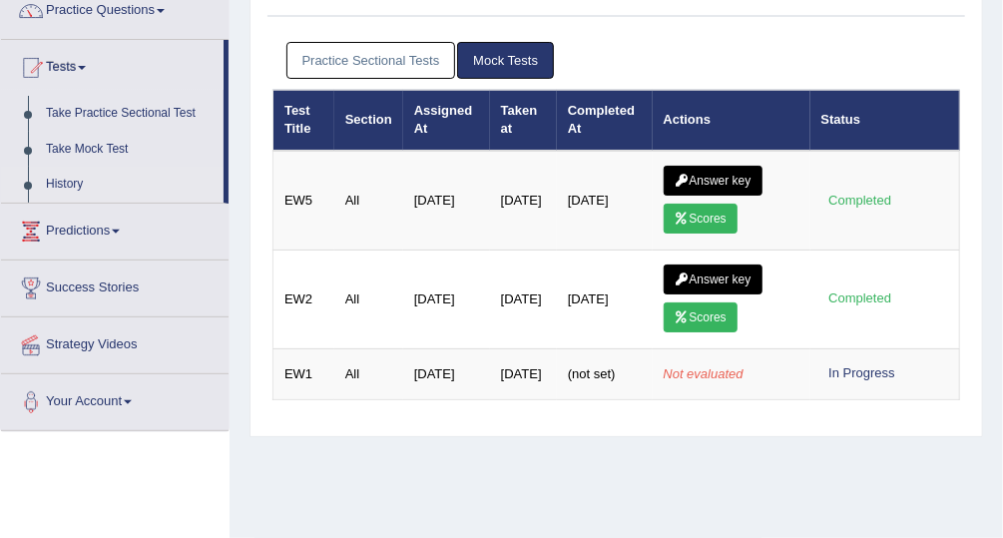
click at [404, 68] on link "Practice Sectional Tests" at bounding box center [372, 60] width 170 height 37
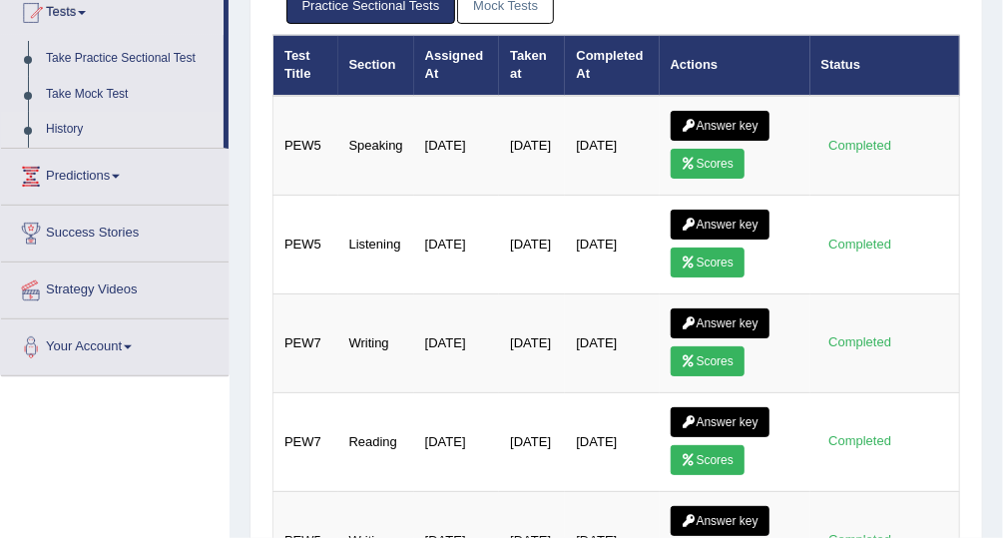
scroll to position [254, 0]
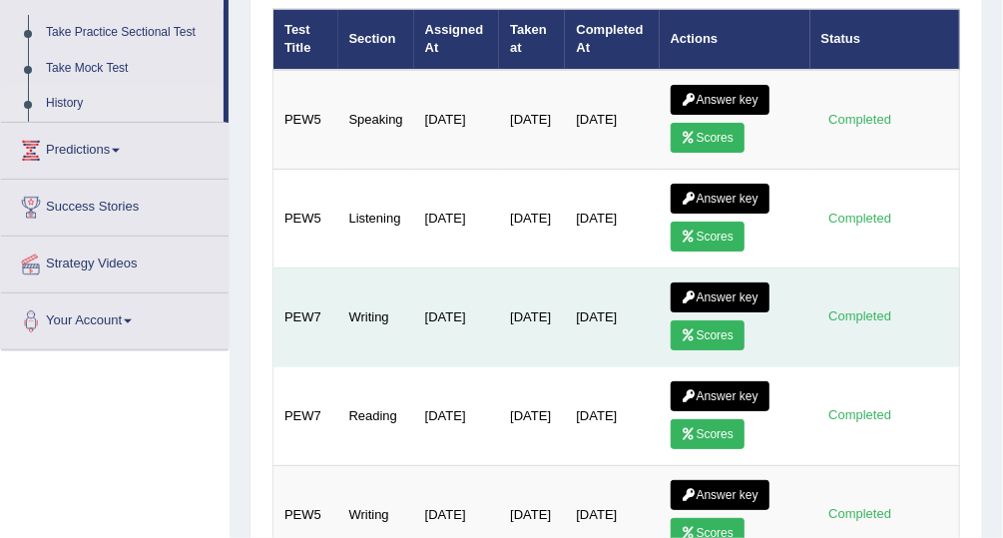
click at [722, 295] on link "Answer key" at bounding box center [720, 298] width 99 height 30
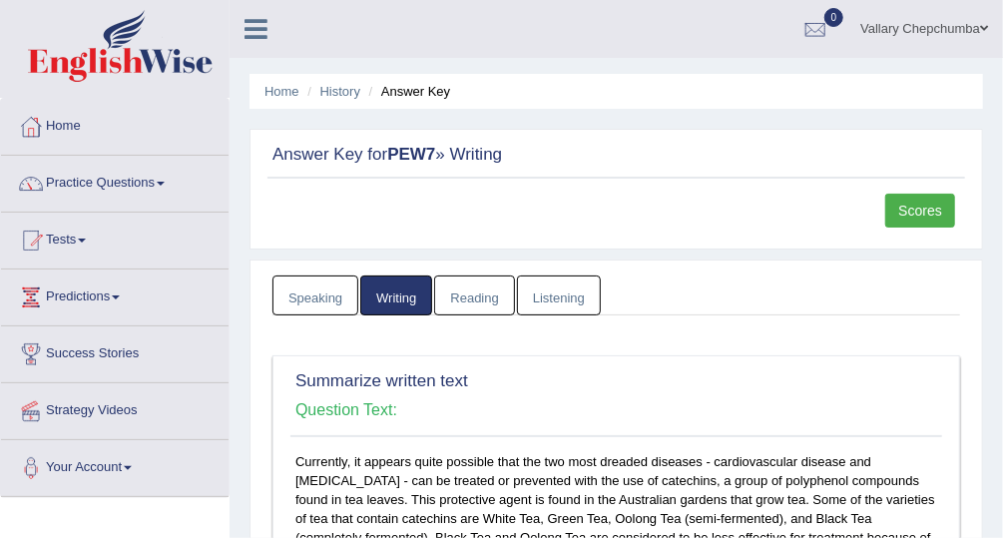
click at [124, 185] on link "Practice Questions" at bounding box center [115, 181] width 228 height 50
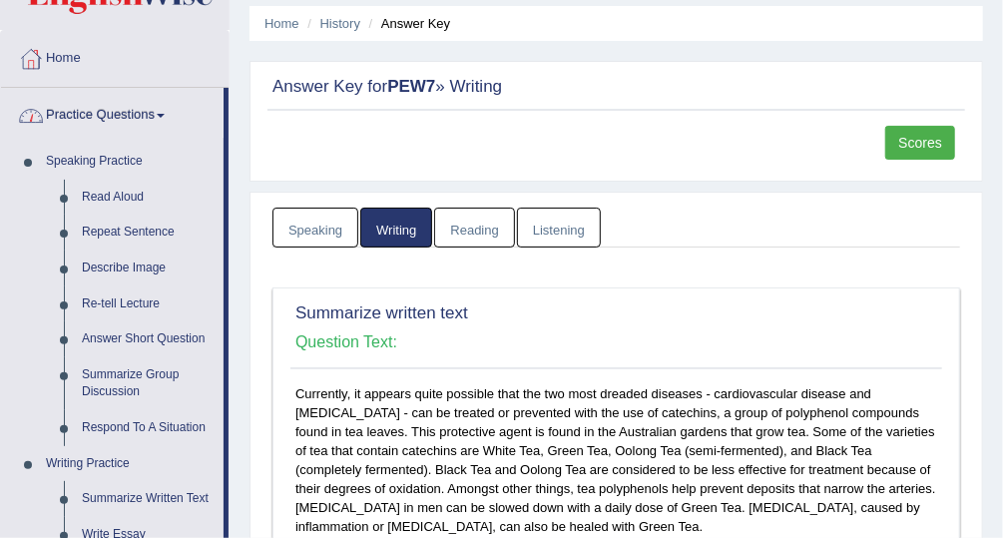
scroll to position [71, 0]
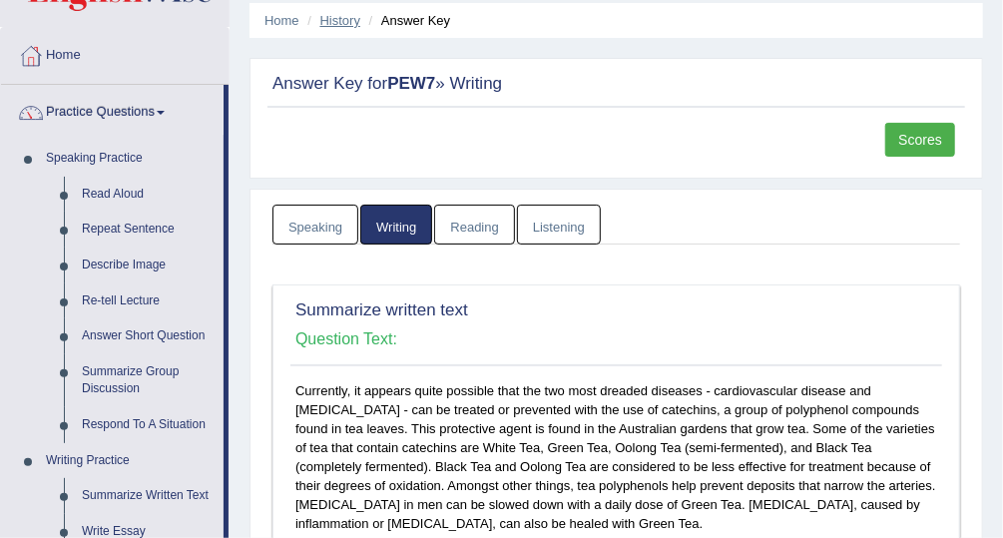
click at [356, 25] on link "History" at bounding box center [340, 20] width 40 height 15
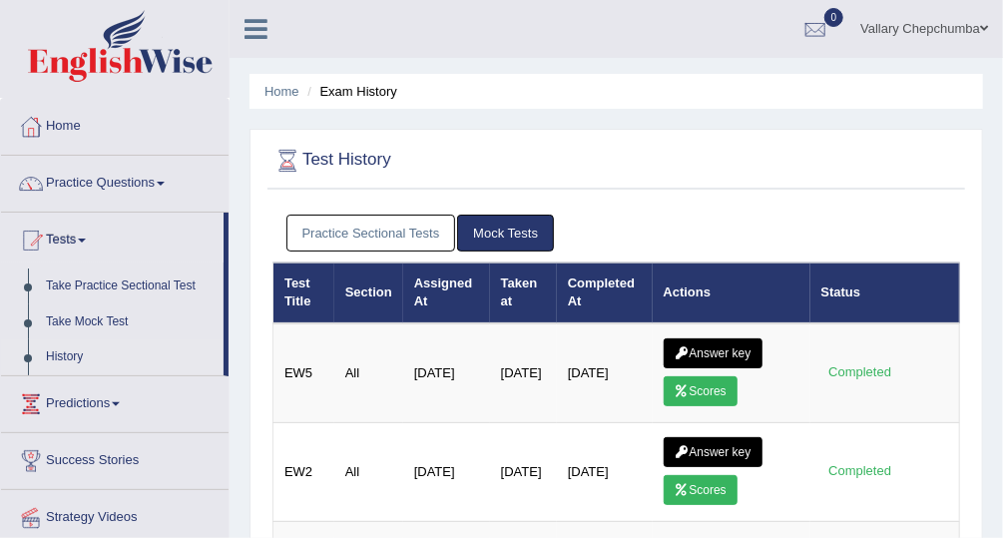
click at [114, 180] on link "Practice Questions" at bounding box center [115, 181] width 228 height 50
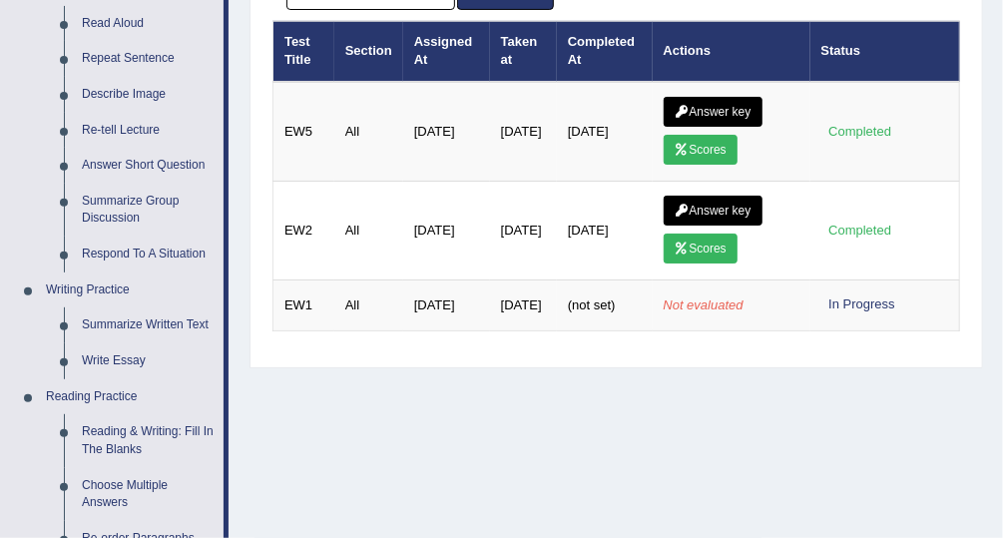
scroll to position [254, 0]
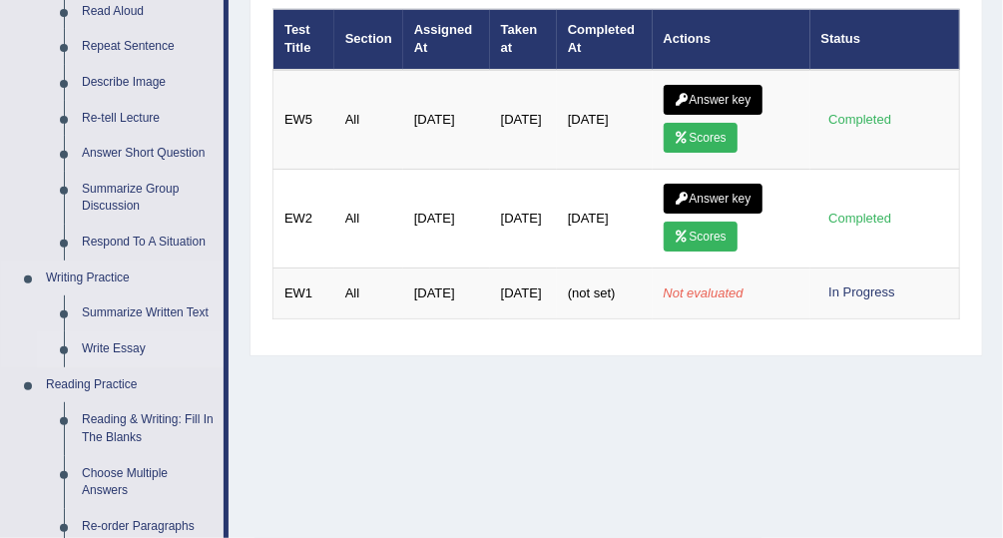
click at [119, 355] on link "Write Essay" at bounding box center [148, 349] width 151 height 36
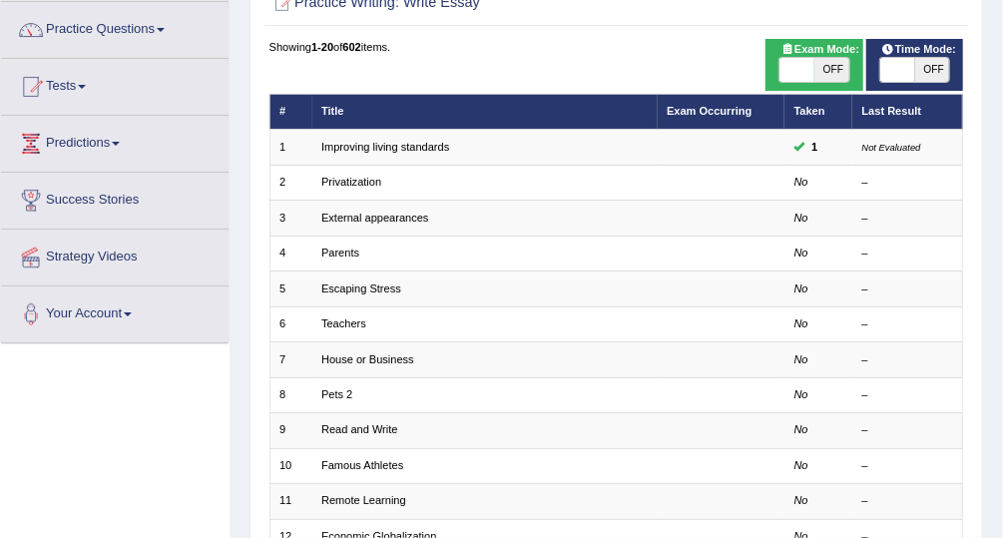
scroll to position [154, 0]
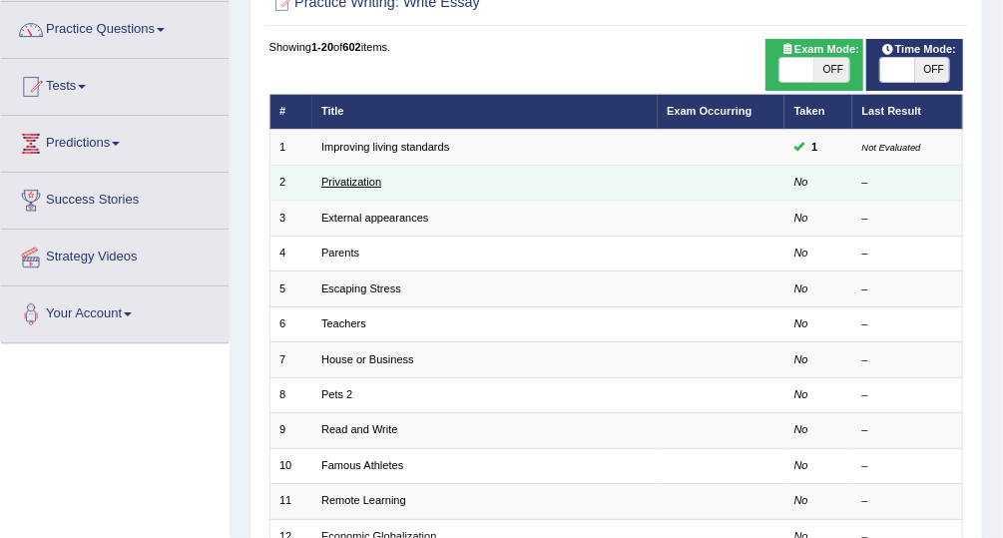
click at [365, 184] on link "Privatization" at bounding box center [351, 182] width 60 height 12
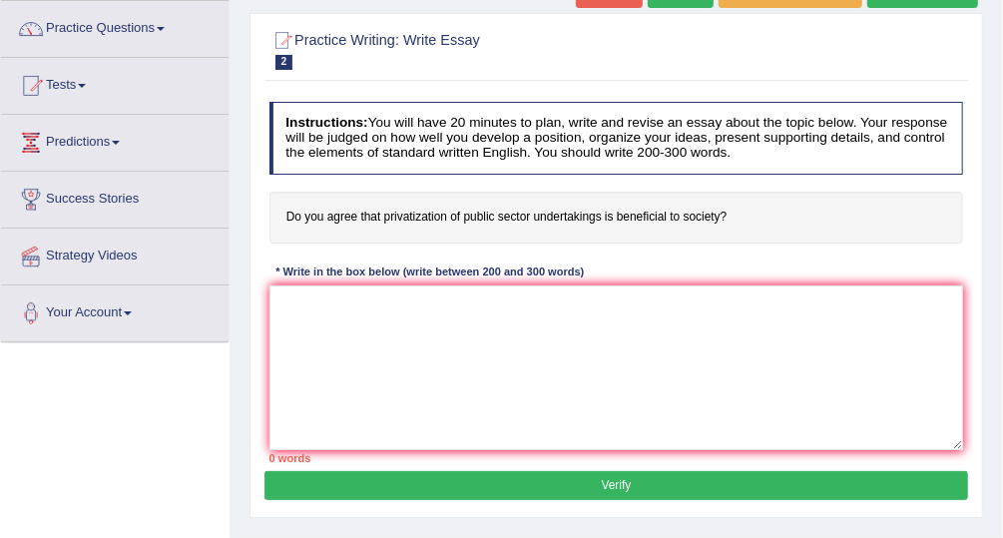
scroll to position [158, 0]
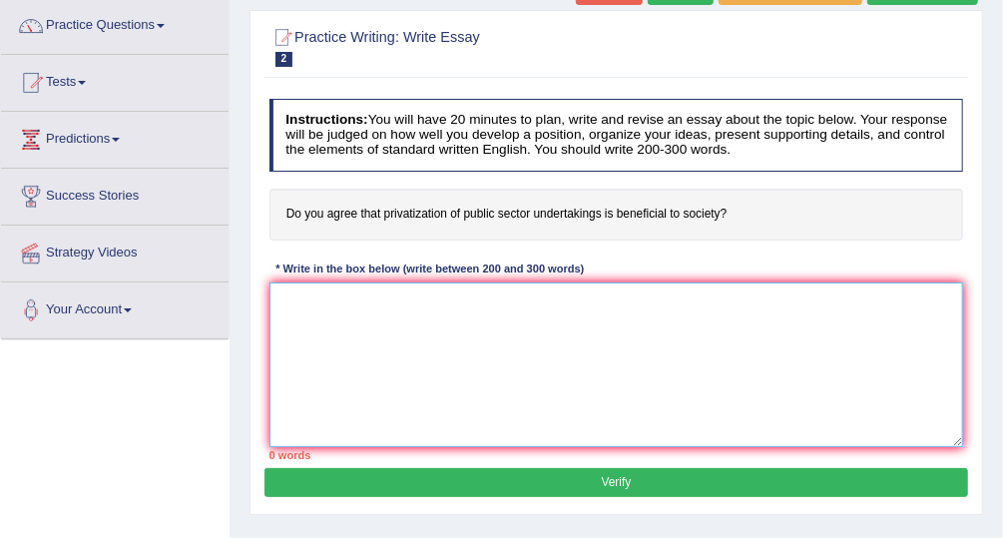
click at [786, 307] on textarea at bounding box center [617, 365] width 695 height 165
click at [289, 292] on textarea "Privatization of public" at bounding box center [617, 365] width 695 height 165
click at [561, 301] on textarea "Do you agree that privatization of public" at bounding box center [617, 365] width 695 height 165
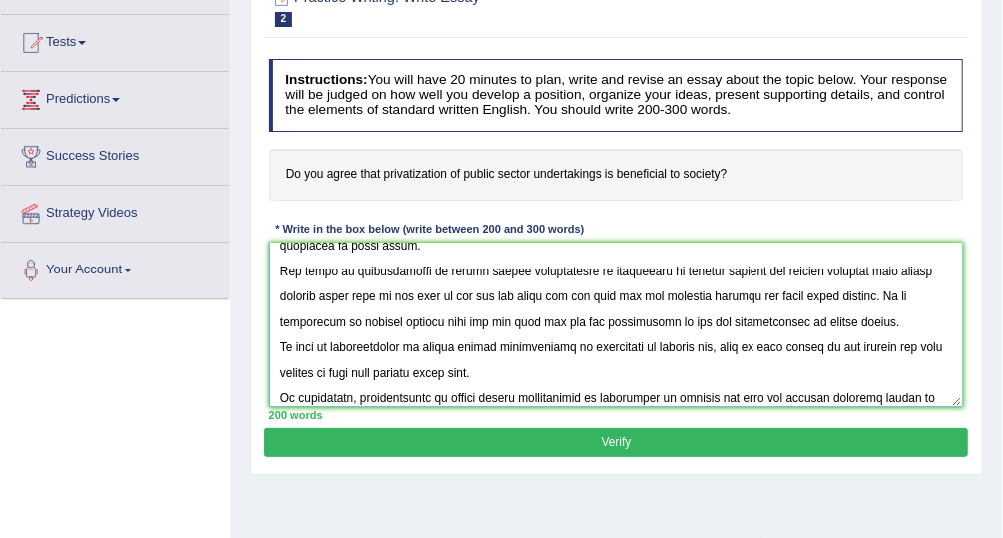
scroll to position [197, 0]
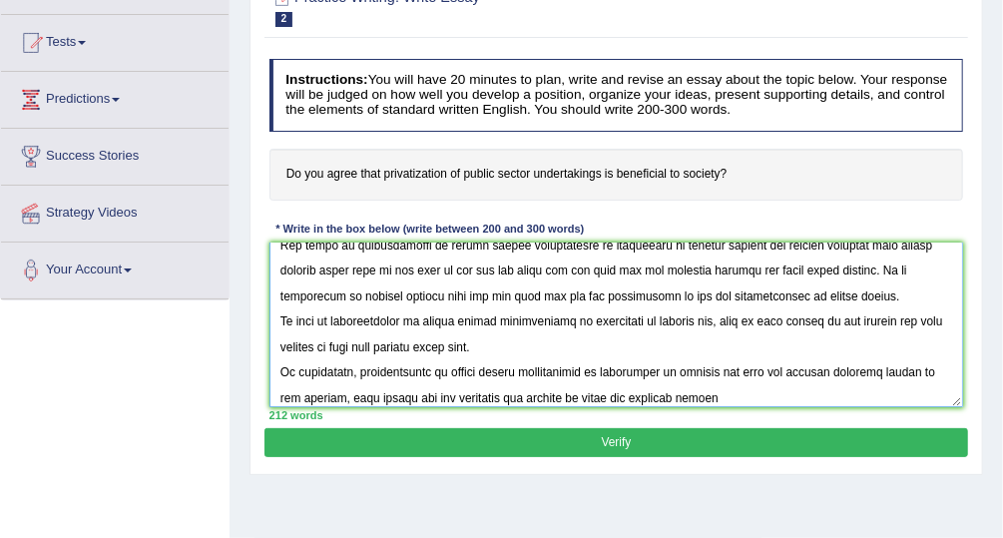
click at [485, 390] on textarea at bounding box center [617, 325] width 695 height 165
click at [412, 398] on textarea at bounding box center [617, 325] width 695 height 165
click at [432, 394] on textarea at bounding box center [617, 325] width 695 height 165
click at [743, 407] on div "212 words" at bounding box center [617, 415] width 695 height 16
click at [764, 394] on textarea at bounding box center [617, 325] width 695 height 165
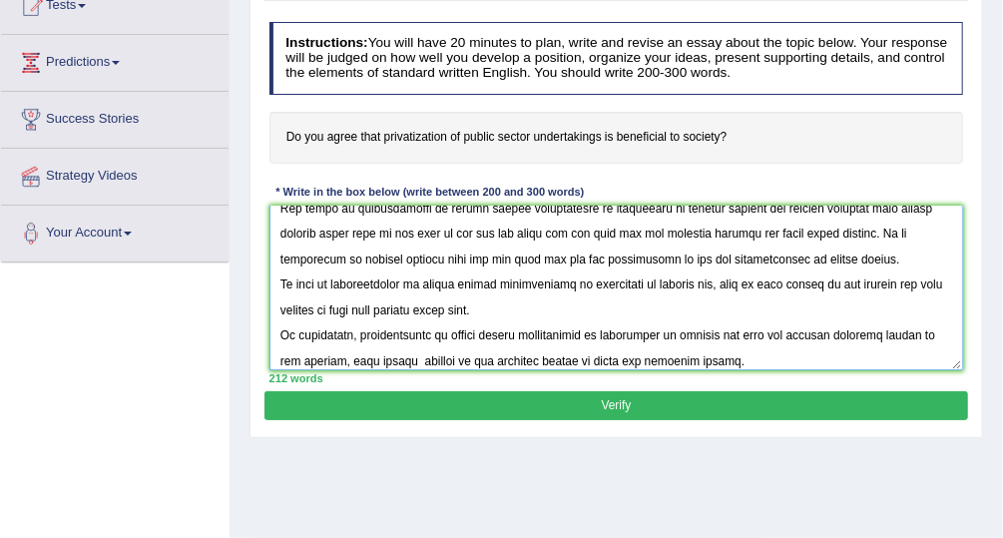
scroll to position [236, 0]
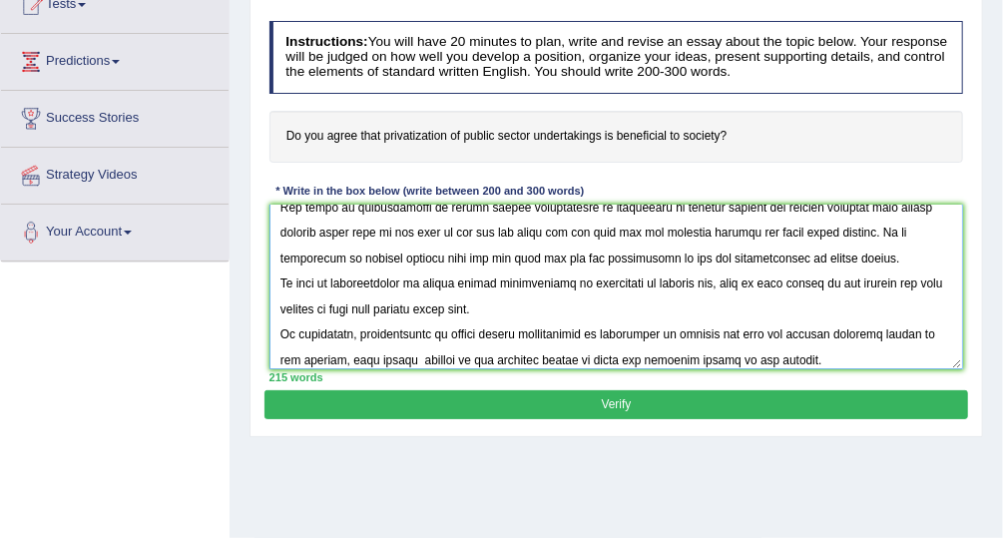
type textarea "Do you agree that privatization of public sector undertakings is beneficial to …"
click at [768, 396] on button "Verify" at bounding box center [616, 404] width 703 height 29
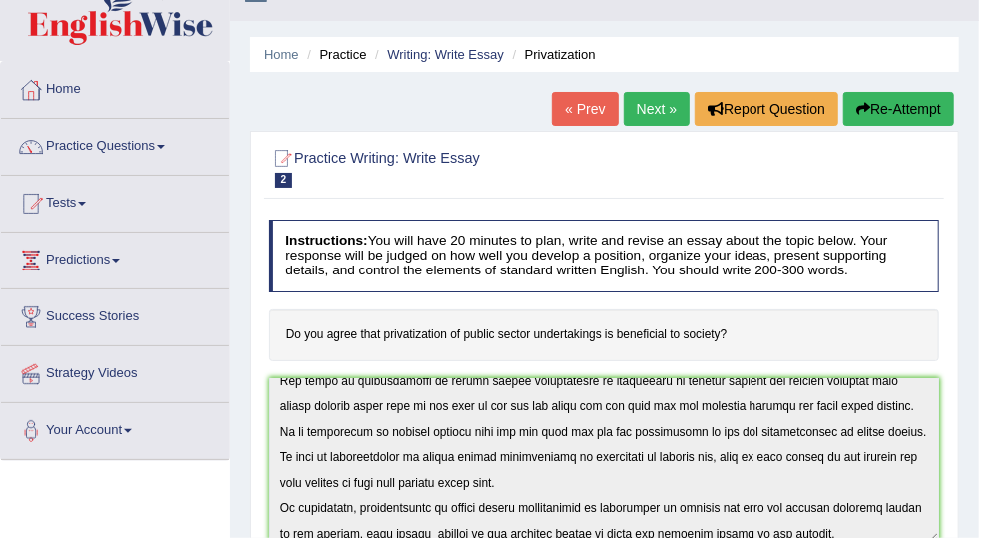
scroll to position [0, 0]
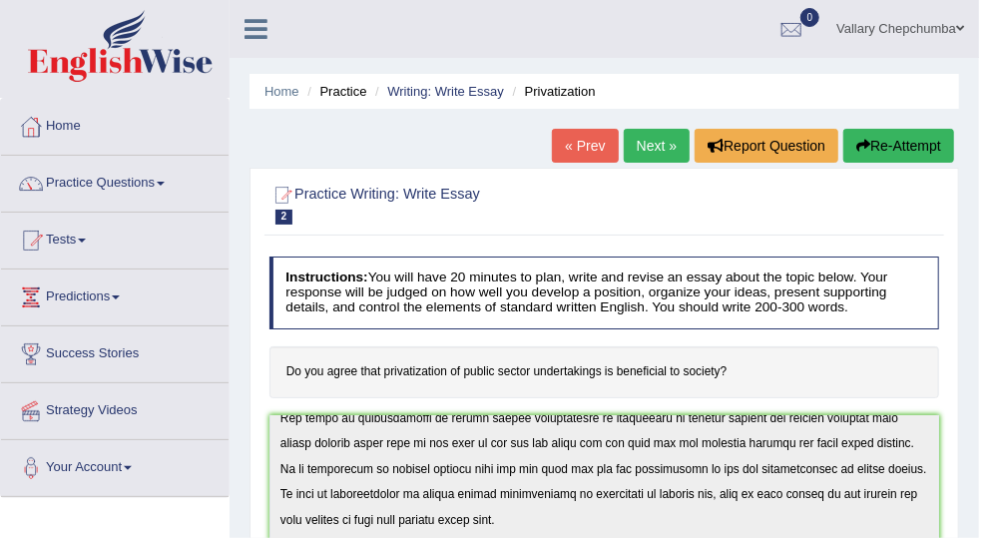
click at [146, 190] on link "Practice Questions" at bounding box center [115, 181] width 228 height 50
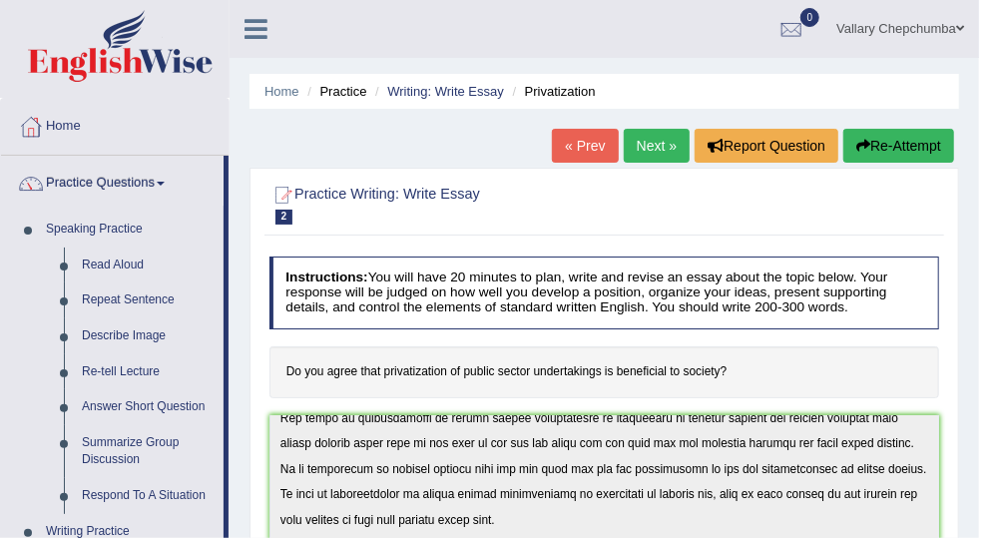
click at [62, 131] on link "Home" at bounding box center [115, 124] width 228 height 50
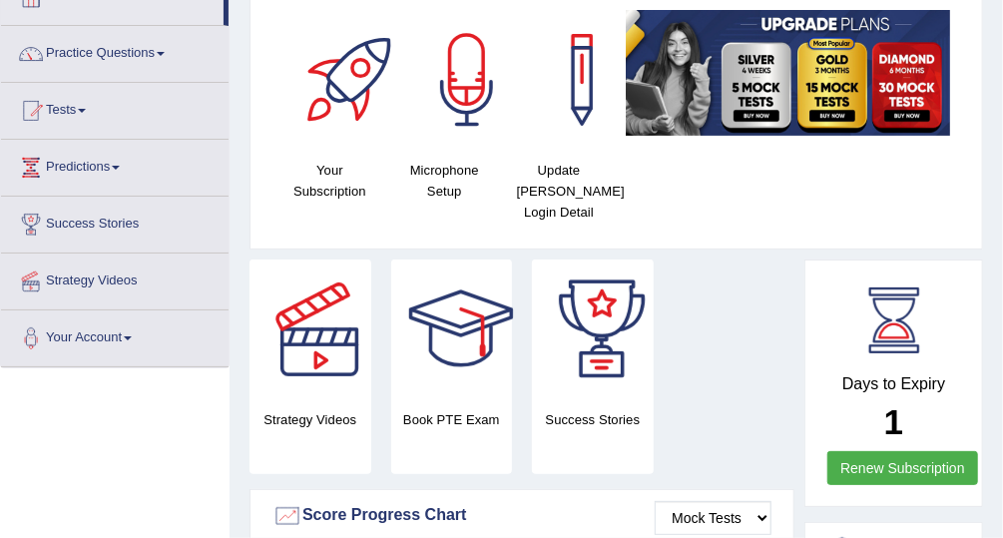
scroll to position [145, 0]
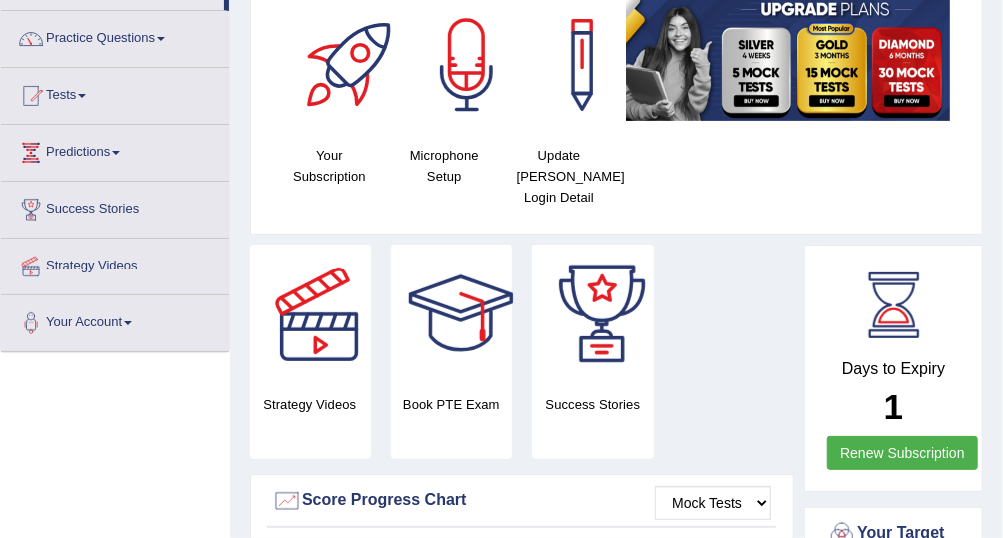
click at [831, 465] on link "Renew Subscription" at bounding box center [903, 453] width 151 height 34
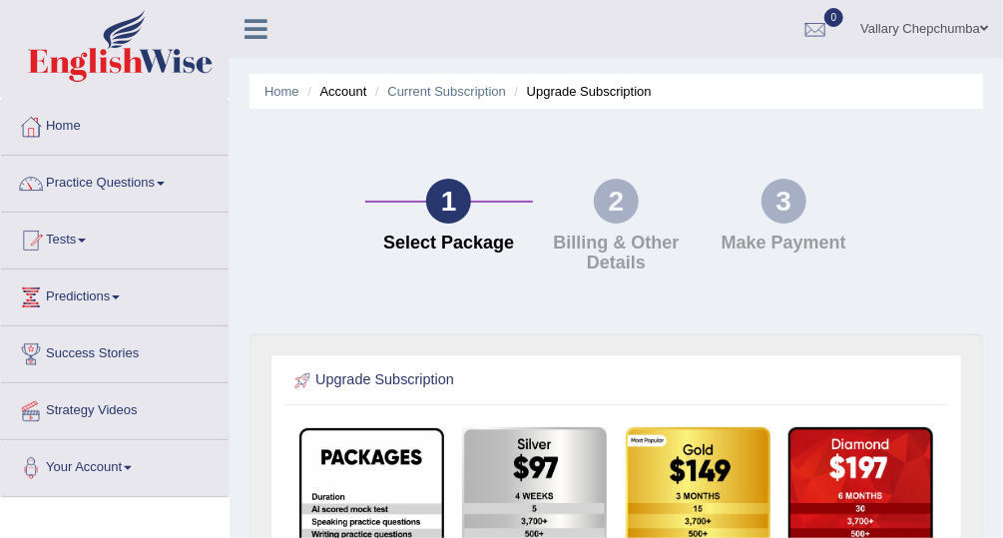
click at [67, 125] on link "Home" at bounding box center [115, 124] width 228 height 50
